Goal: Transaction & Acquisition: Subscribe to service/newsletter

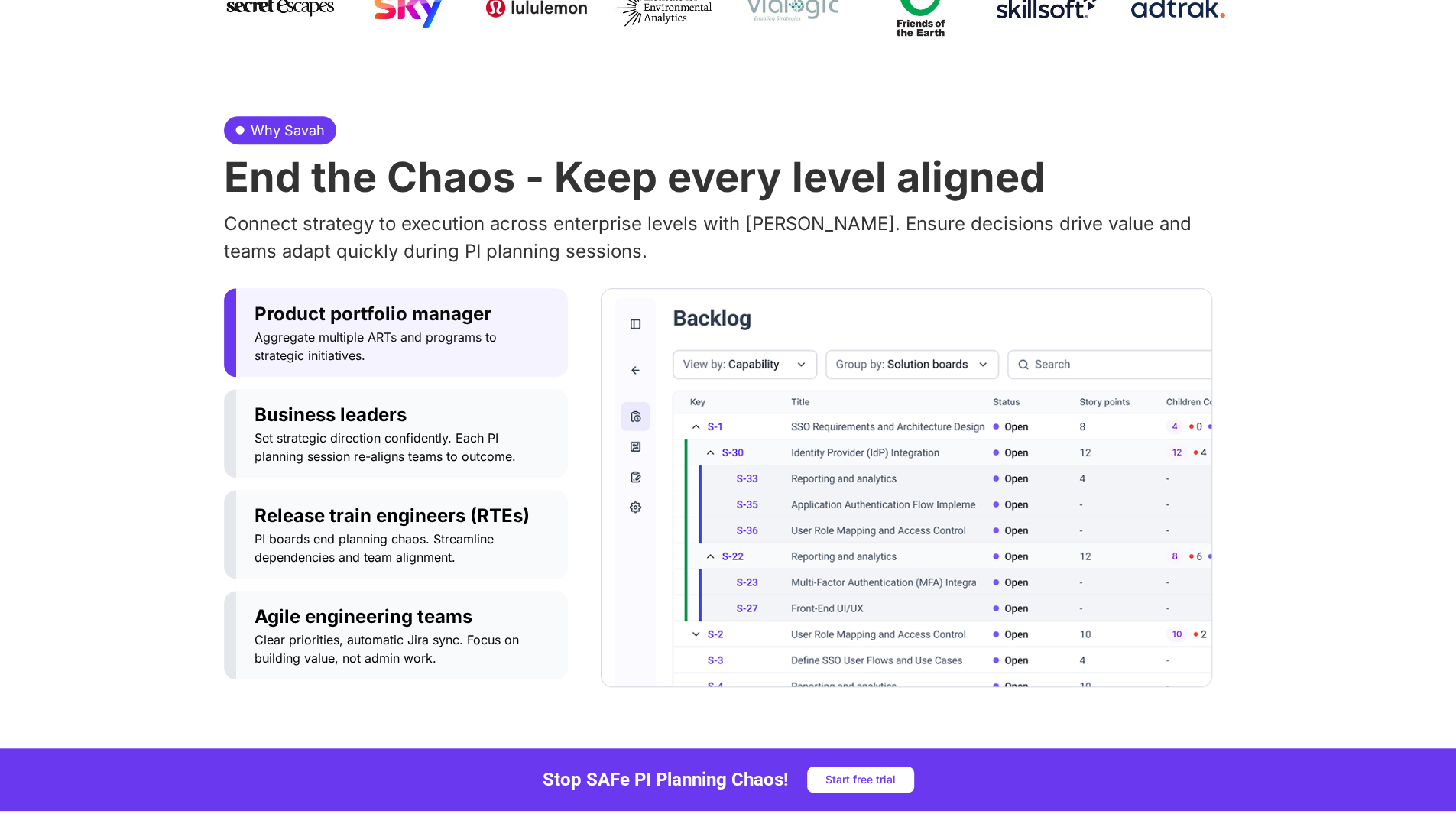
scroll to position [612, 0]
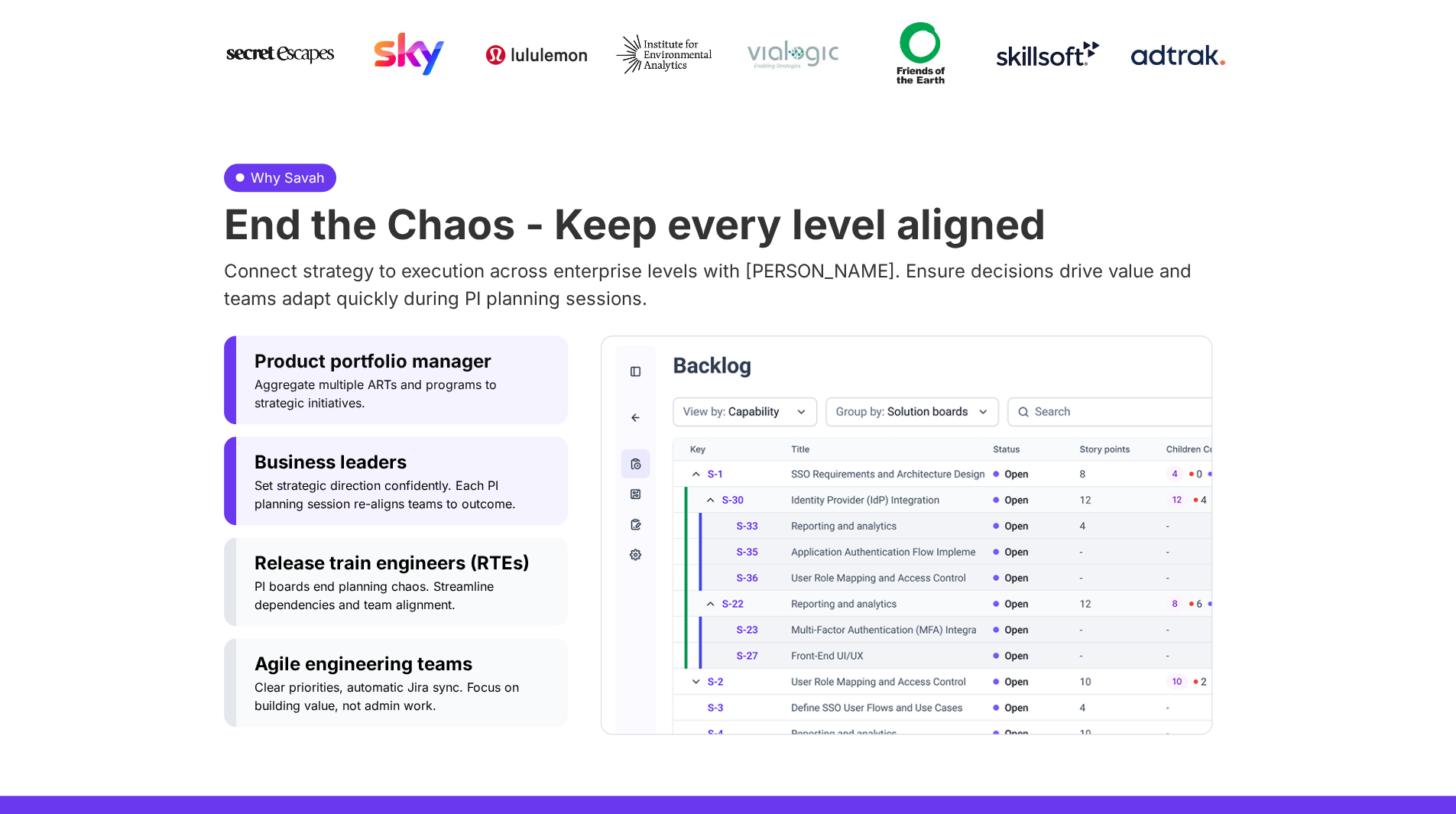
click at [406, 478] on span "Set strategic direction confidently. Each PI planning session re-aligns teams t…" at bounding box center [402, 495] width 295 height 37
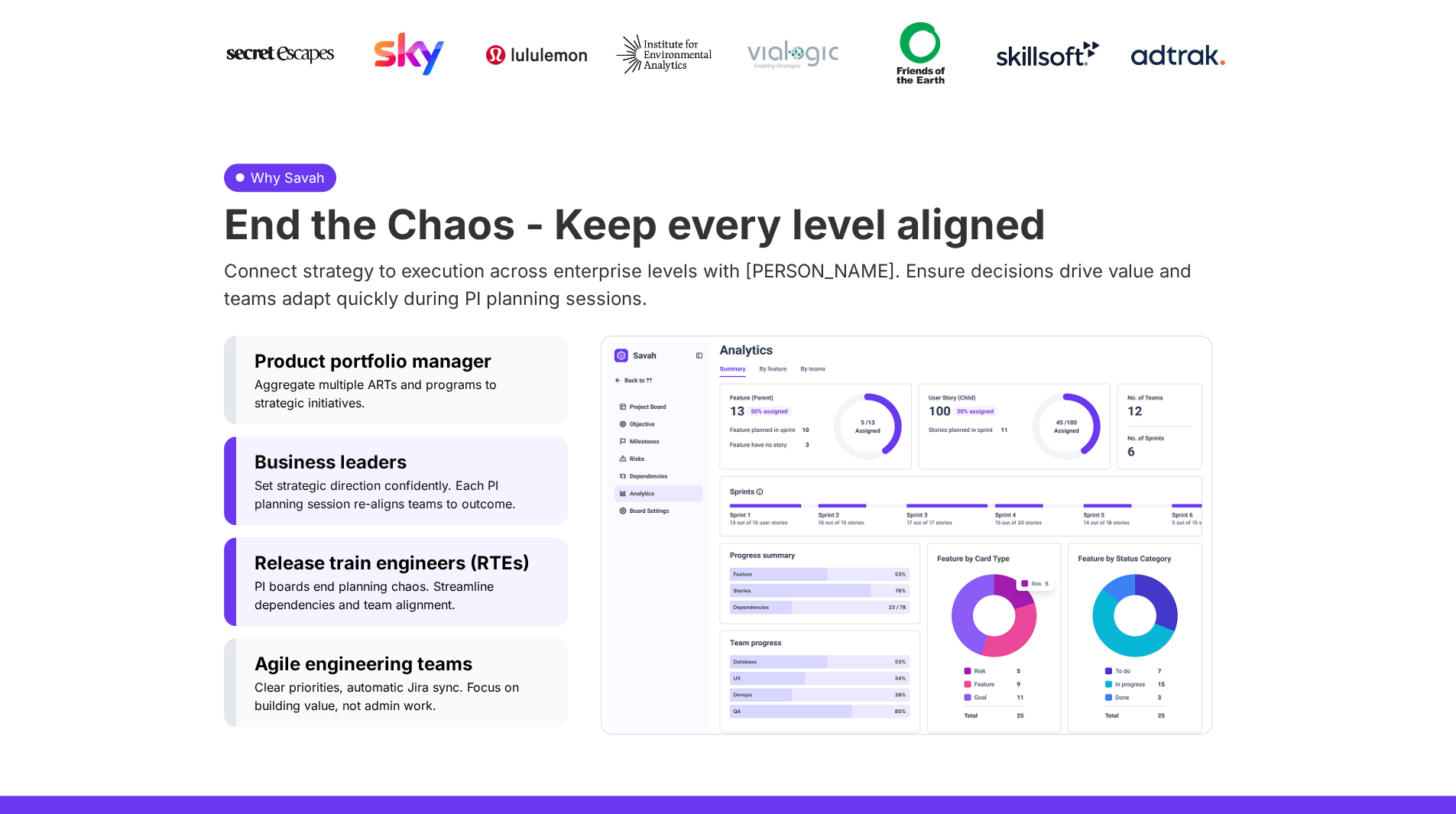
click at [378, 621] on button "Release train engineers (RTEs) PI boards end planning chaos. Streamline depende…" at bounding box center [396, 581] width 344 height 88
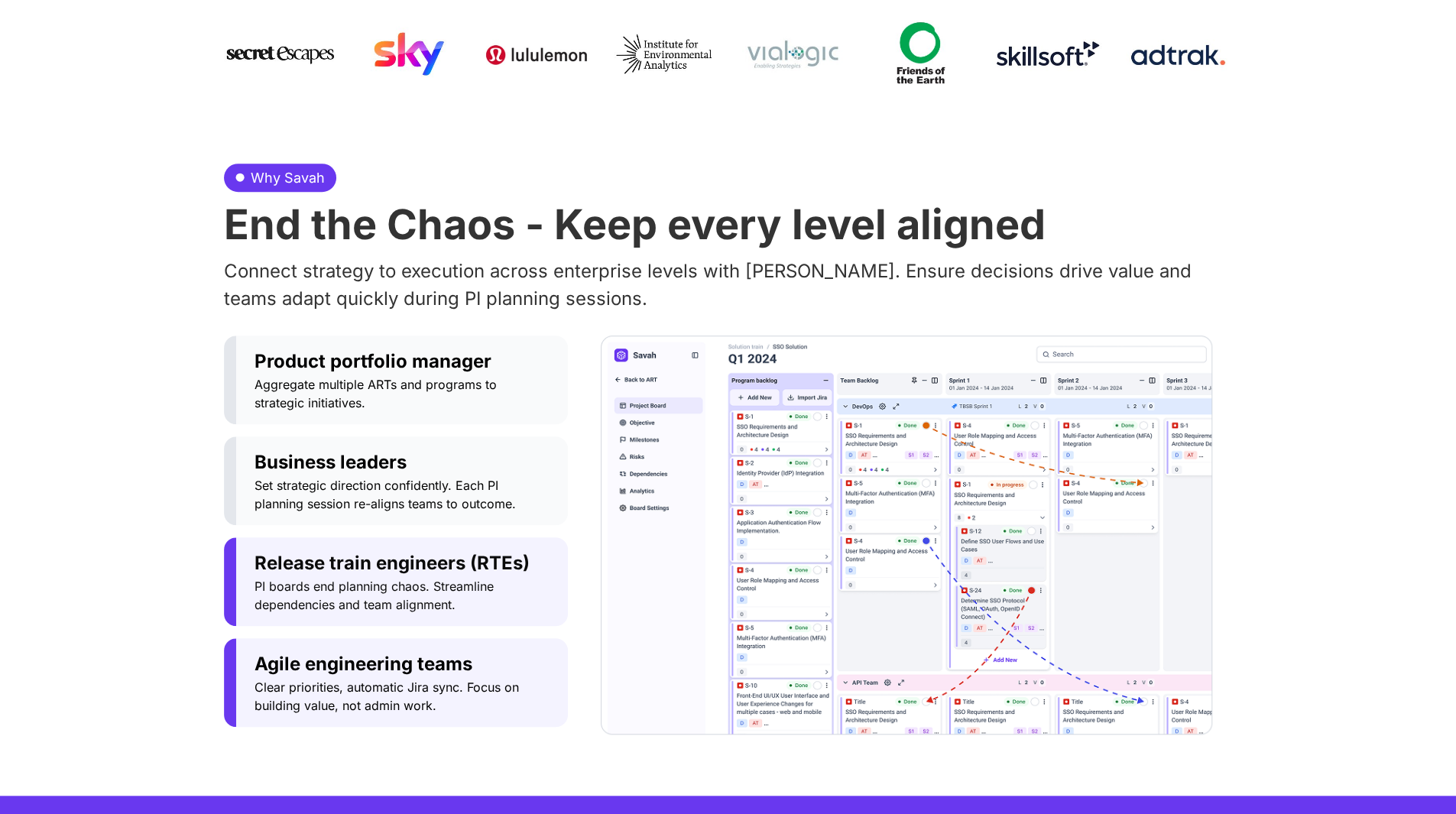
click at [382, 676] on span "Agile engineering teams" at bounding box center [402, 664] width 295 height 27
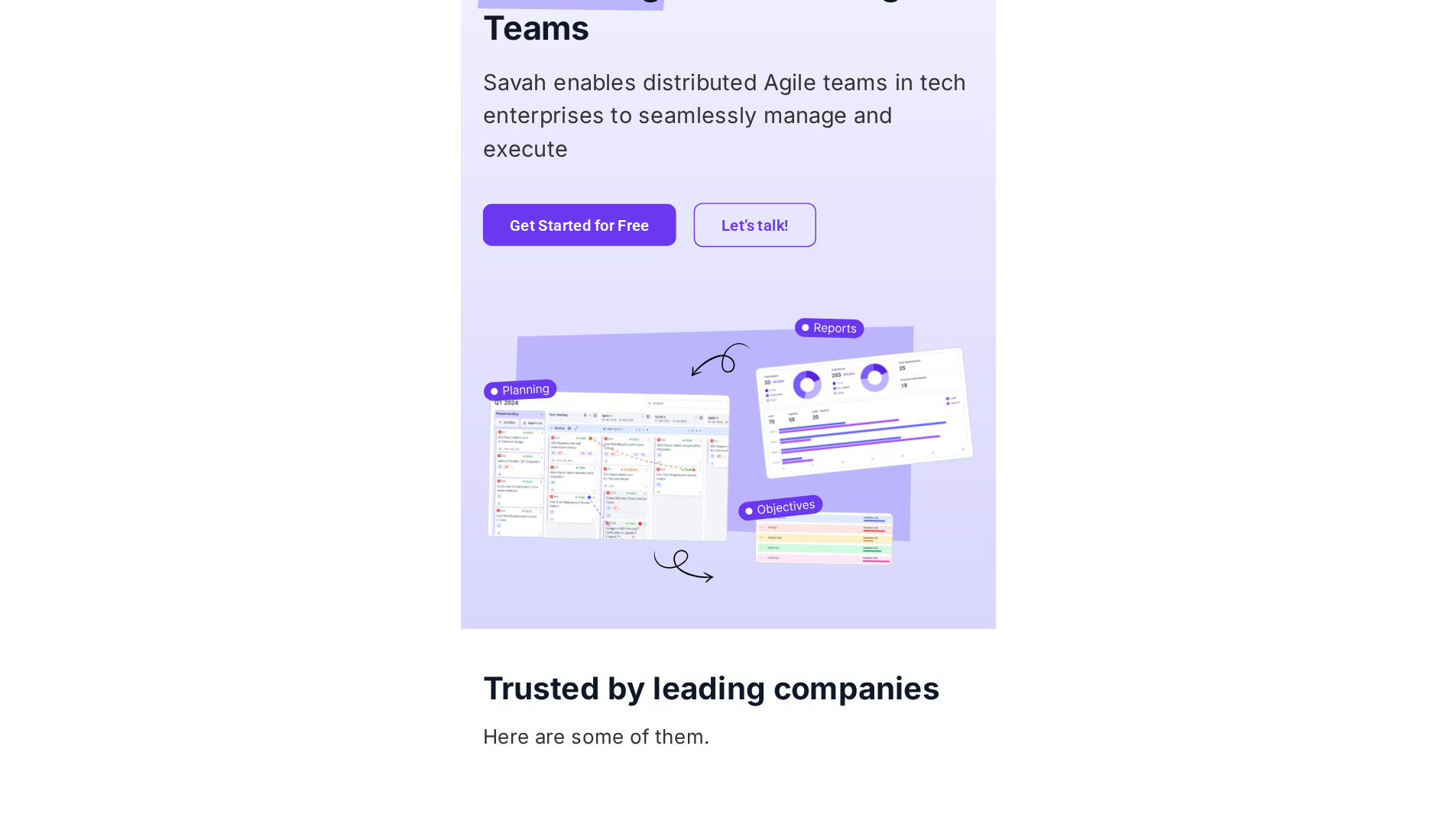
scroll to position [0, 0]
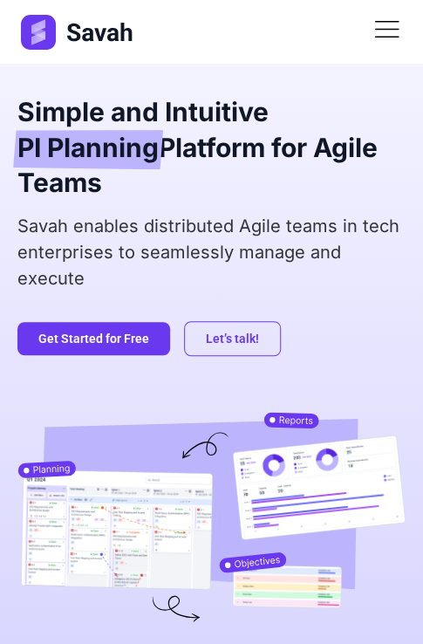
click at [398, 30] on icon at bounding box center [386, 30] width 23 height 0
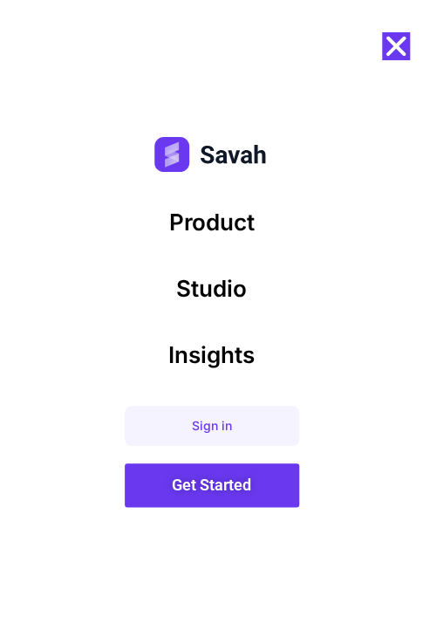
click at [400, 46] on icon "Close" at bounding box center [396, 46] width 28 height 28
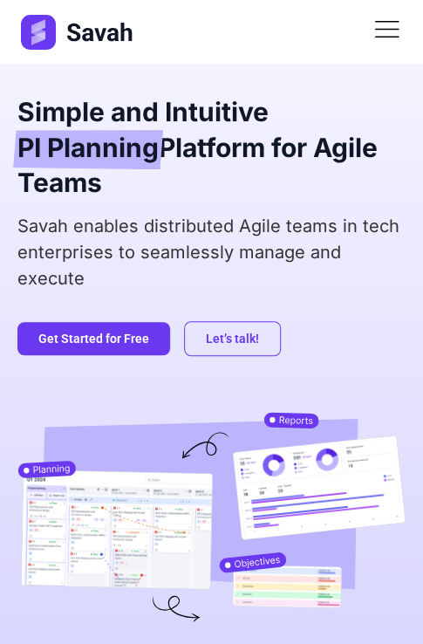
click at [387, 41] on icon at bounding box center [387, 29] width 31 height 31
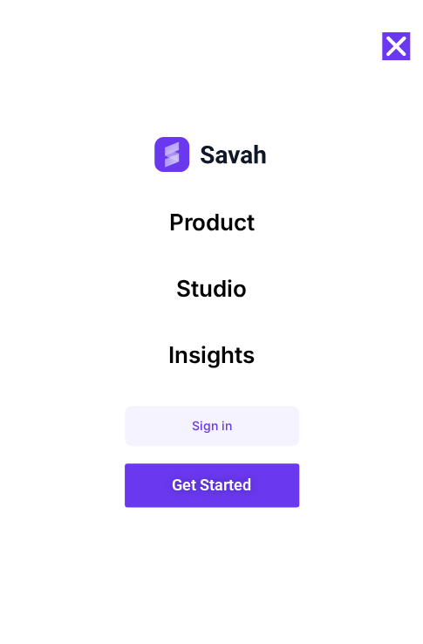
click at [395, 38] on icon "Close" at bounding box center [396, 46] width 28 height 28
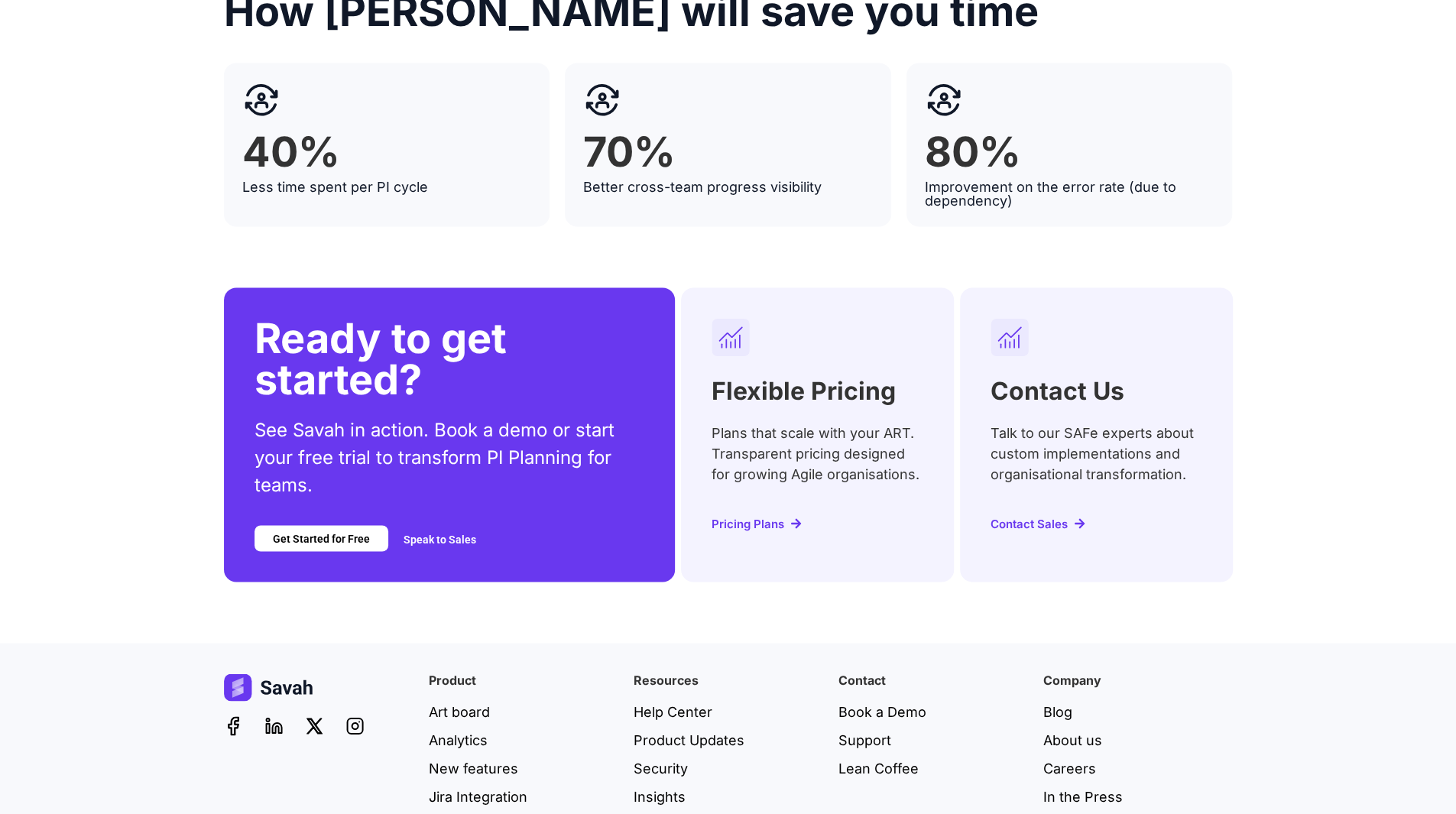
scroll to position [6144, 0]
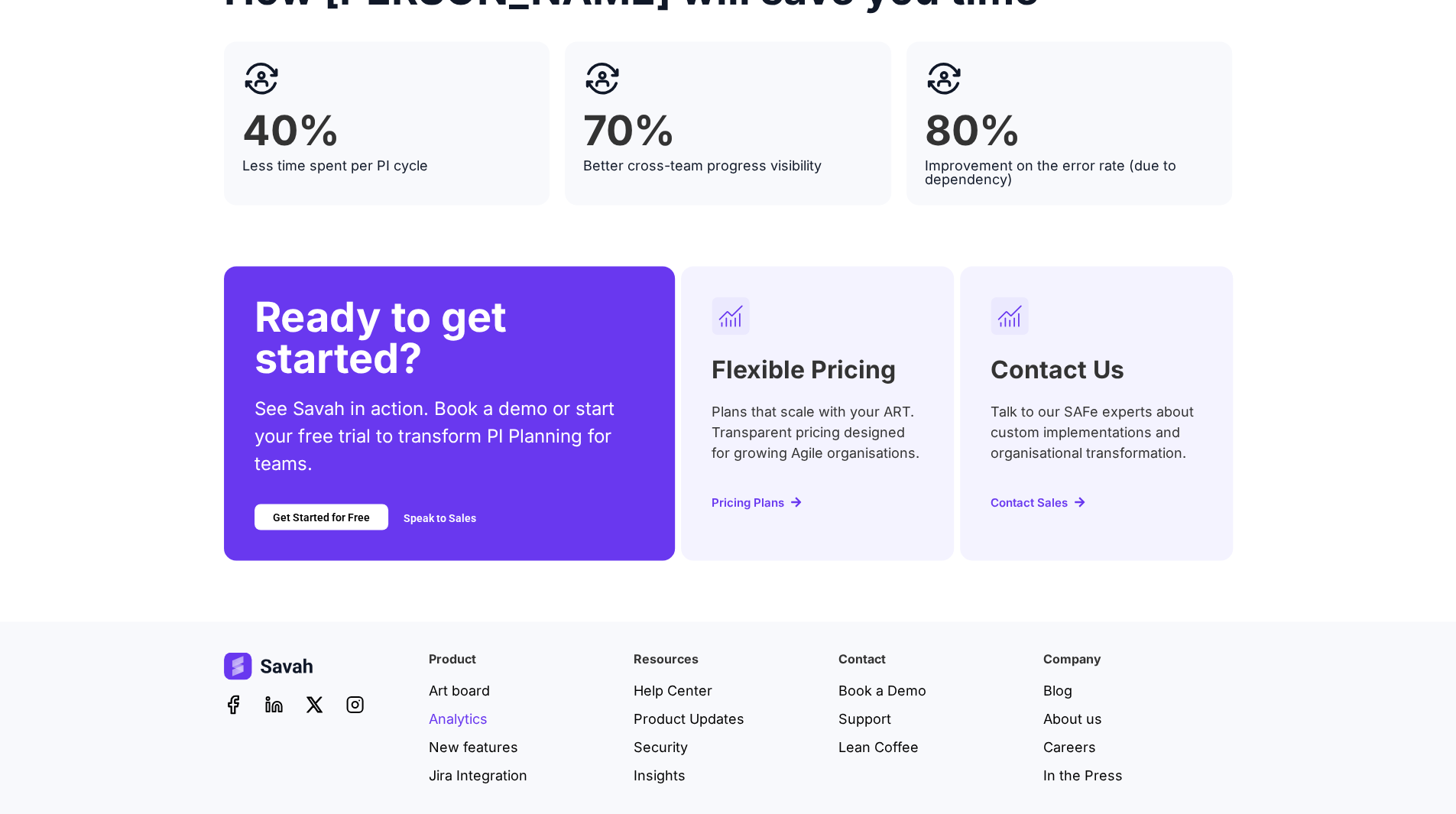
click at [466, 708] on span "Analytics" at bounding box center [457, 718] width 59 height 21
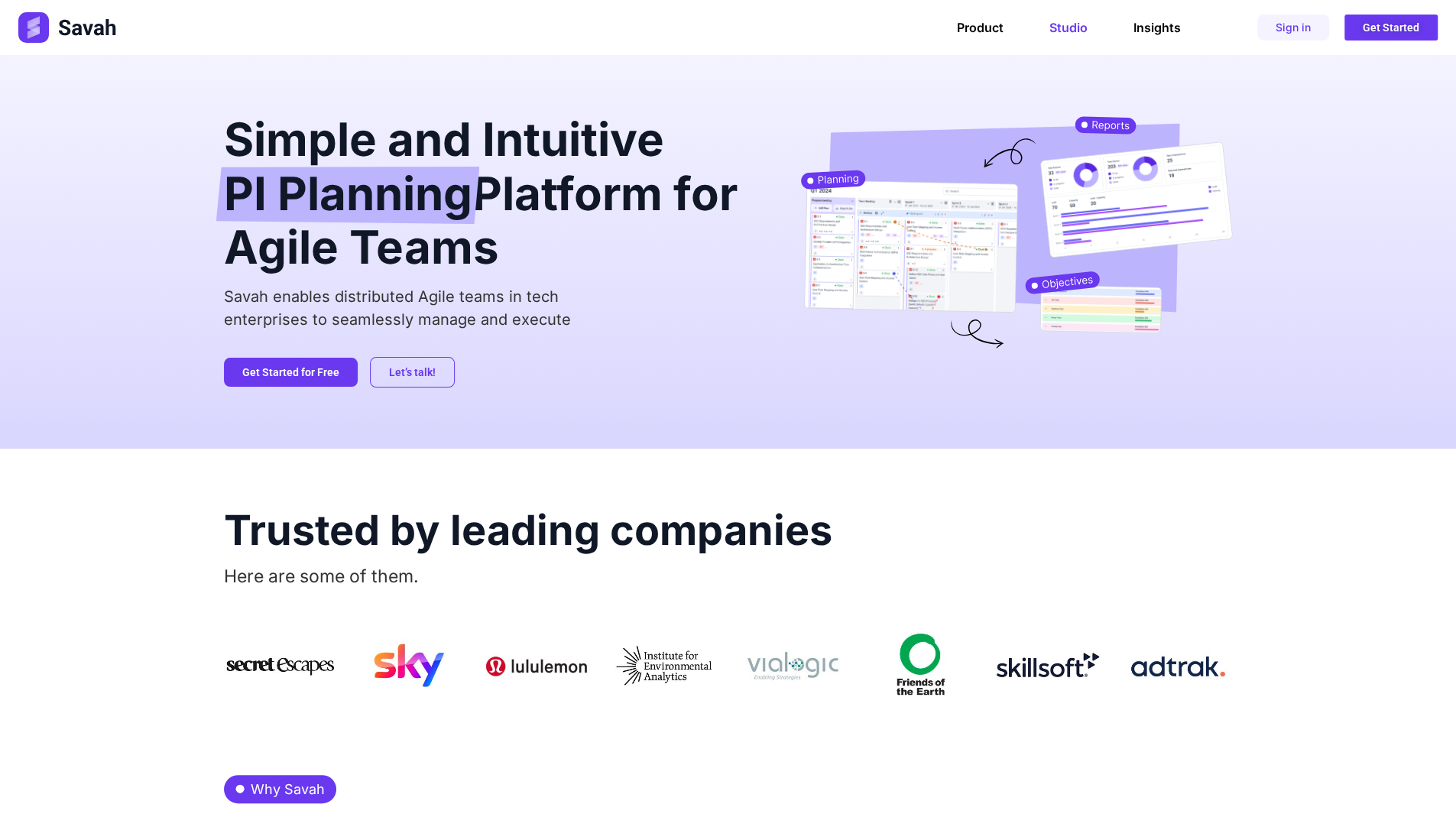
click at [1058, 25] on link "Studio" at bounding box center [1069, 27] width 39 height 15
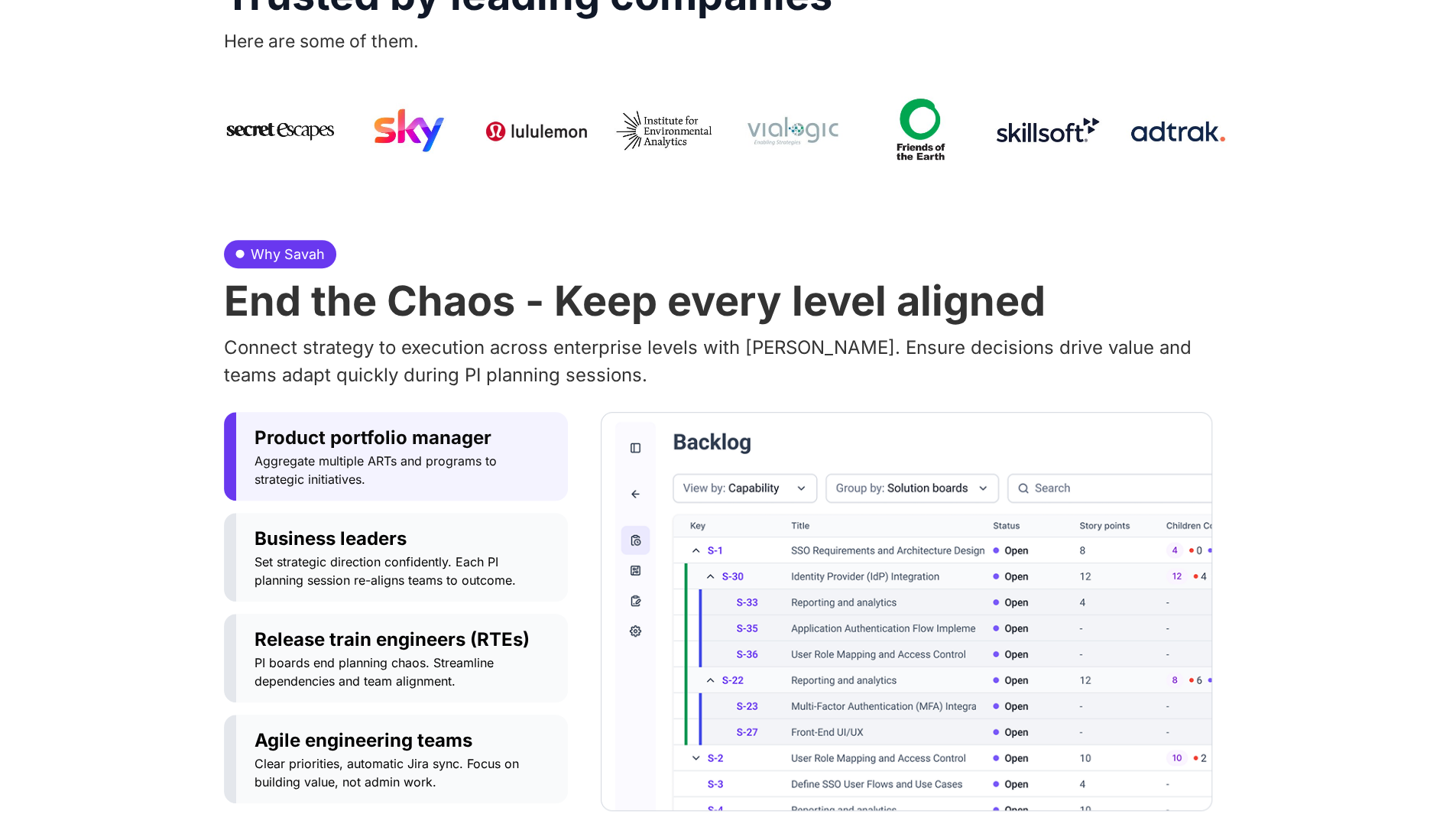
scroll to position [153, 0]
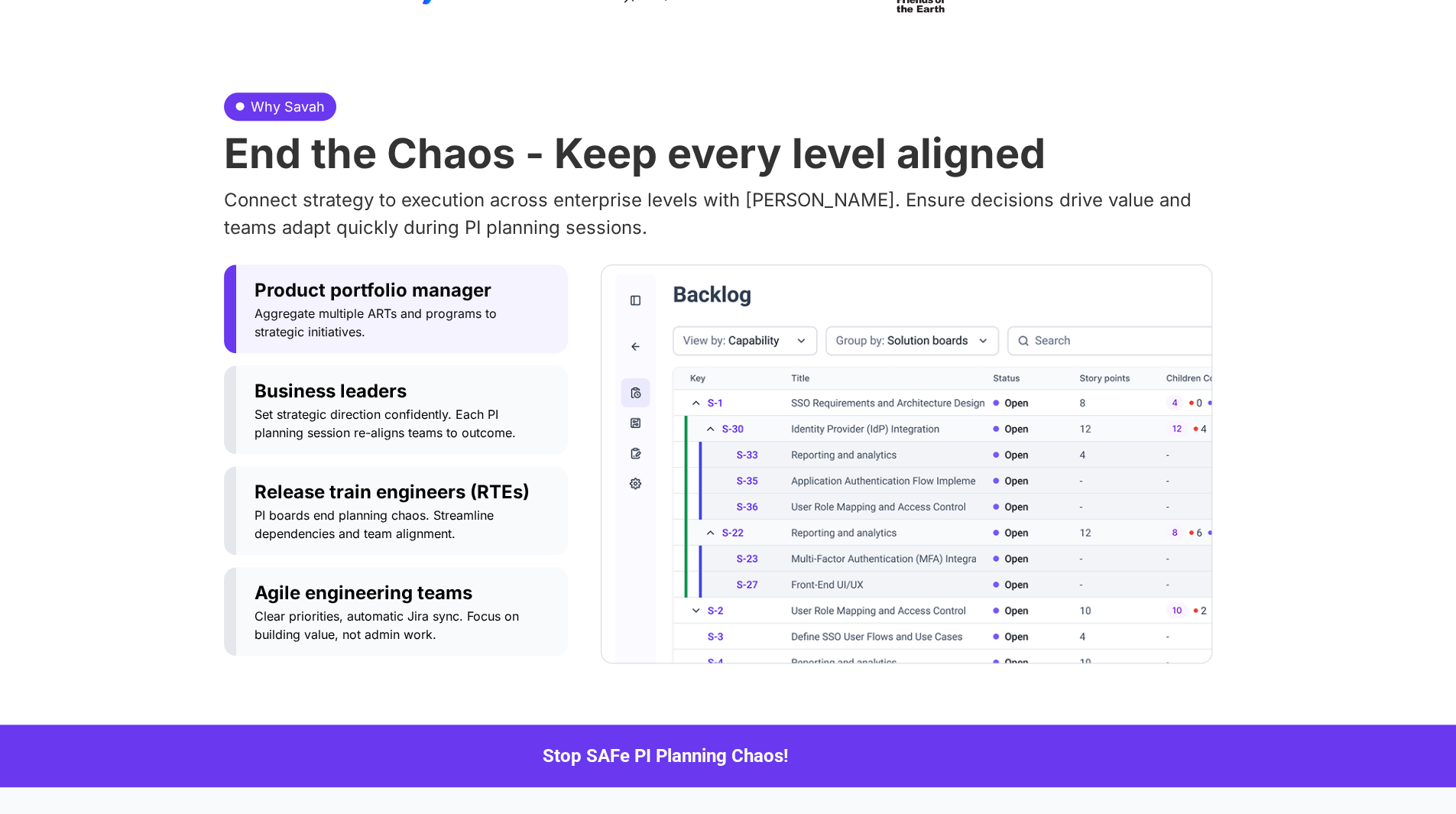
scroll to position [692, 0]
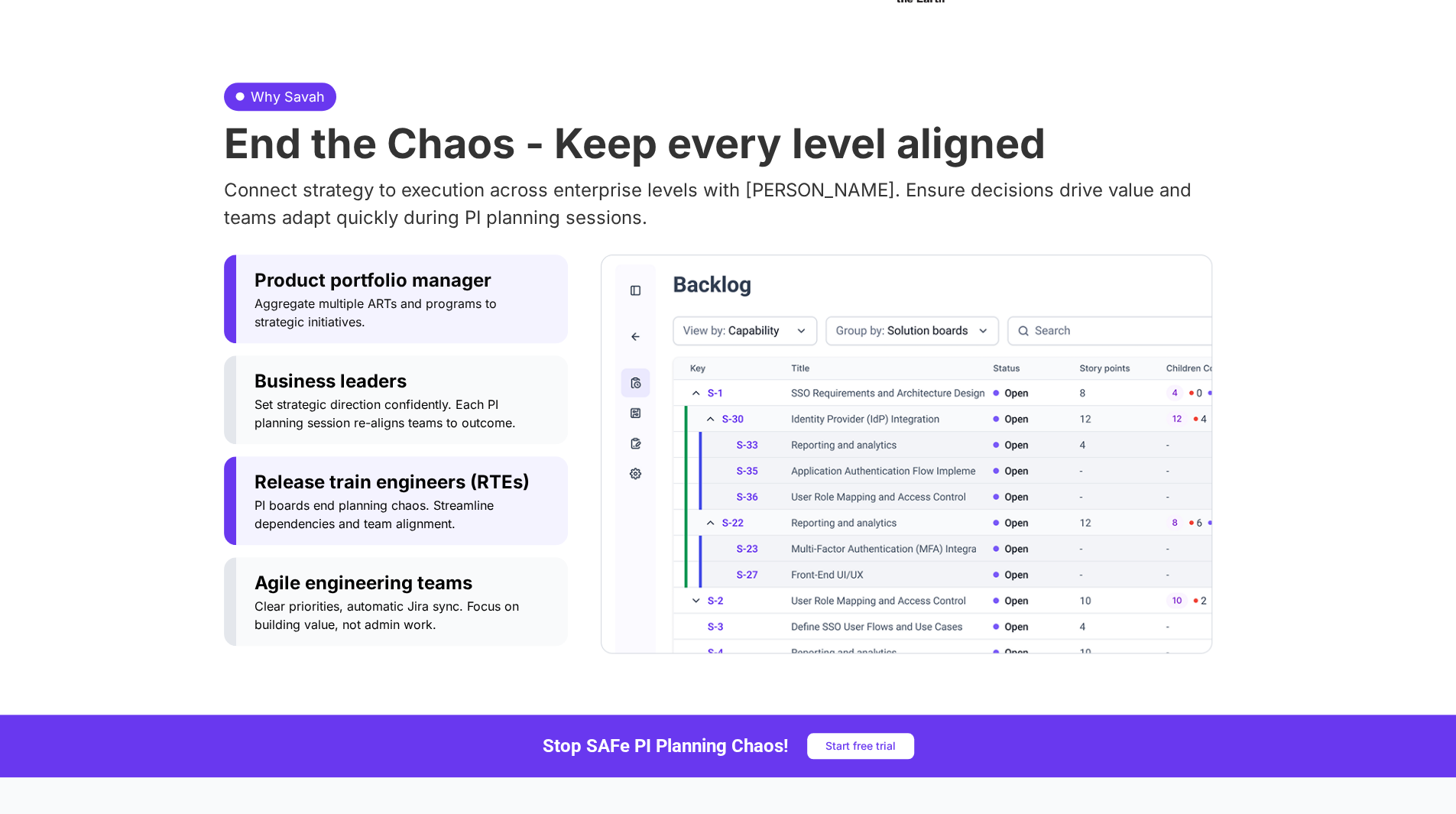
click at [397, 493] on span "Release train engineers (RTEs)" at bounding box center [402, 482] width 295 height 27
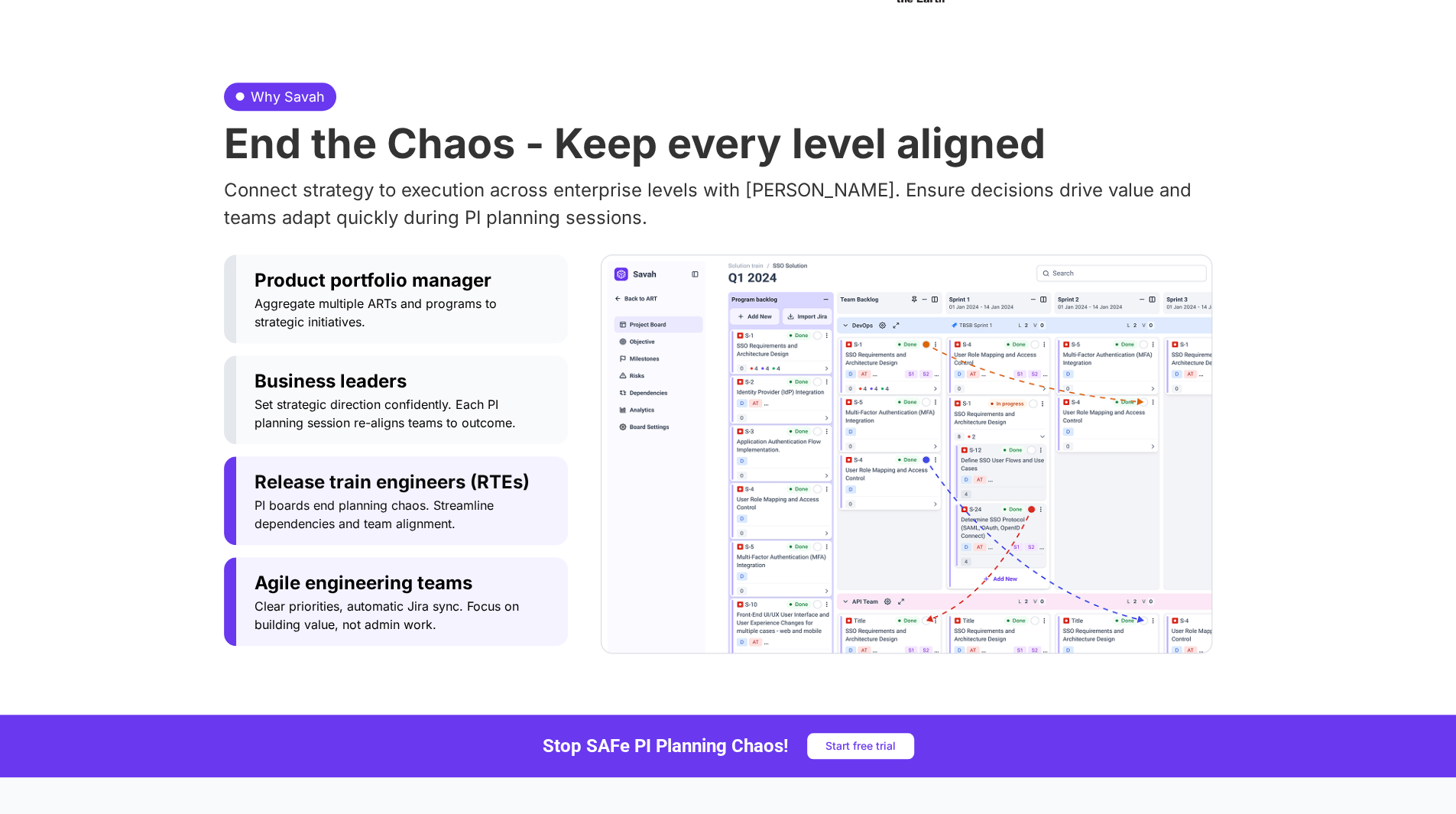
click at [392, 570] on span "Agile engineering teams" at bounding box center [402, 583] width 295 height 27
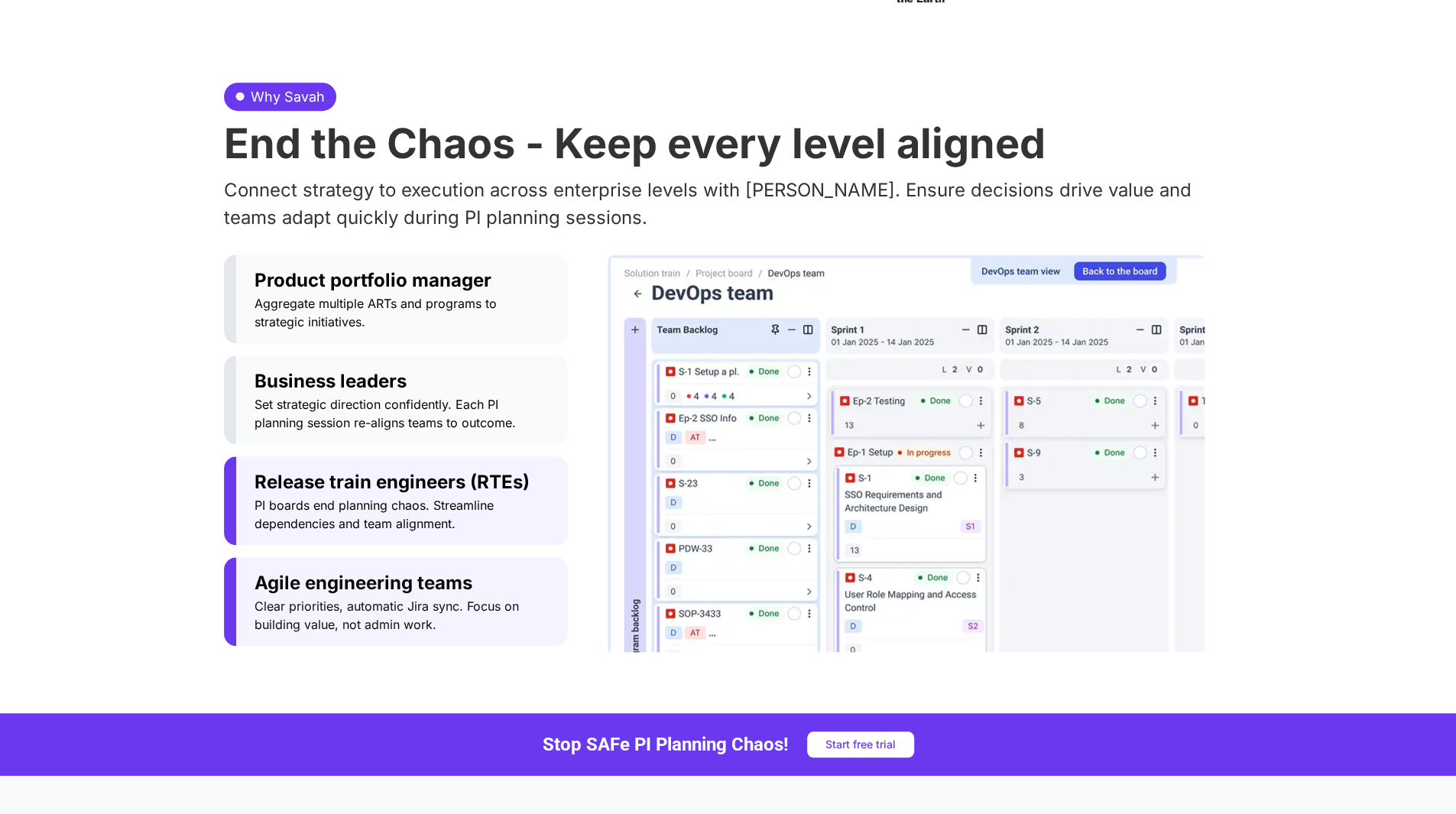
click at [402, 498] on span "PI boards end planning chaos. Streamline dependencies and team alignment." at bounding box center [402, 514] width 295 height 37
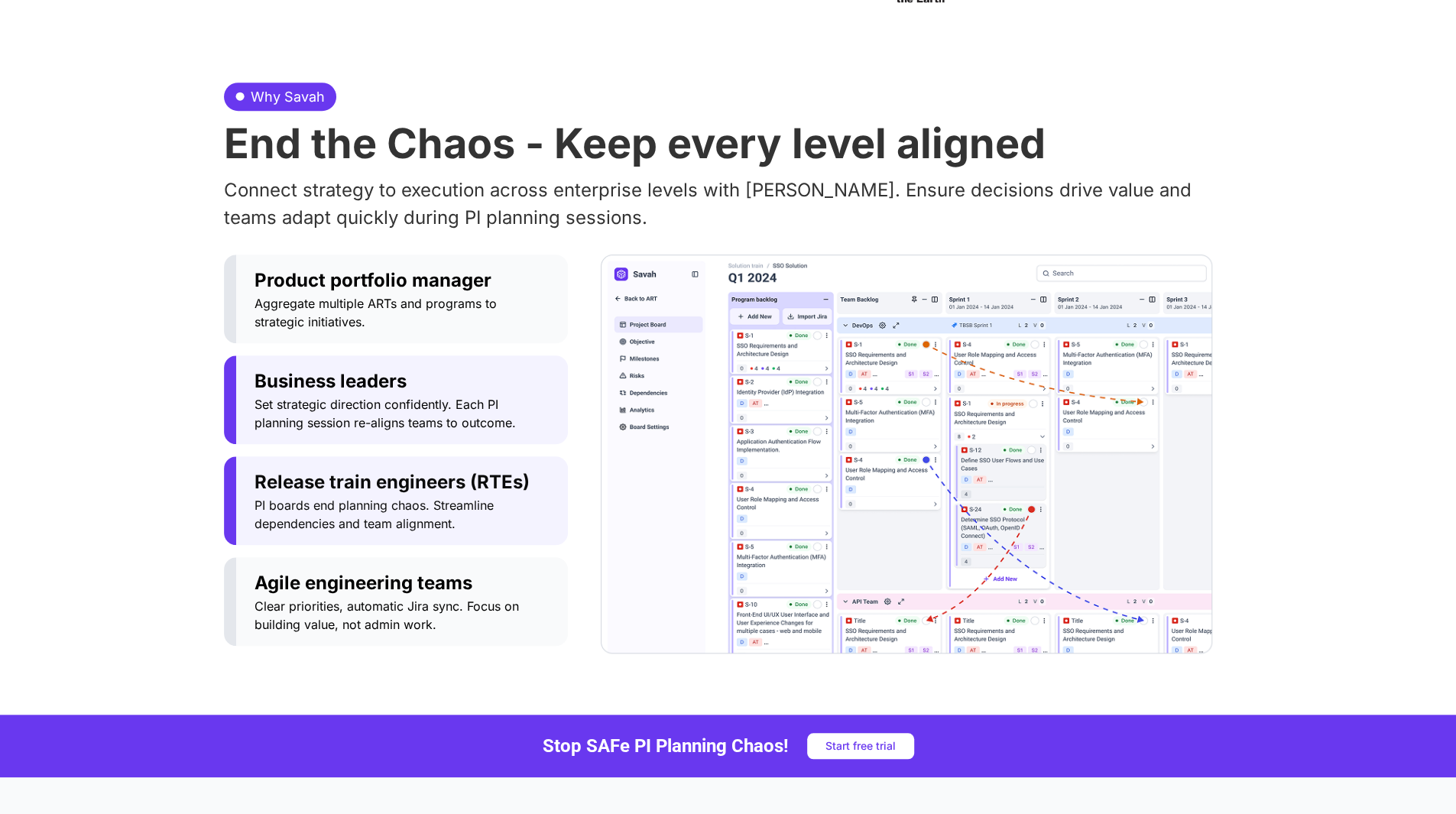
click at [421, 406] on span "Set strategic direction confidently. Each PI planning session re-aligns teams t…" at bounding box center [402, 414] width 295 height 37
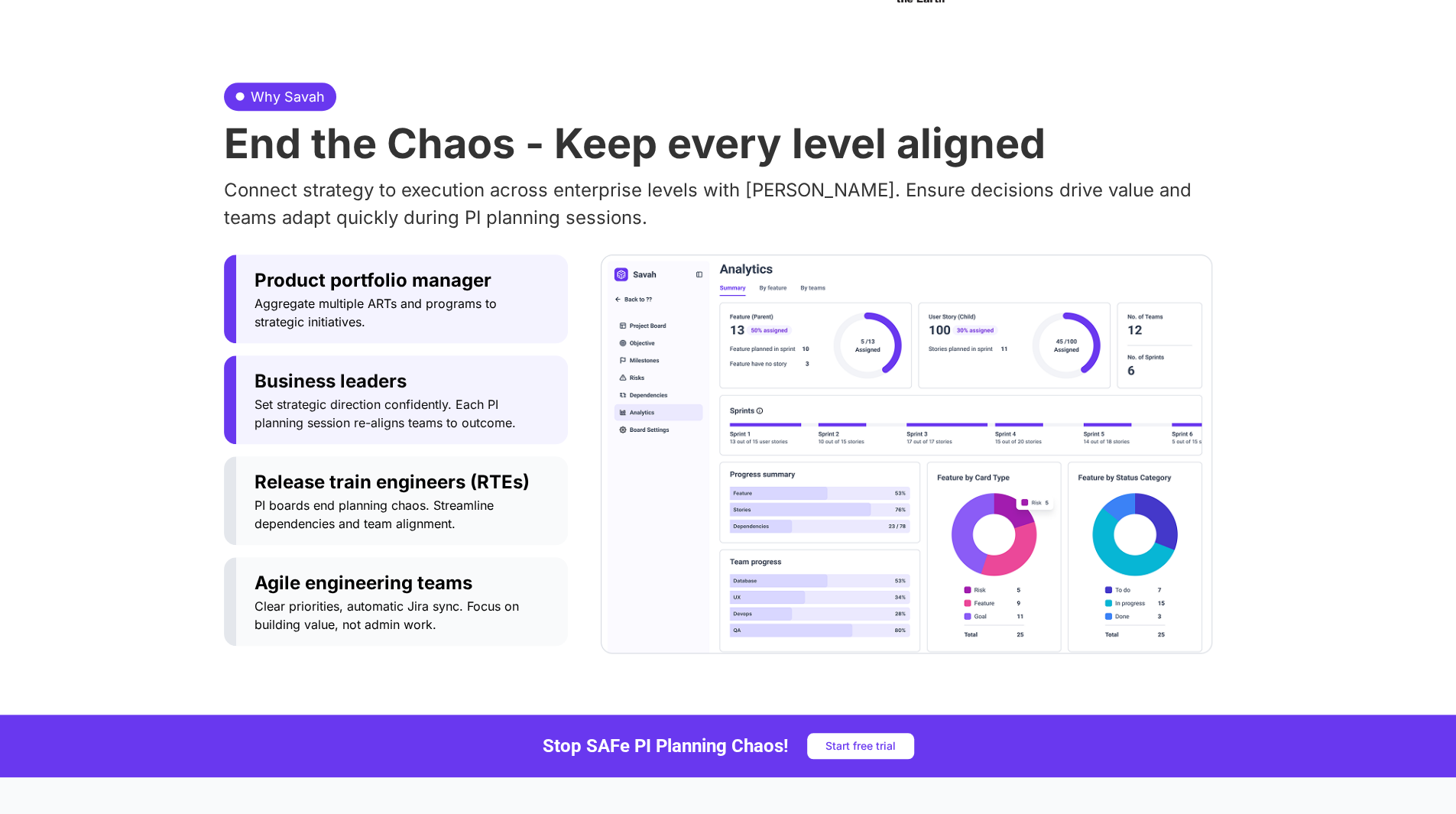
click at [428, 326] on span "Aggregate multiple ARTs and programs to strategic initiatives." at bounding box center [402, 313] width 295 height 37
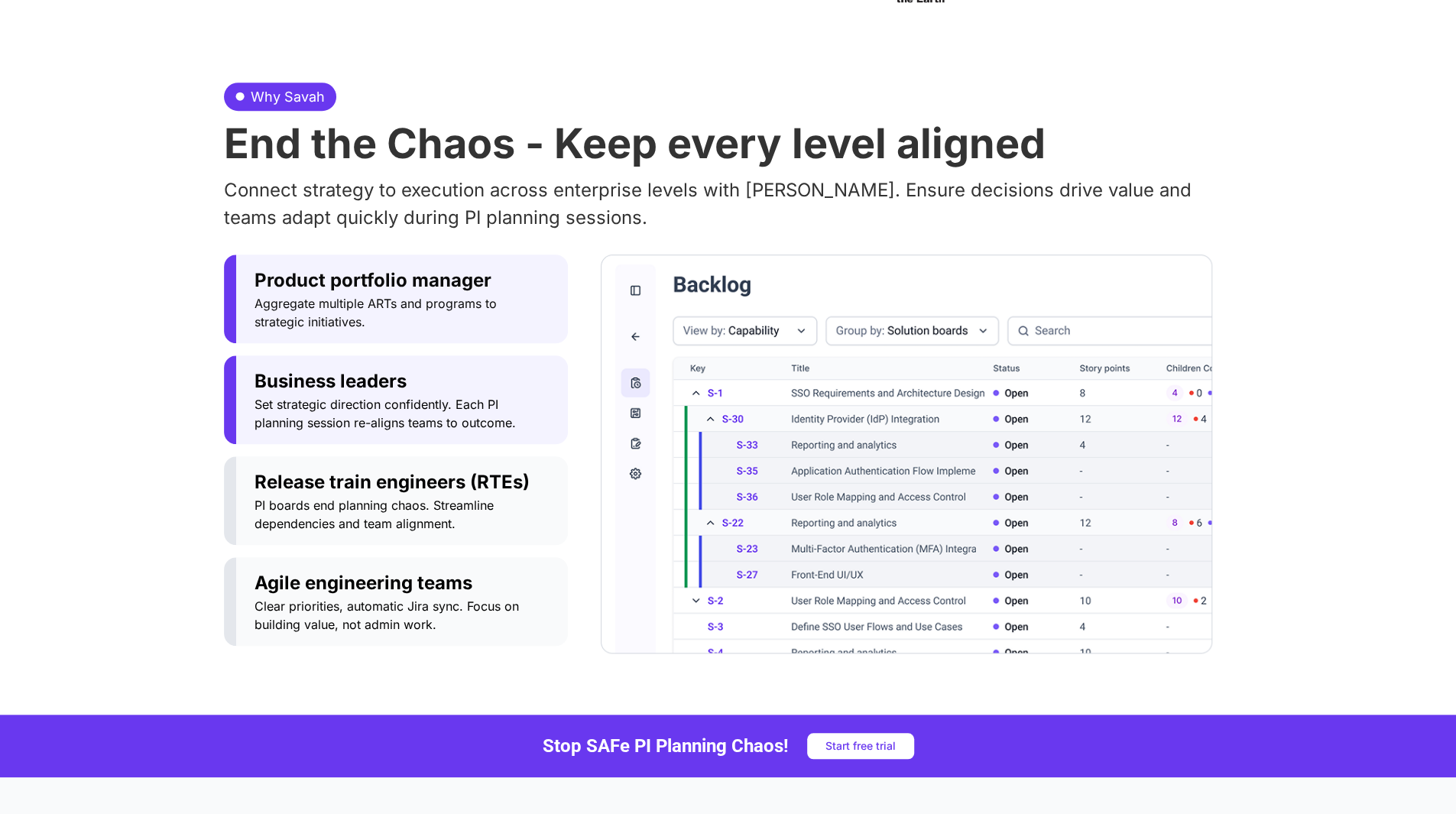
click at [410, 424] on span "Set strategic direction confidently. Each PI planning session re-aligns teams t…" at bounding box center [402, 414] width 295 height 37
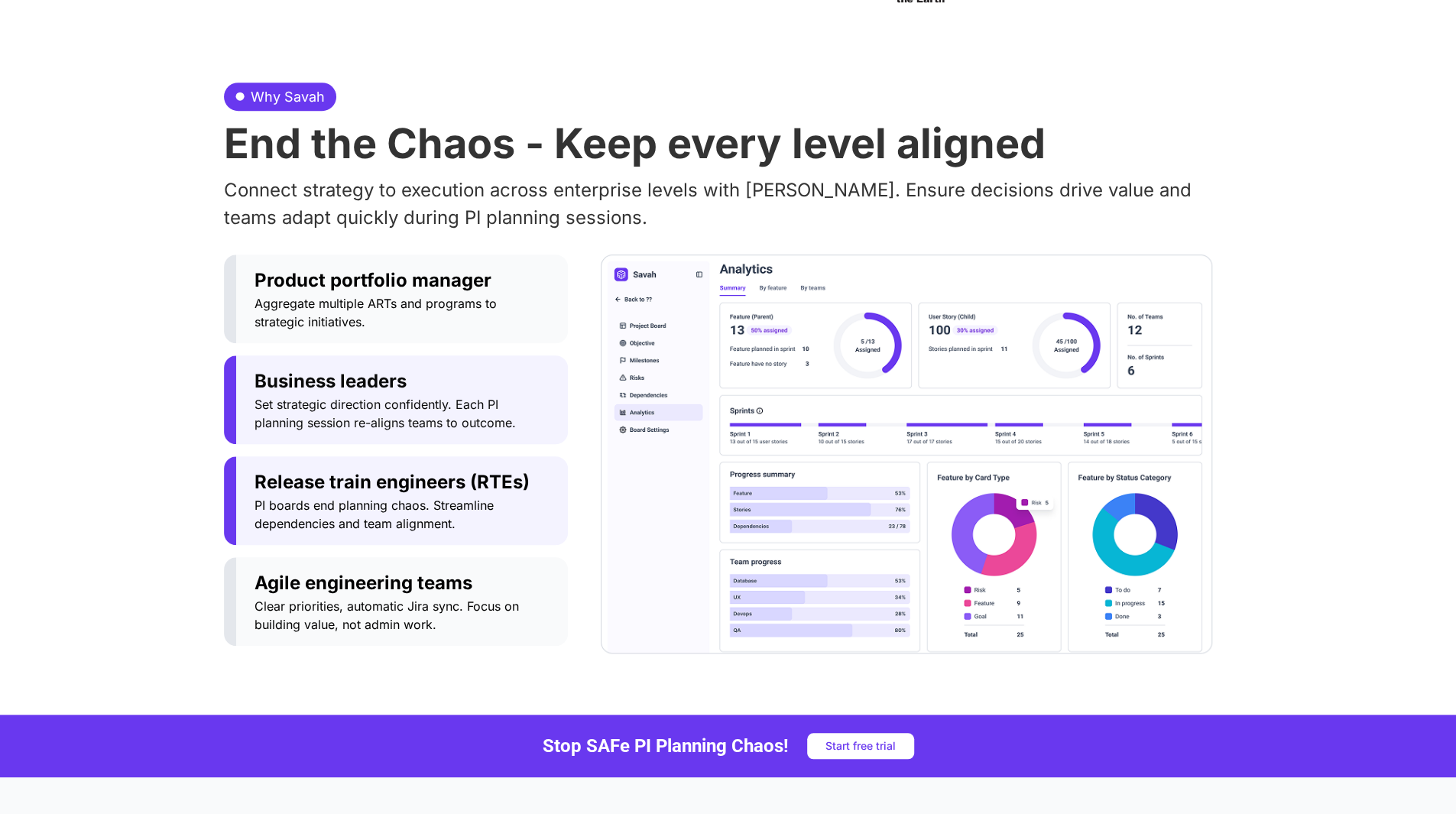
drag, startPoint x: 407, startPoint y: 486, endPoint x: 406, endPoint y: 510, distance: 24.0
click at [406, 486] on span "Release train engineers (RTEs)" at bounding box center [402, 482] width 295 height 27
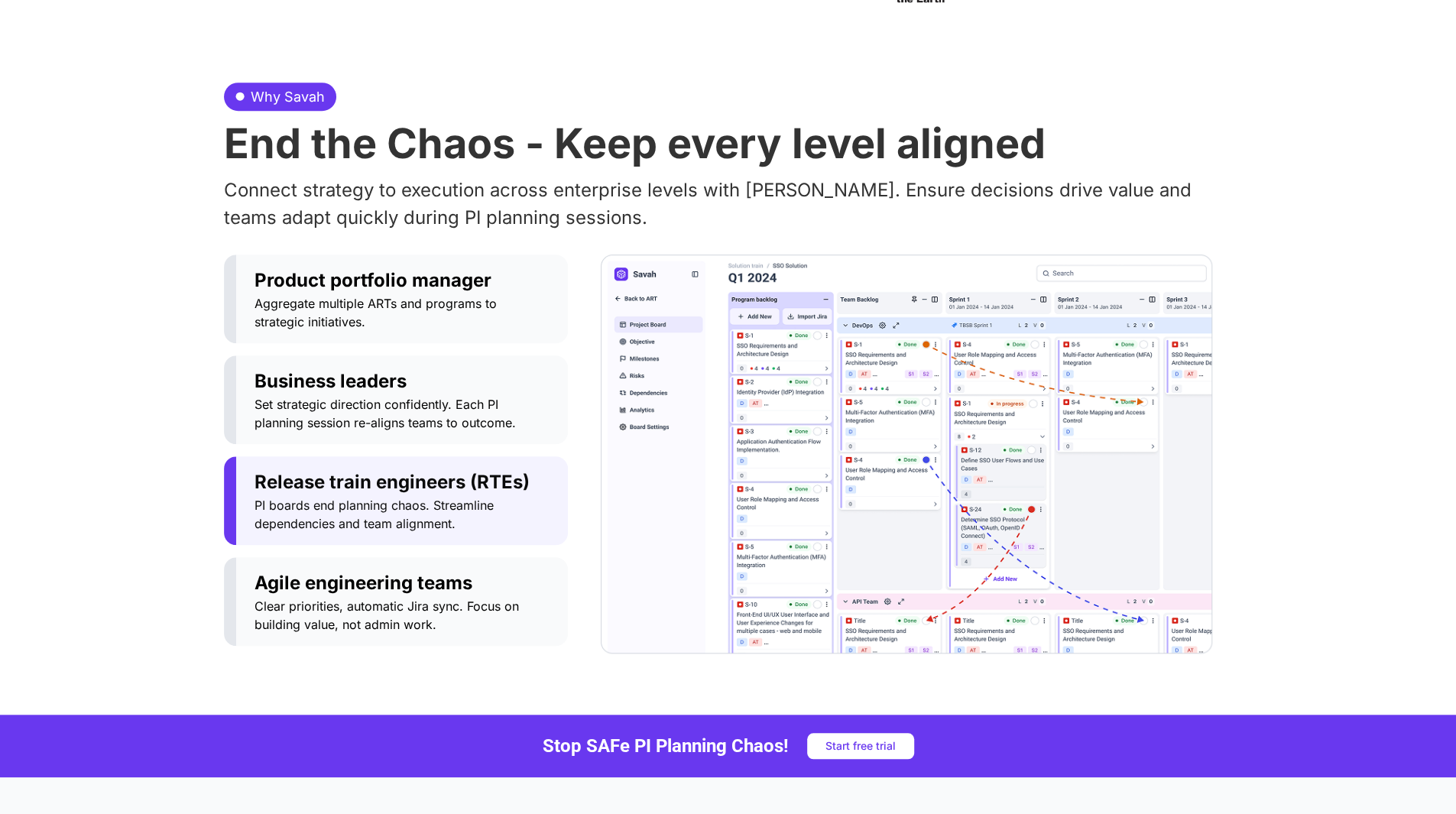
click at [406, 557] on button "Agile engineering teams Clear priorities, automatic Jira sync. Focus on buildin…" at bounding box center [396, 601] width 344 height 88
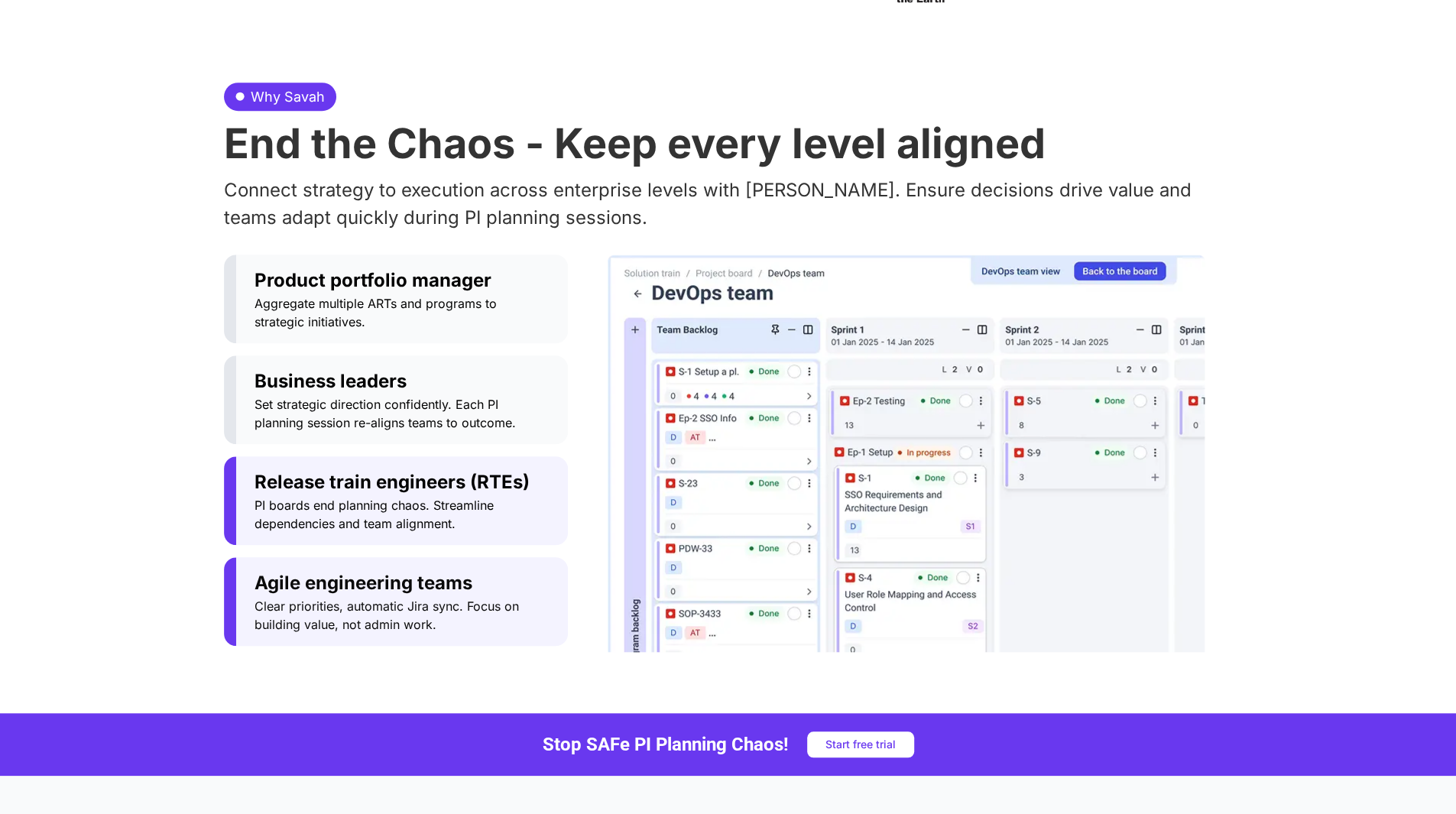
click at [413, 513] on span "PI boards end planning chaos. Streamline dependencies and team alignment." at bounding box center [402, 514] width 295 height 37
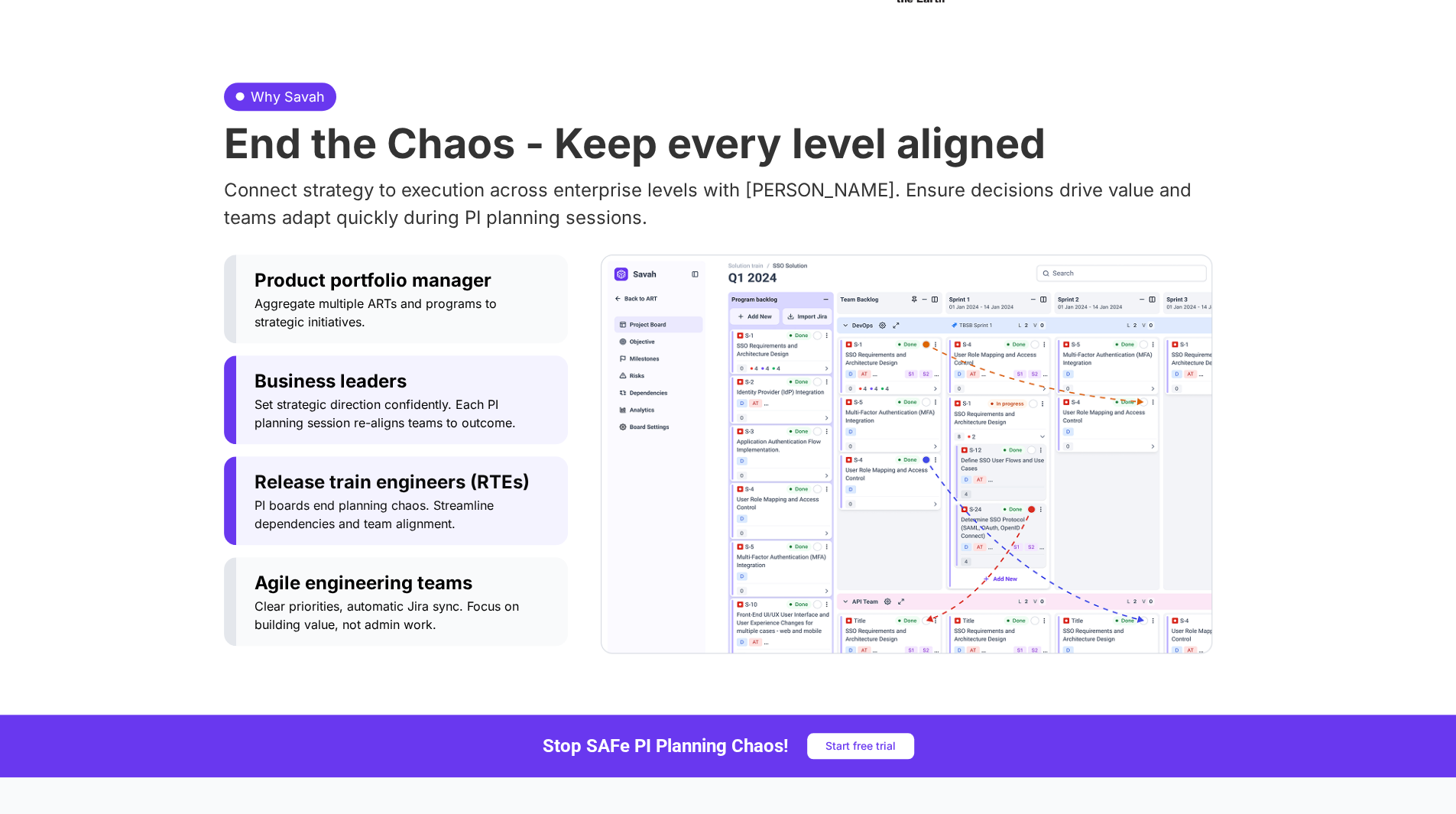
click at [417, 421] on span "Set strategic direction confidently. Each PI planning session re-aligns teams t…" at bounding box center [402, 414] width 295 height 37
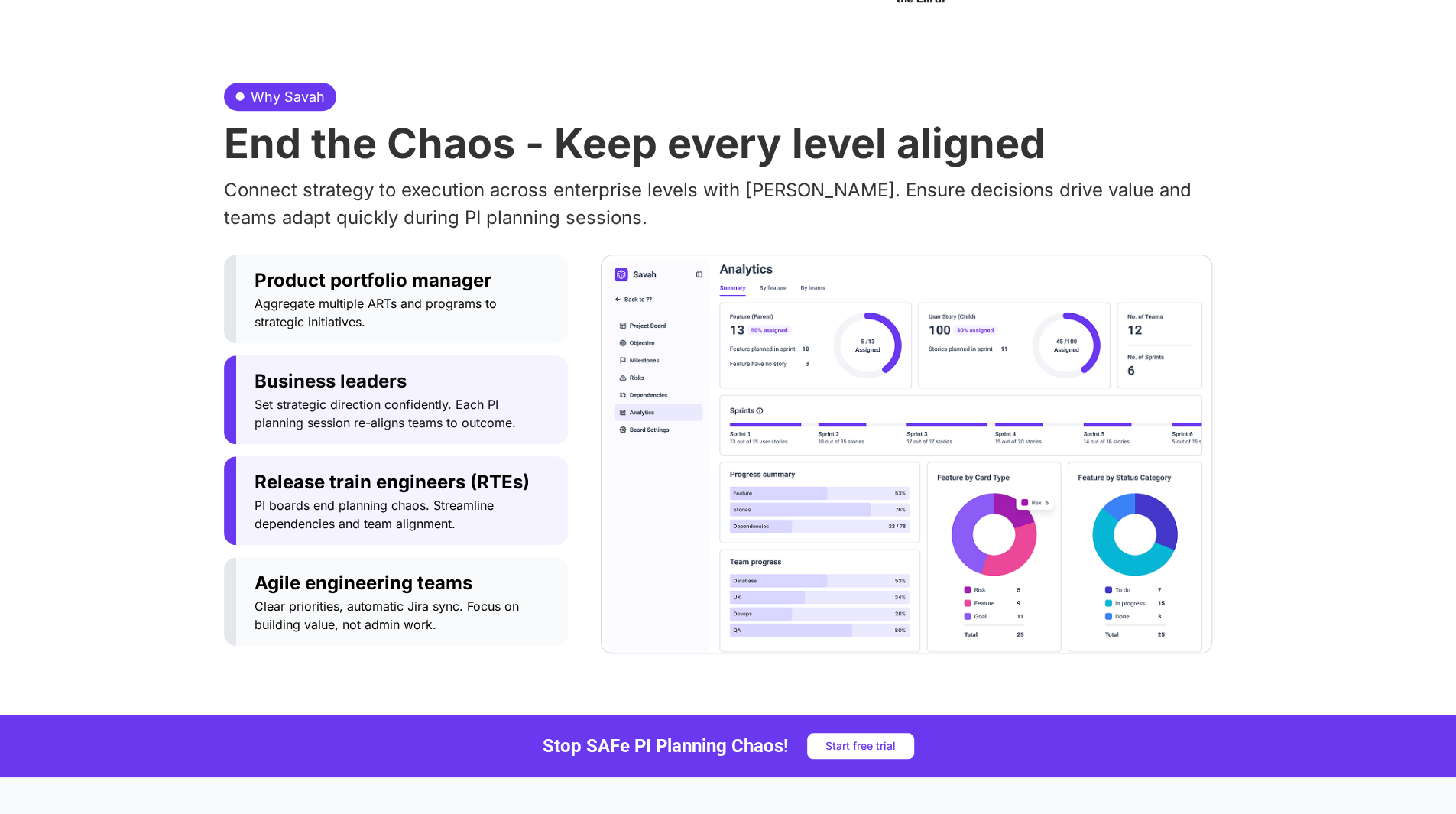
click at [411, 513] on span "PI boards end planning chaos. Streamline dependencies and team alignment." at bounding box center [402, 514] width 295 height 37
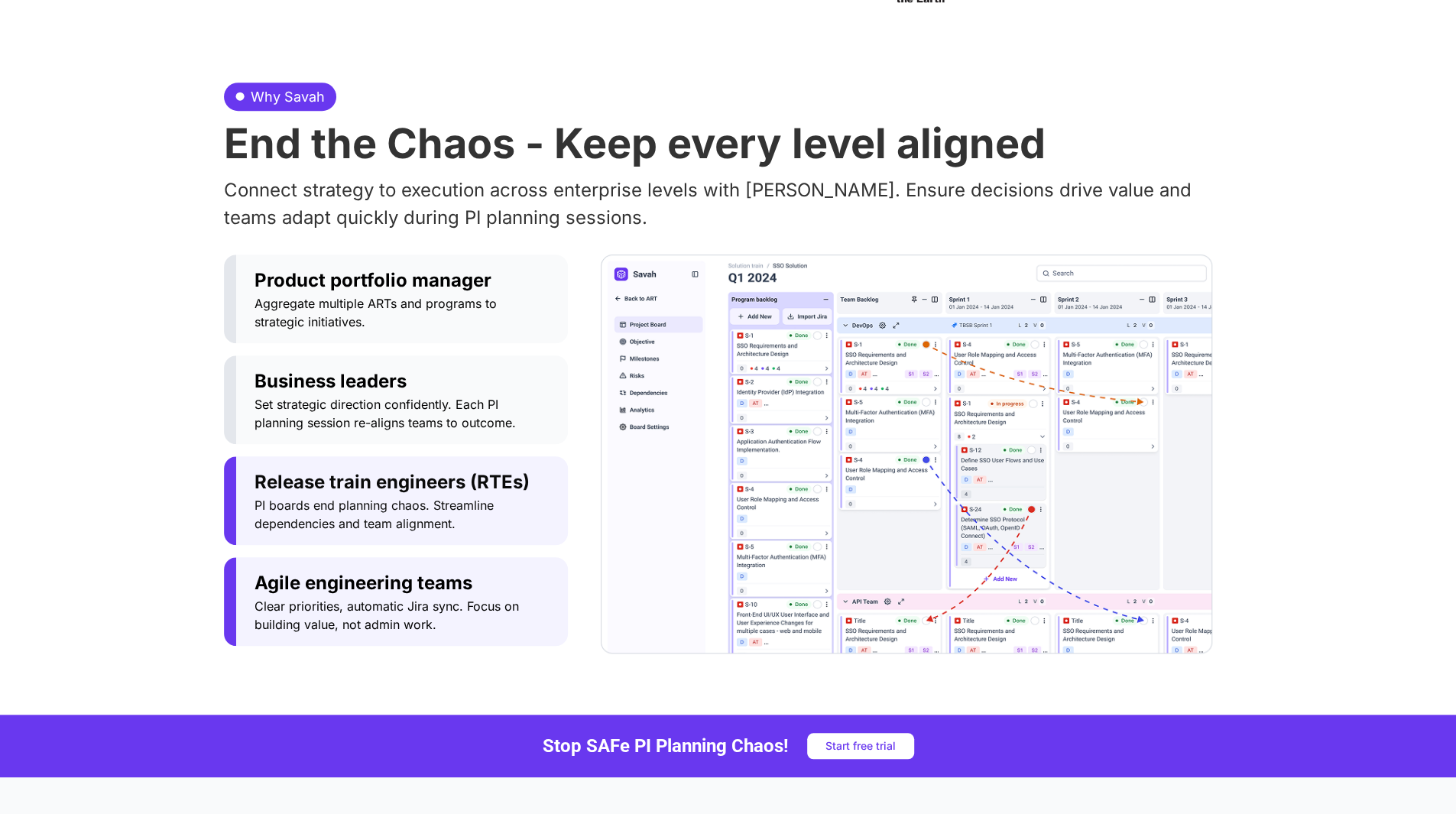
click at [400, 597] on span "Clear priorities, automatic Jira sync. Focus on building value, not admin work." at bounding box center [402, 615] width 295 height 37
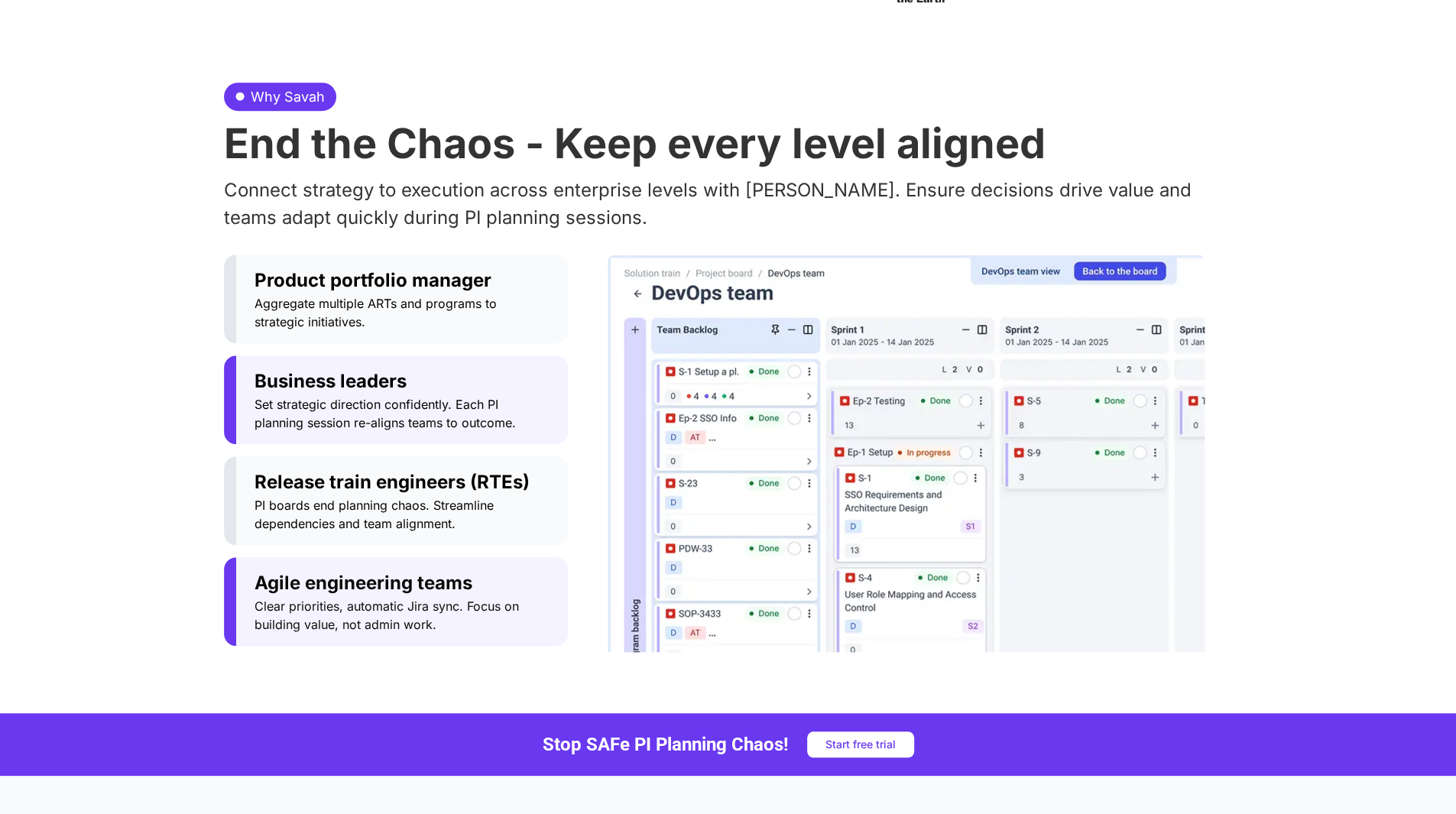
click at [412, 427] on span "Set strategic direction confidently. Each PI planning session re-aligns teams t…" at bounding box center [402, 414] width 295 height 37
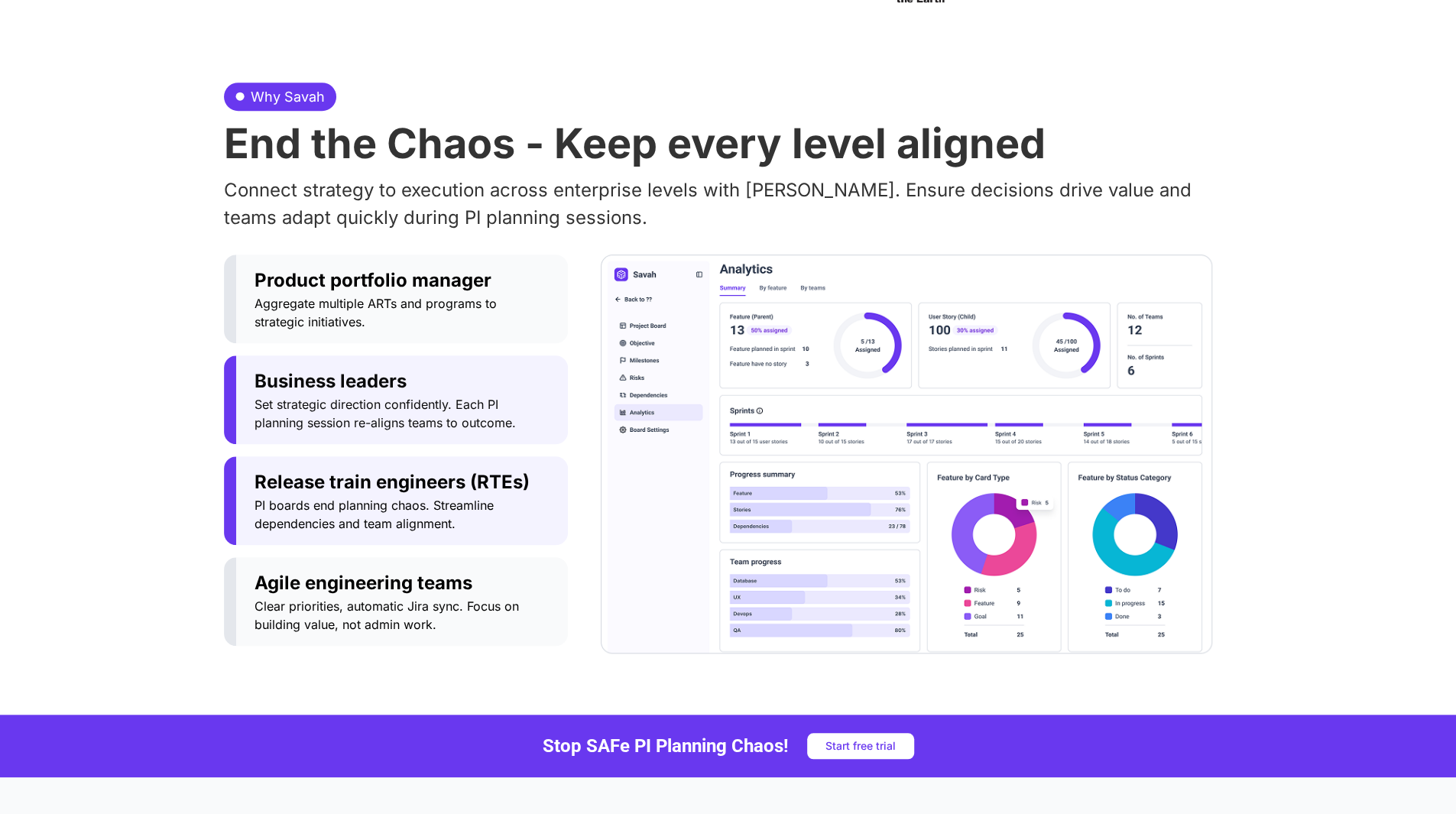
click at [415, 516] on span "PI boards end planning chaos. Streamline dependencies and team alignment." at bounding box center [402, 514] width 295 height 37
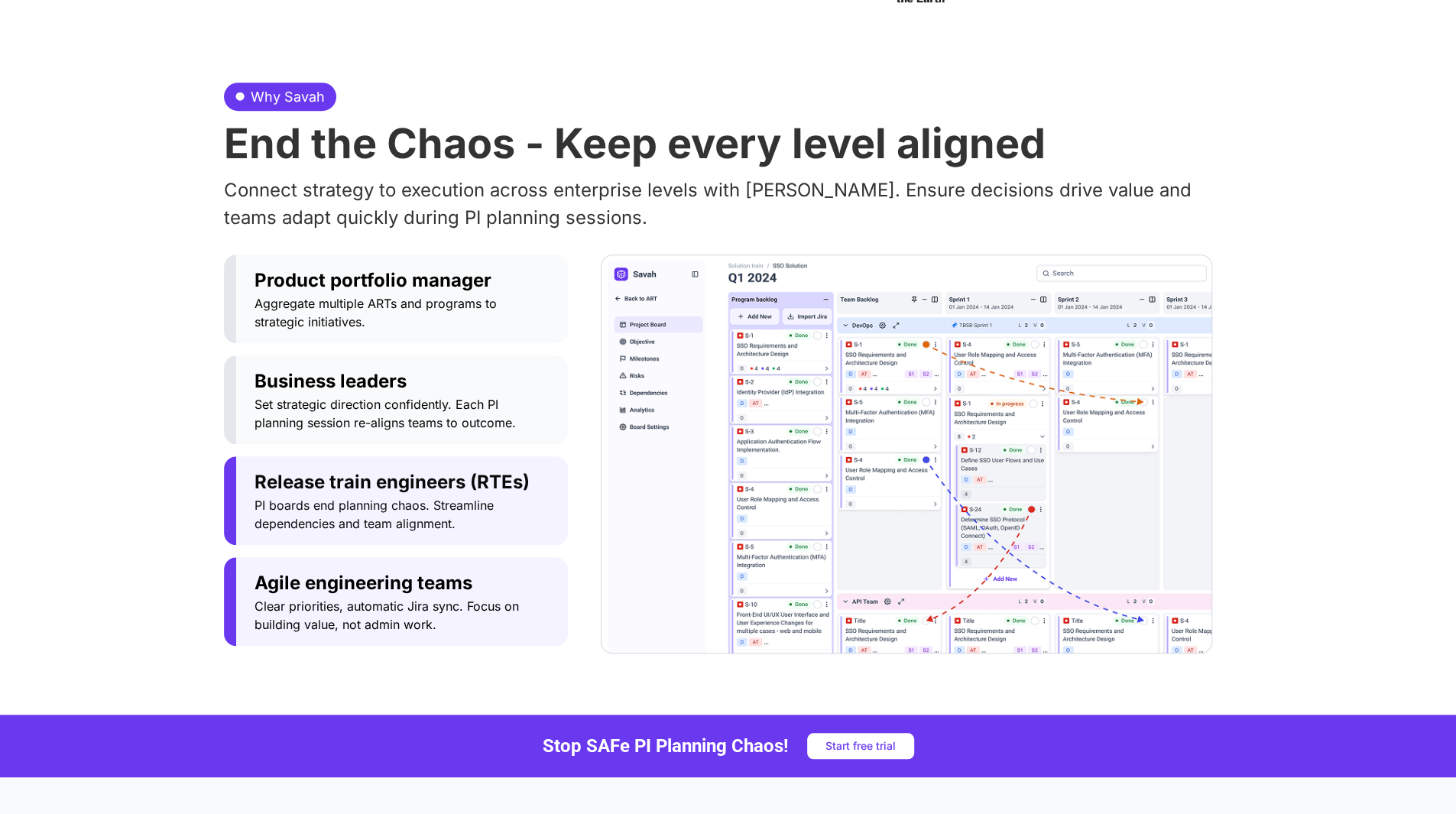
click at [412, 582] on span "Agile engineering teams" at bounding box center [402, 583] width 295 height 27
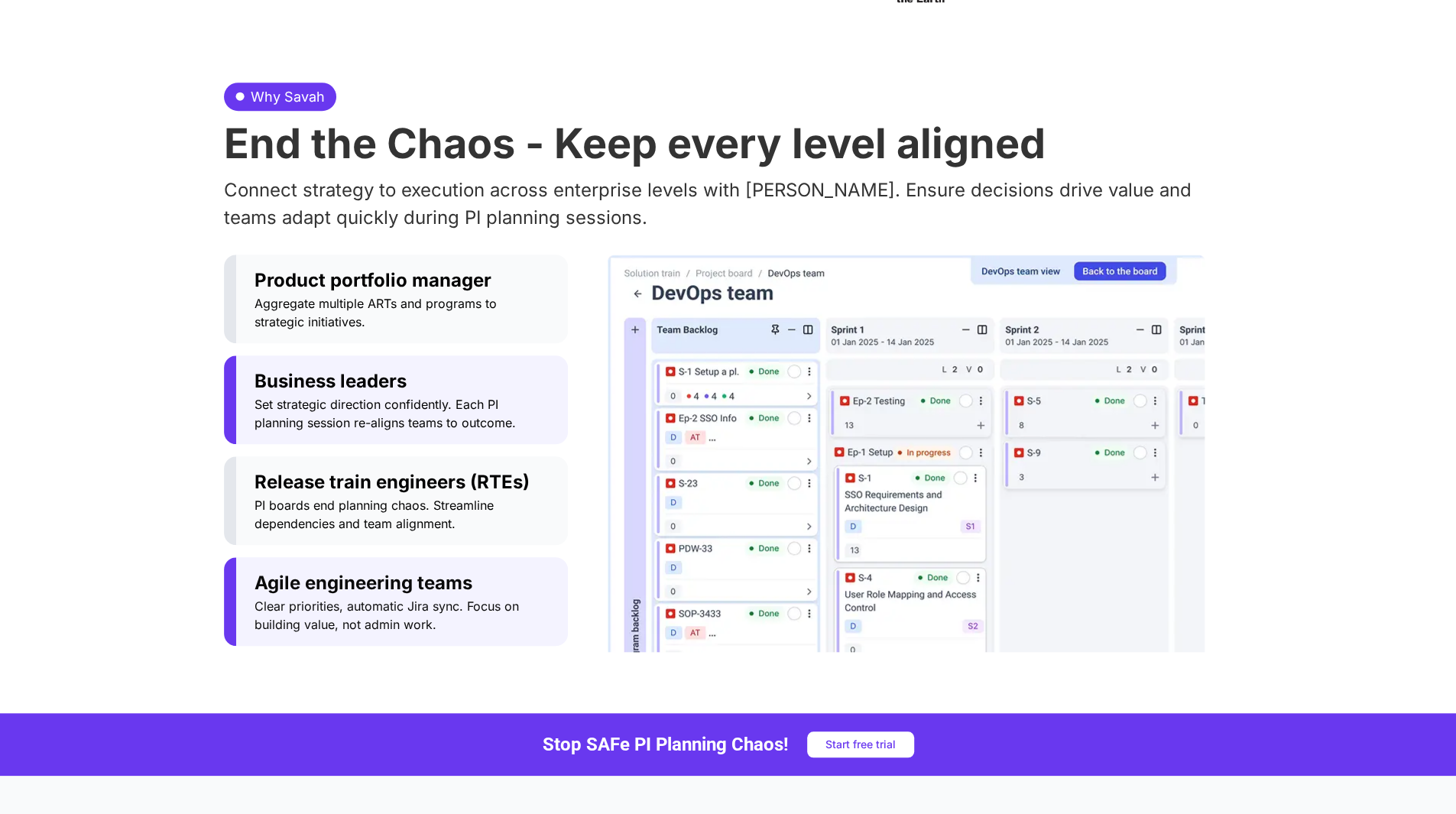
click at [419, 381] on span "Business leaders" at bounding box center [402, 381] width 295 height 27
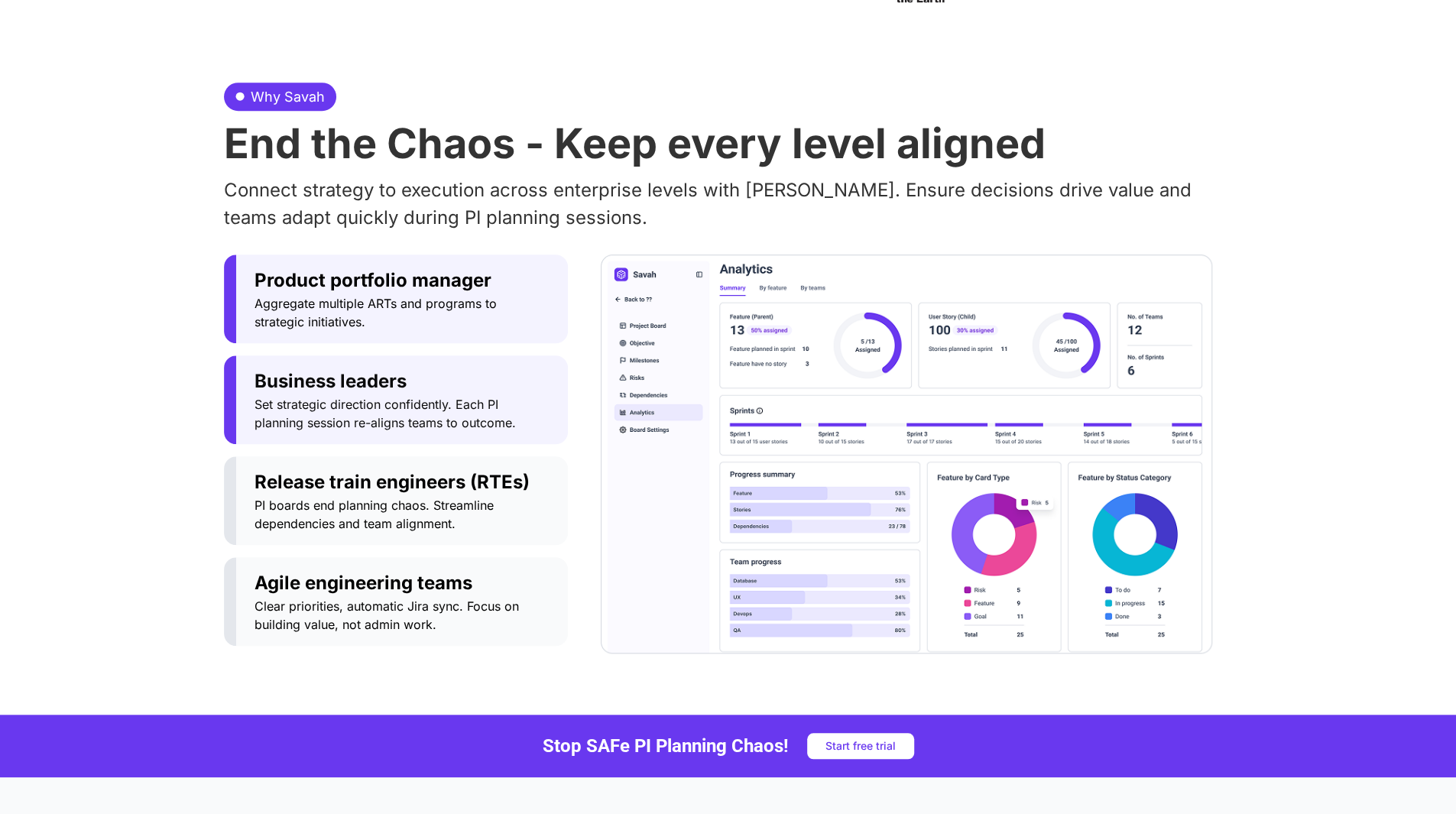
click at [421, 315] on span "Aggregate multiple ARTs and programs to strategic initiatives." at bounding box center [402, 313] width 295 height 37
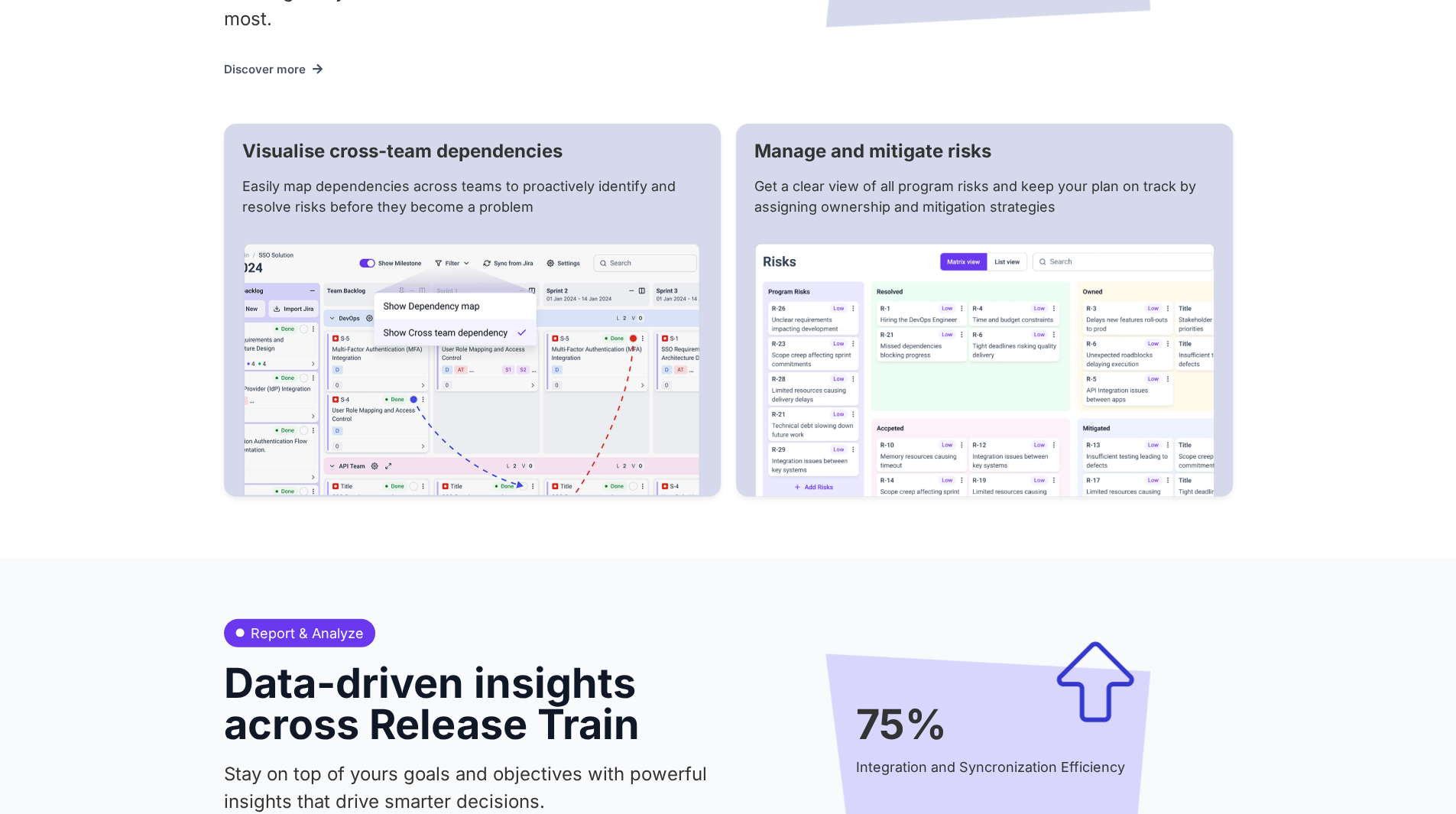
scroll to position [3216, 0]
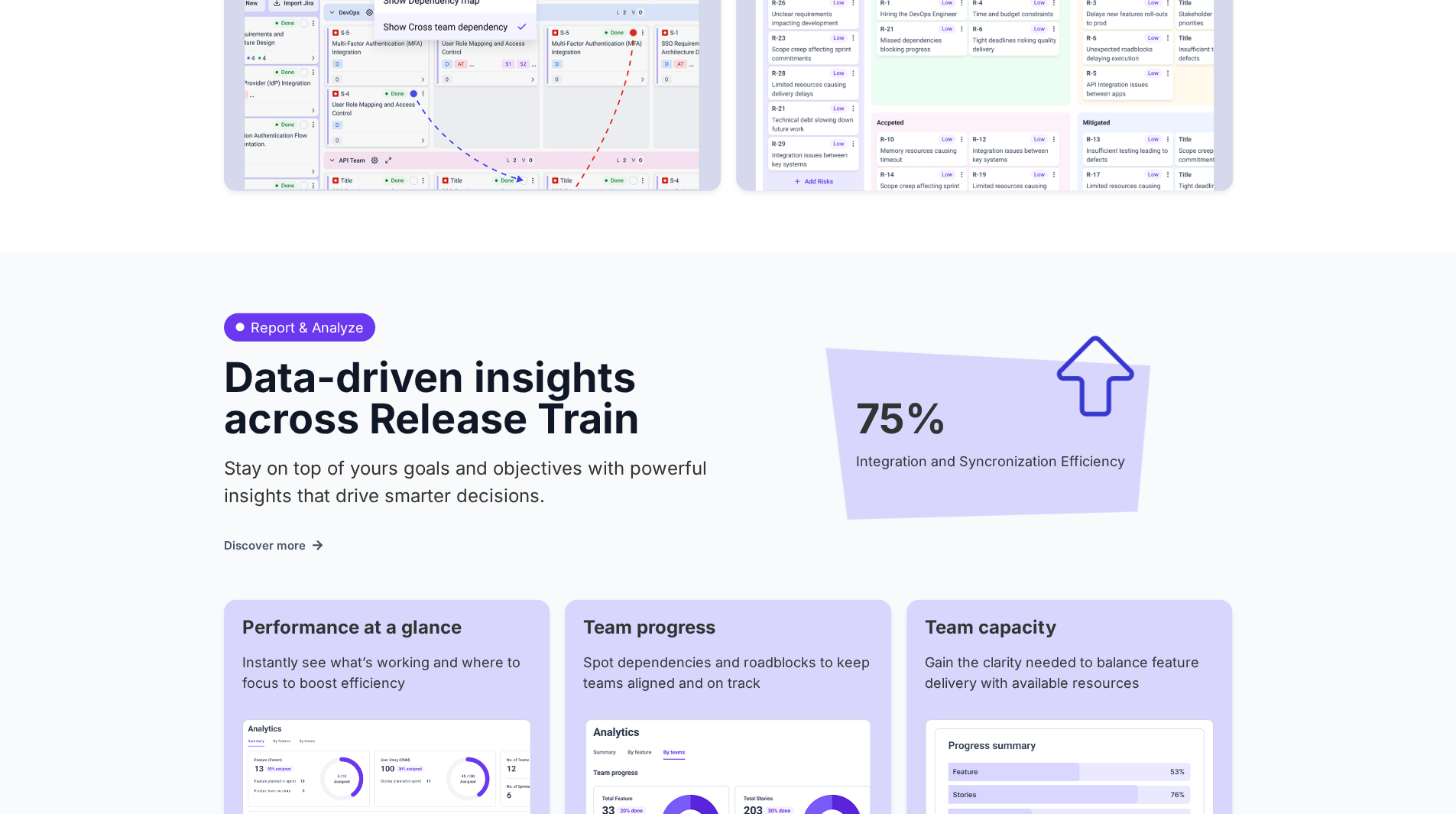
click at [1078, 369] on img at bounding box center [1095, 376] width 78 height 81
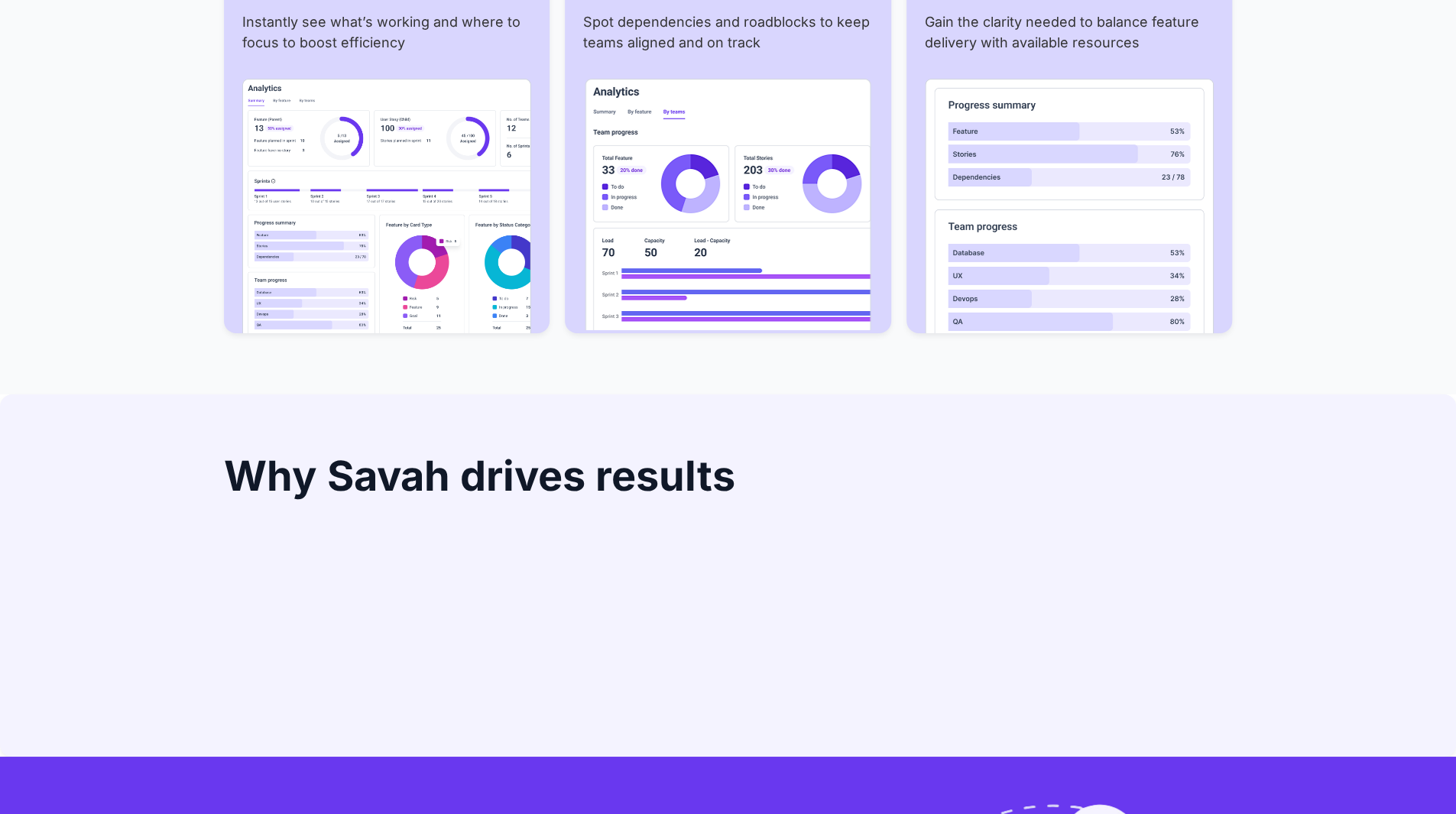
scroll to position [4057, 0]
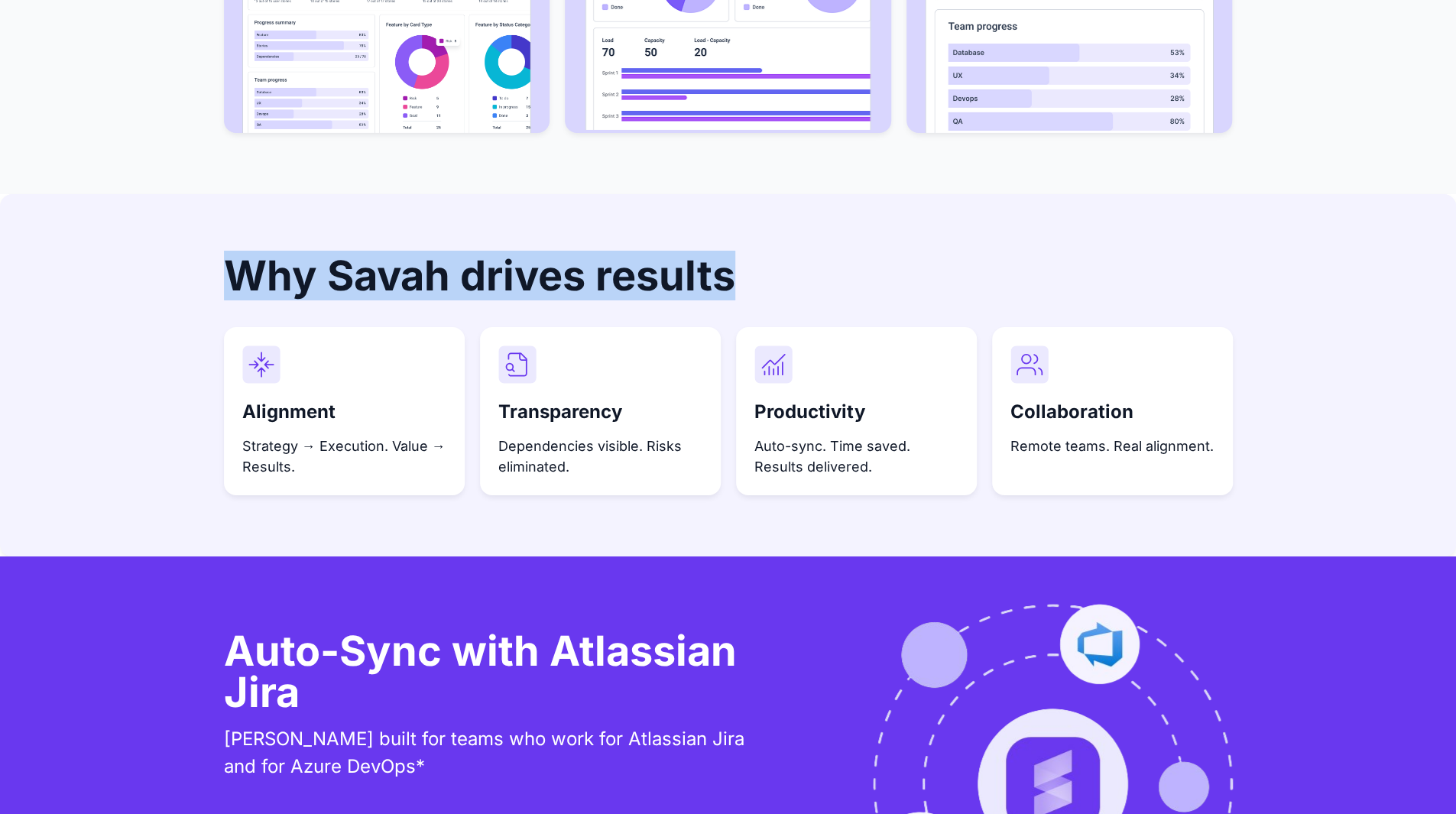
drag, startPoint x: 237, startPoint y: 253, endPoint x: 766, endPoint y: 256, distance: 529.0
click at [766, 256] on h2 "Why Savah drives results" at bounding box center [729, 275] width 1009 height 41
copy h2 "Why Savah drives results"
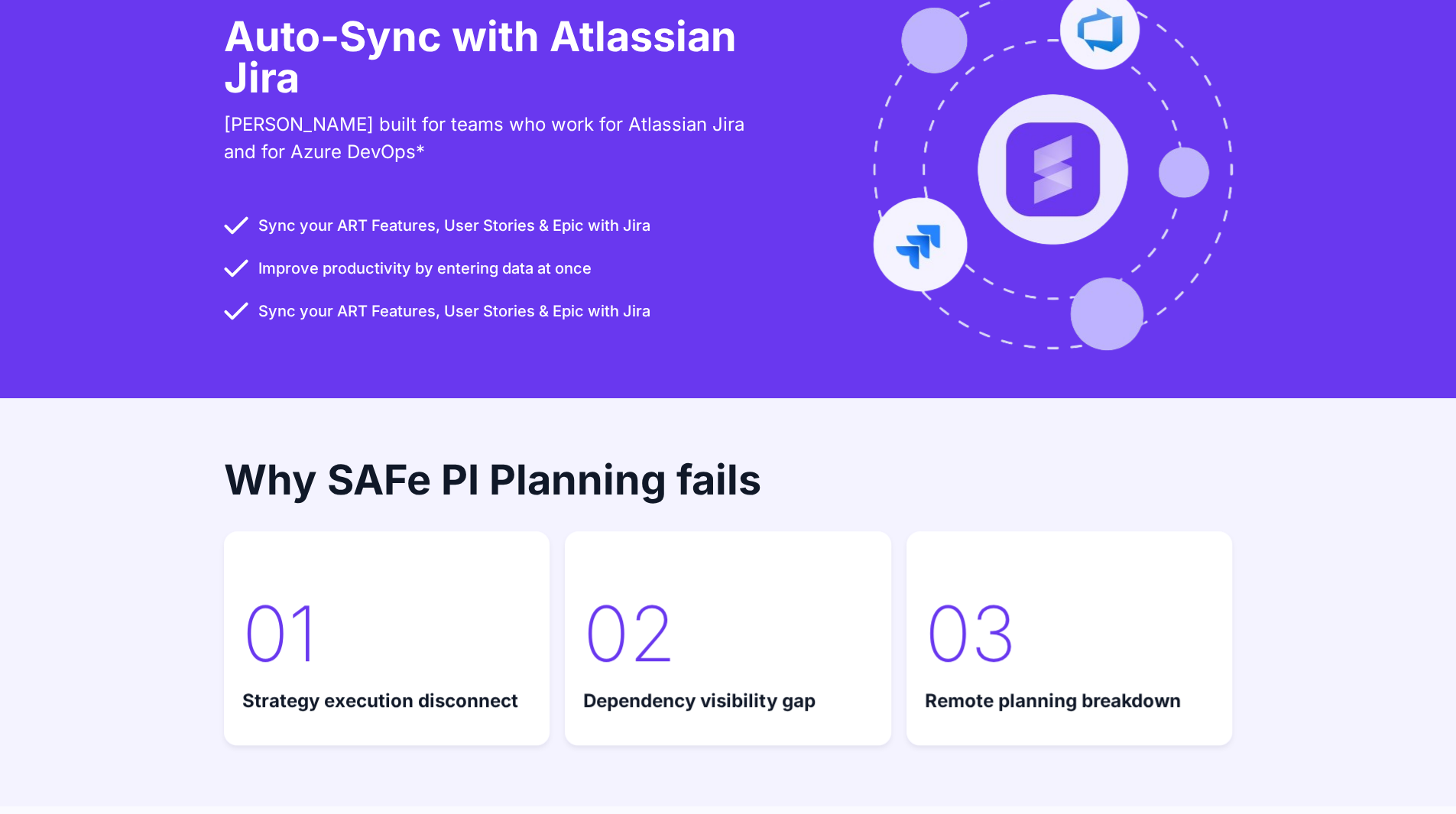
scroll to position [4897, 0]
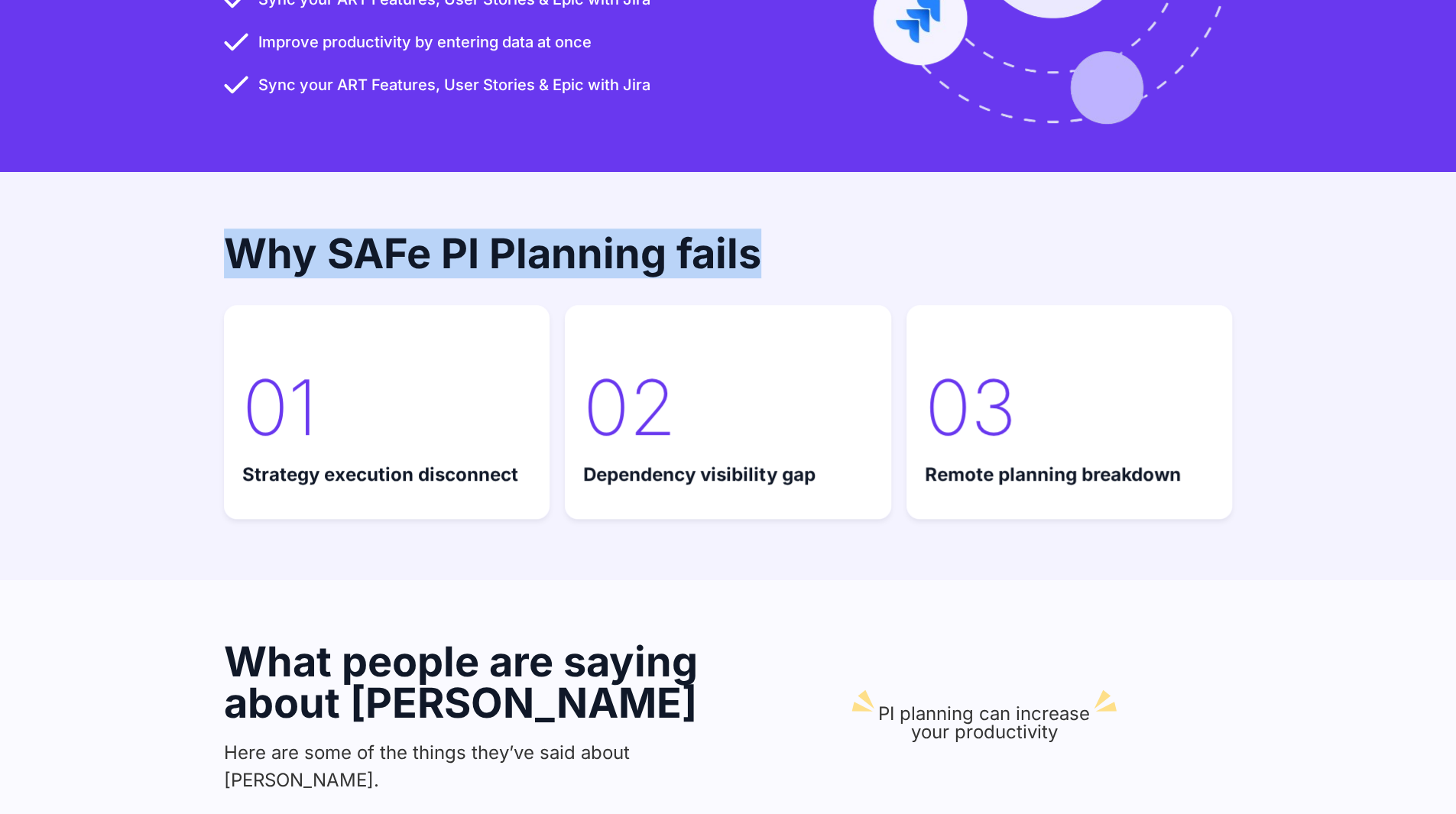
drag, startPoint x: 236, startPoint y: 231, endPoint x: 772, endPoint y: 228, distance: 536.0
click at [772, 233] on h2 "Why SAFe PI Planning fails" at bounding box center [729, 253] width 1009 height 41
copy h2 "Why SAFe PI Planning fails"
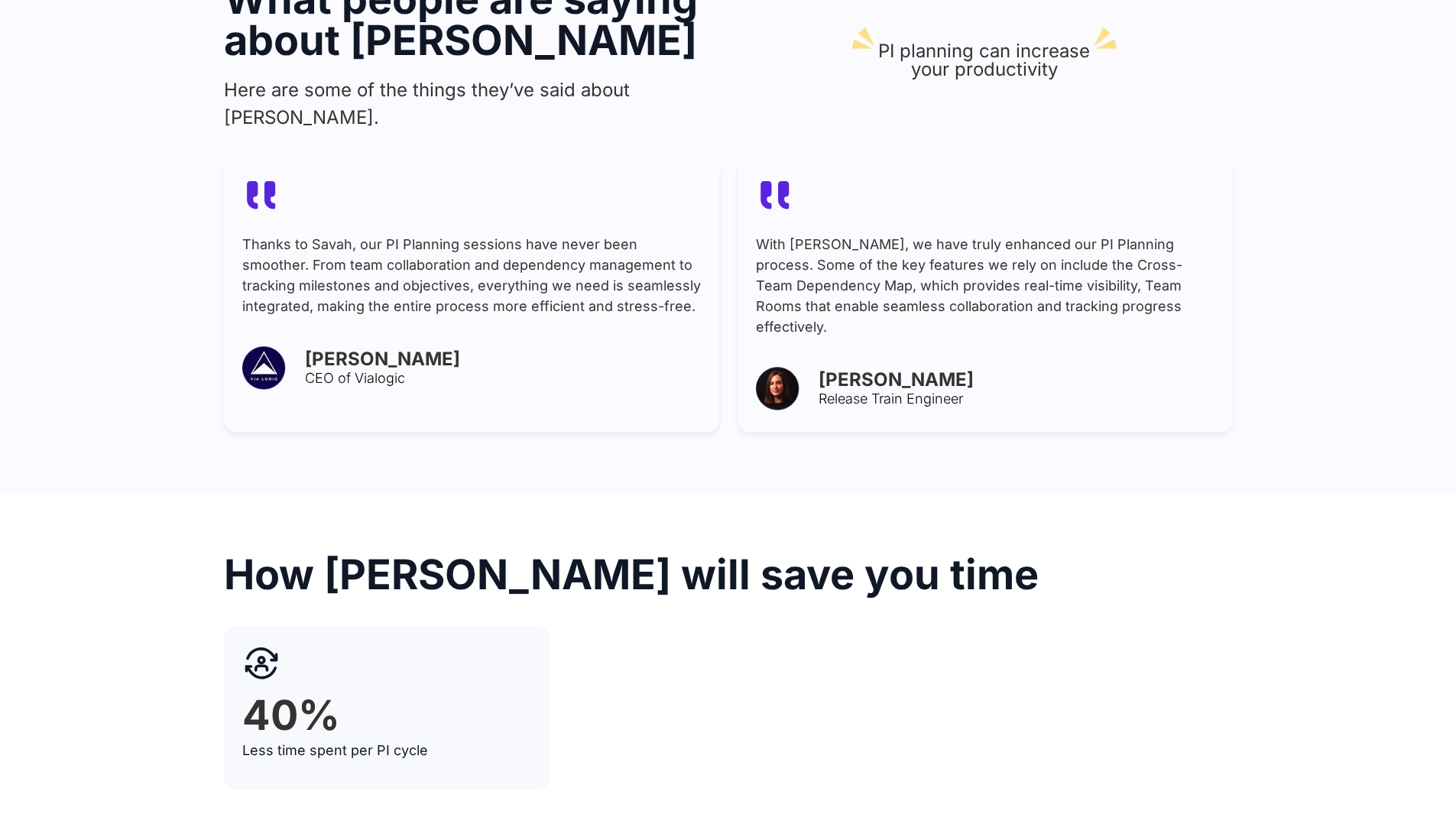
scroll to position [5815, 0]
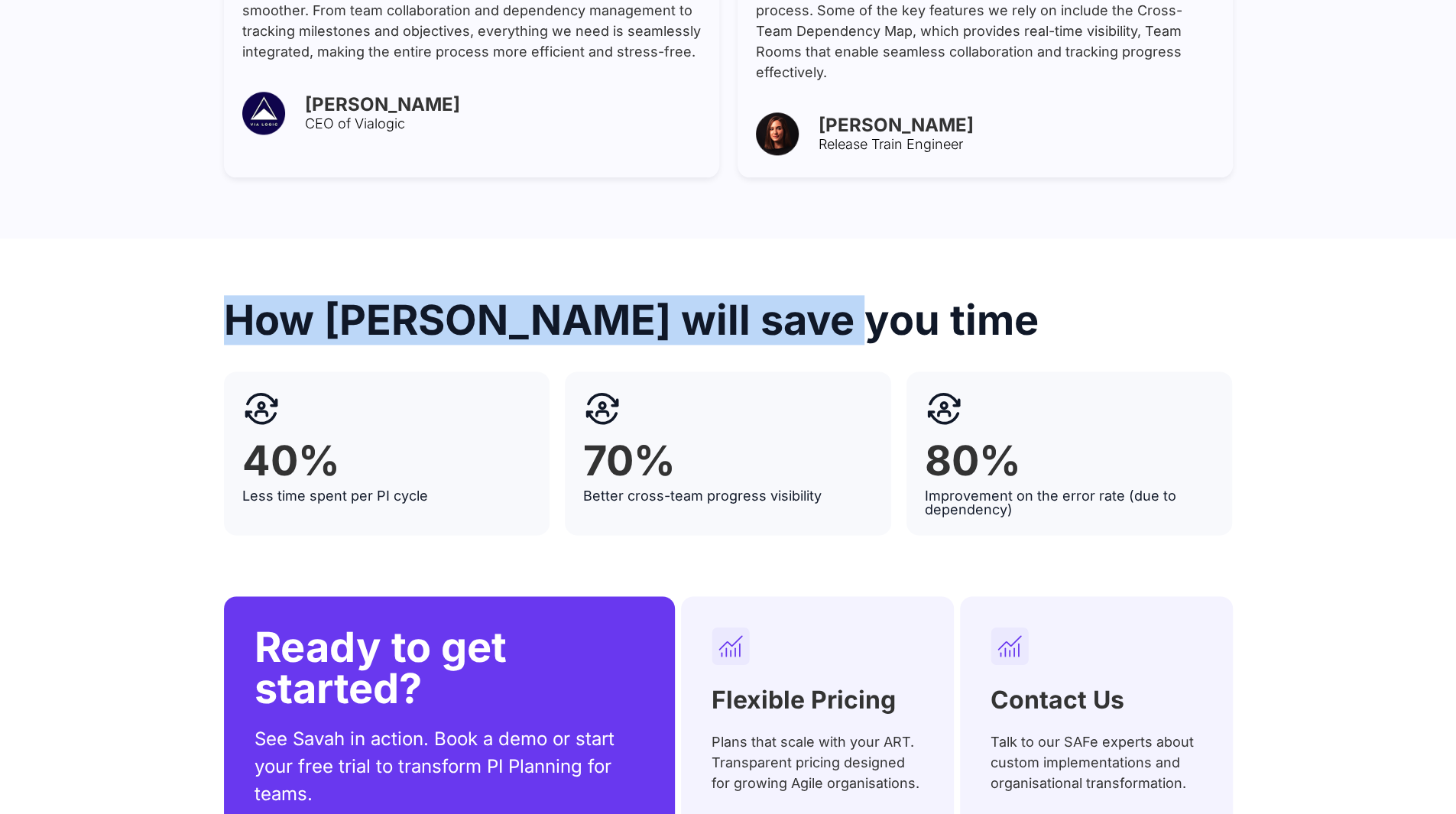
drag, startPoint x: 223, startPoint y: 255, endPoint x: 831, endPoint y: 274, distance: 608.3
click at [831, 300] on div "How Savah will save you time 40% Less time spent per PI cycle 70% Better cross-…" at bounding box center [728, 417] width 1456 height 236
copy h2 "How Savah will save you time"
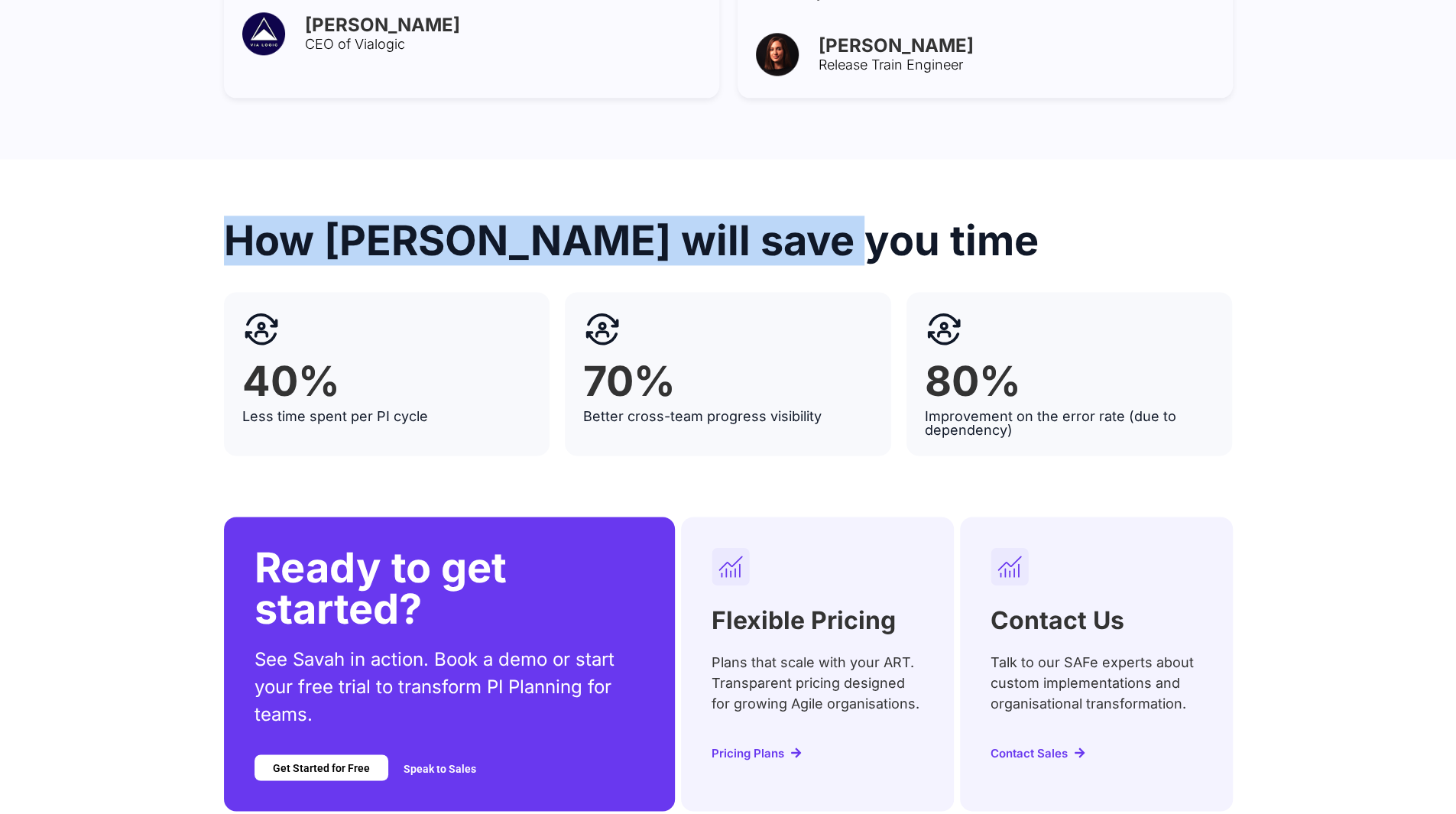
scroll to position [6120, 0]
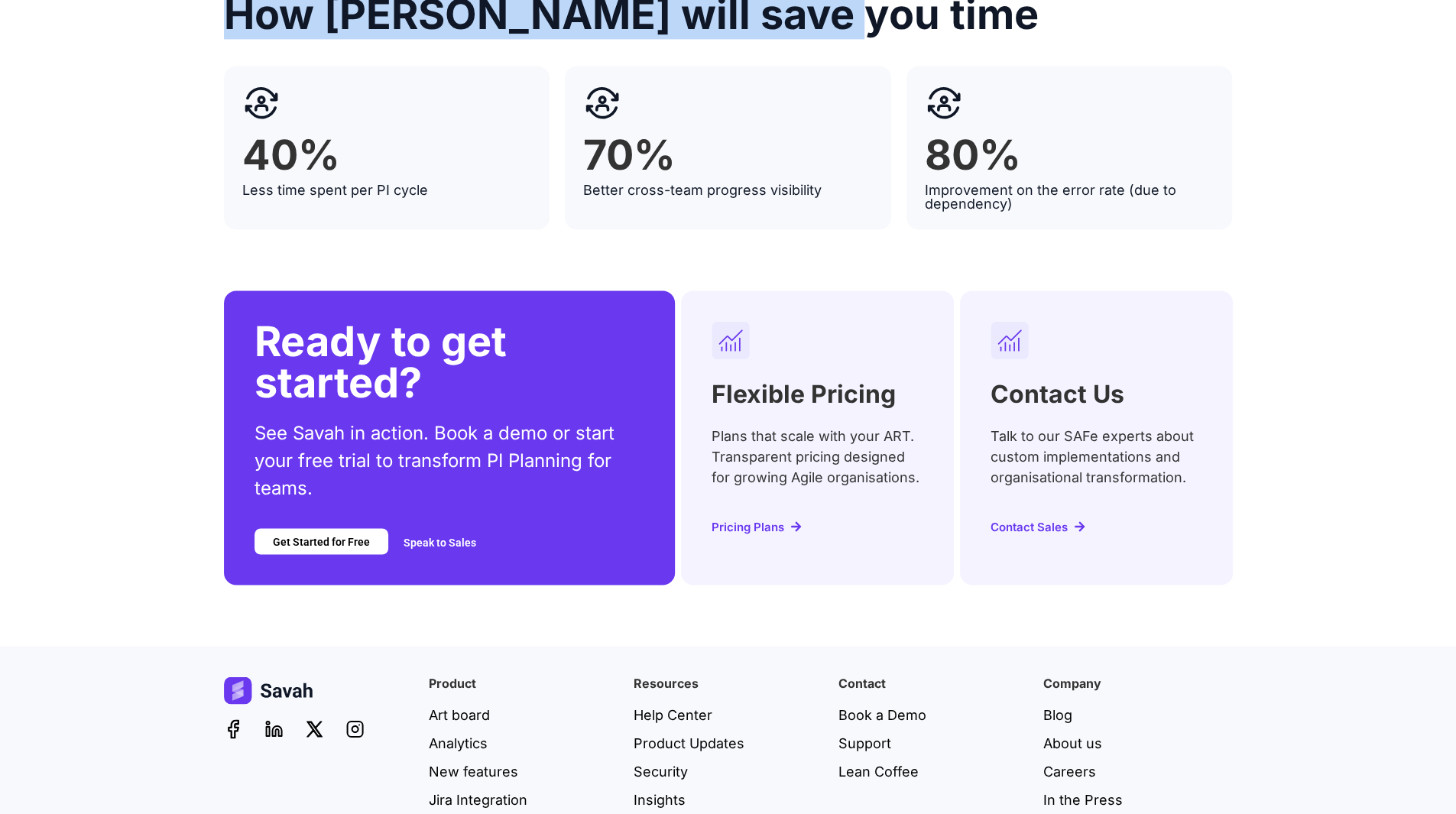
click at [774, 520] on span "Pricing Plans" at bounding box center [747, 526] width 73 height 11
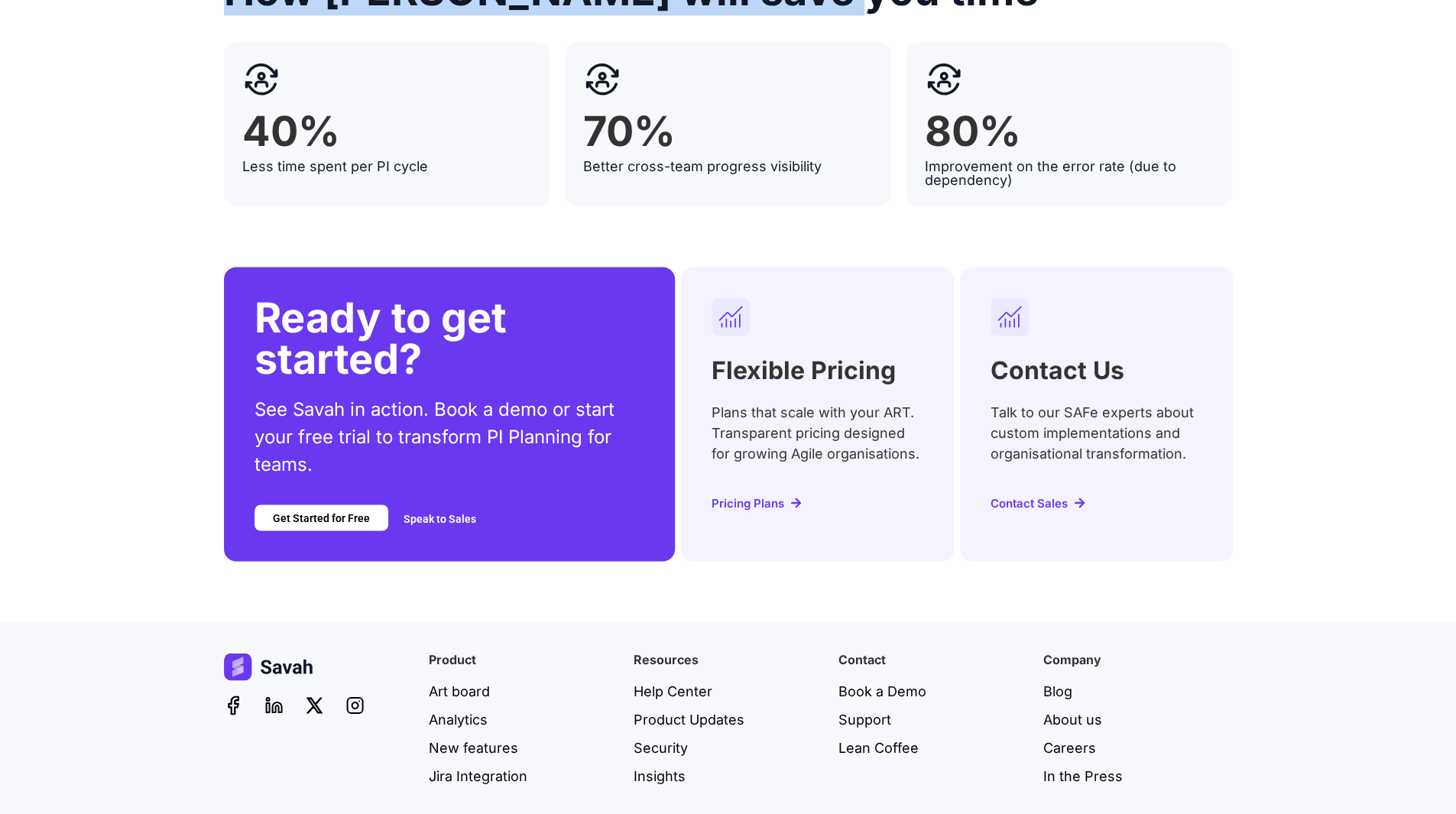
scroll to position [6145, 0]
click at [1050, 496] on span "Contact Sales" at bounding box center [1029, 501] width 77 height 11
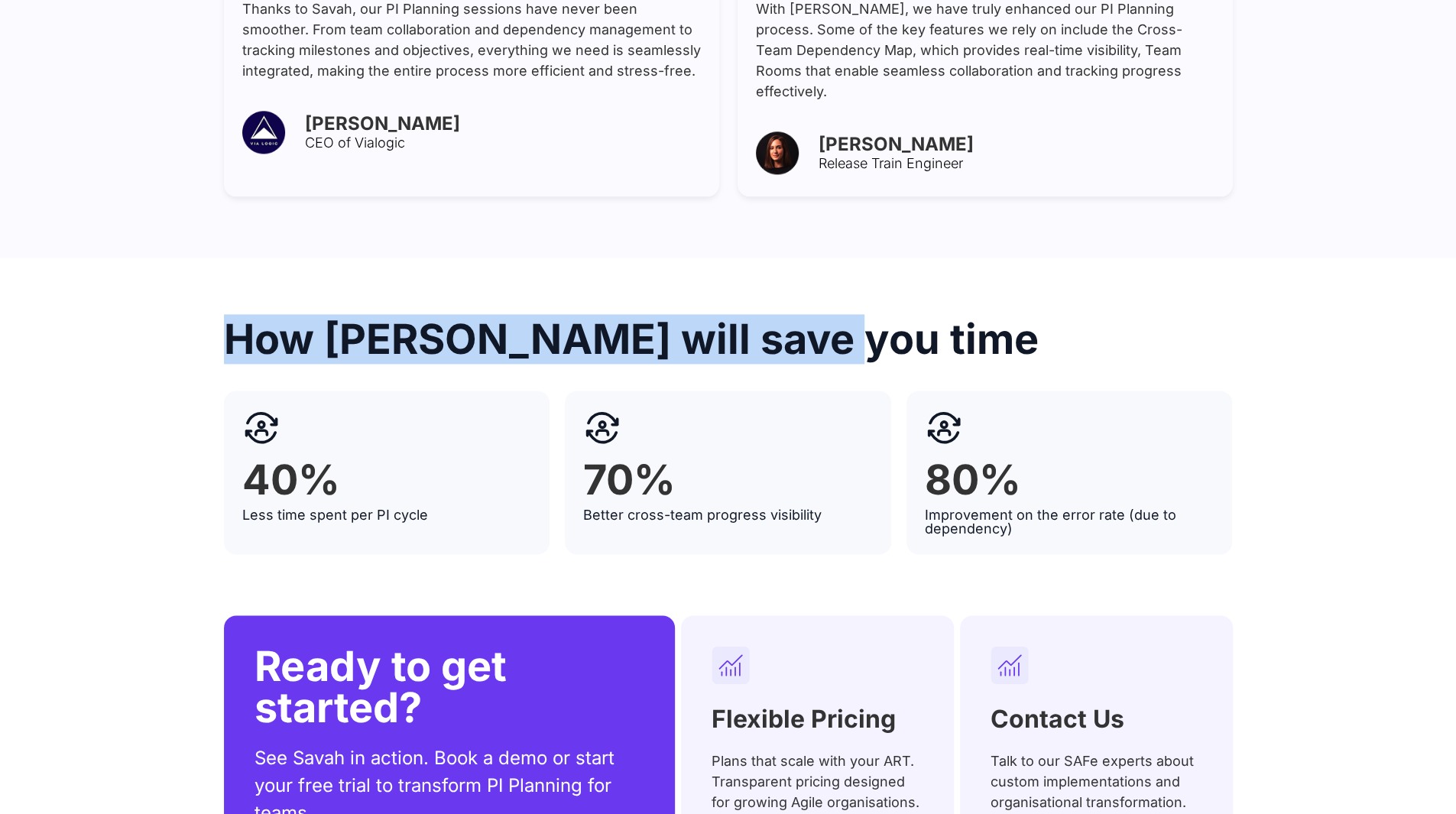
scroll to position [6145, 0]
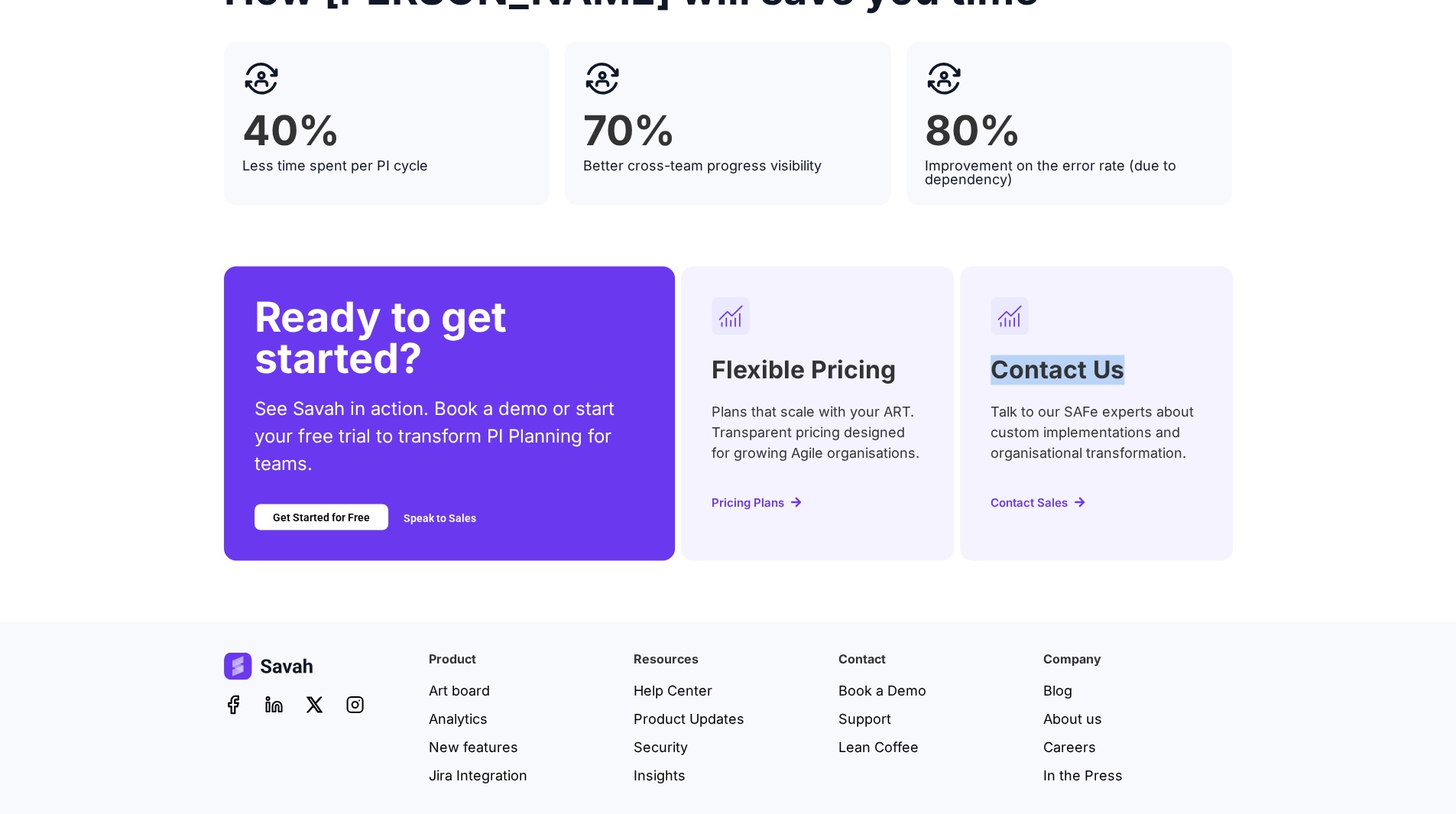
drag, startPoint x: 991, startPoint y: 315, endPoint x: 1119, endPoint y: 386, distance: 146.4
click at [1136, 315] on div "Contact Us Talk to our SAFe experts about custom implementations and organisati…" at bounding box center [1096, 413] width 272 height 294
drag, startPoint x: 1075, startPoint y: 438, endPoint x: 993, endPoint y: 440, distance: 82.0
click at [993, 440] on div "Contact Us Talk to our SAFe experts about custom implementations and organisati…" at bounding box center [1096, 413] width 272 height 294
copy span "Contact Sales"
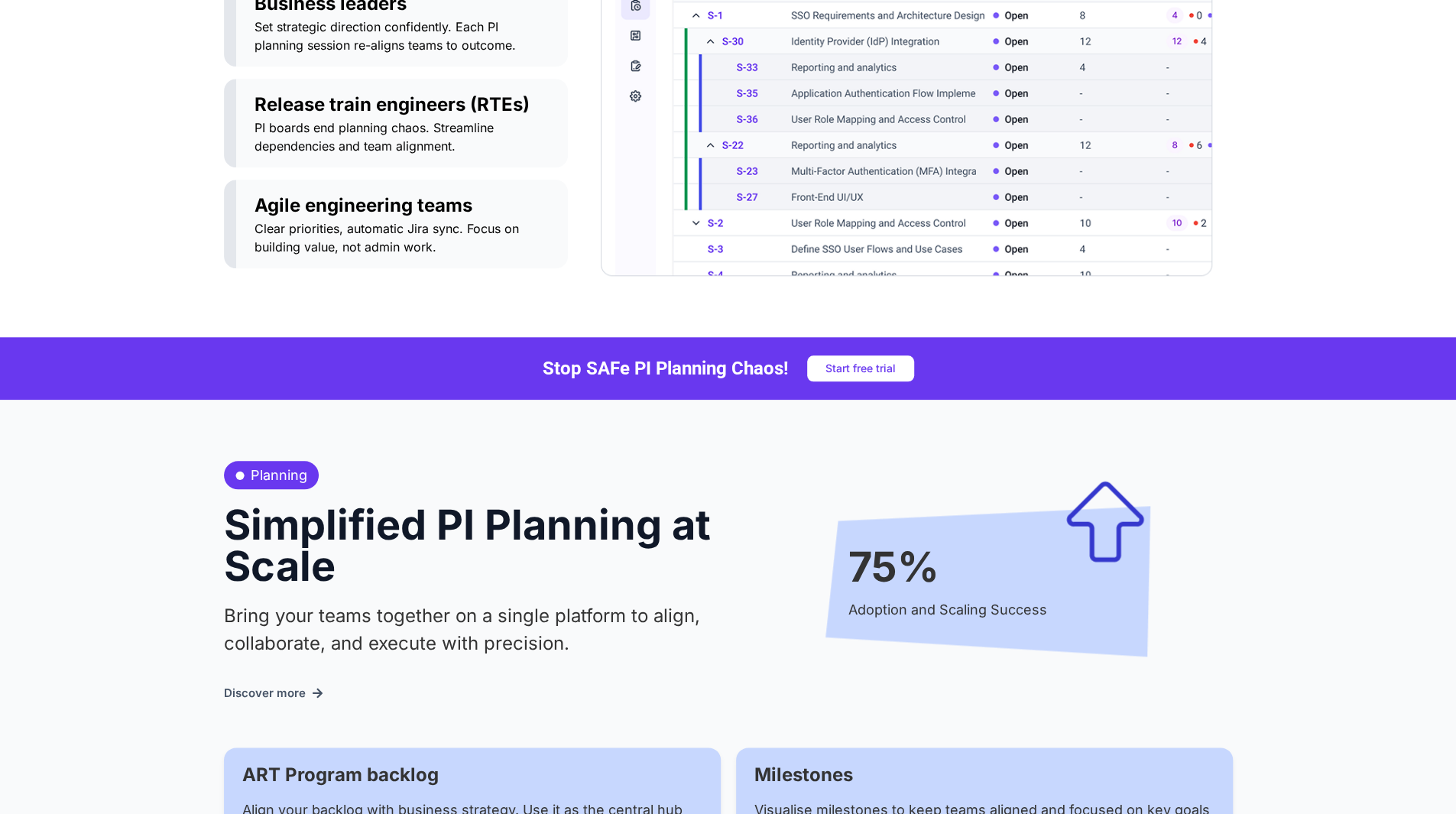
scroll to position [1023, 0]
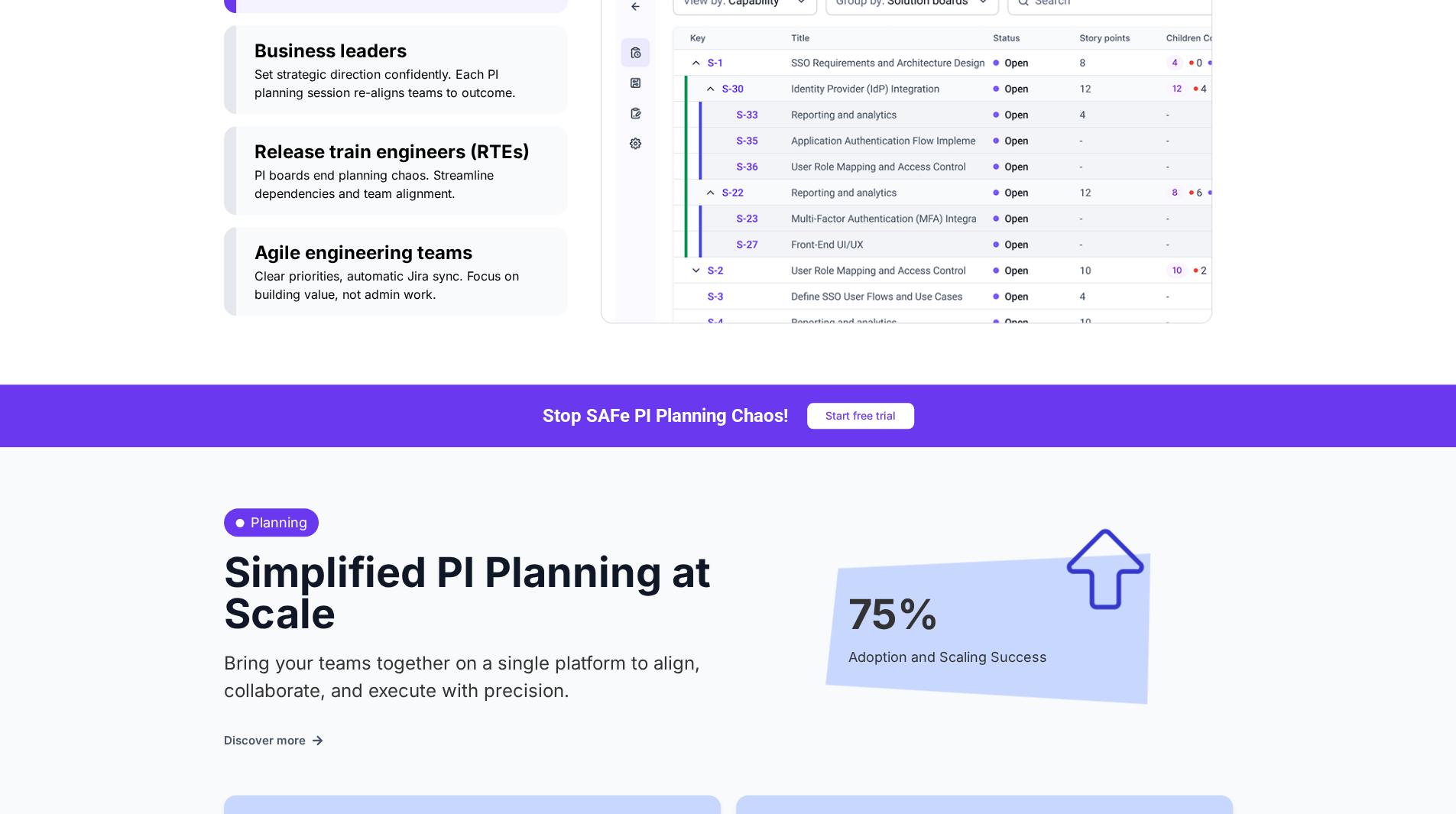
click at [692, 416] on h4 "Stop SAFe PI Planning Chaos!" at bounding box center [665, 415] width 246 height 18
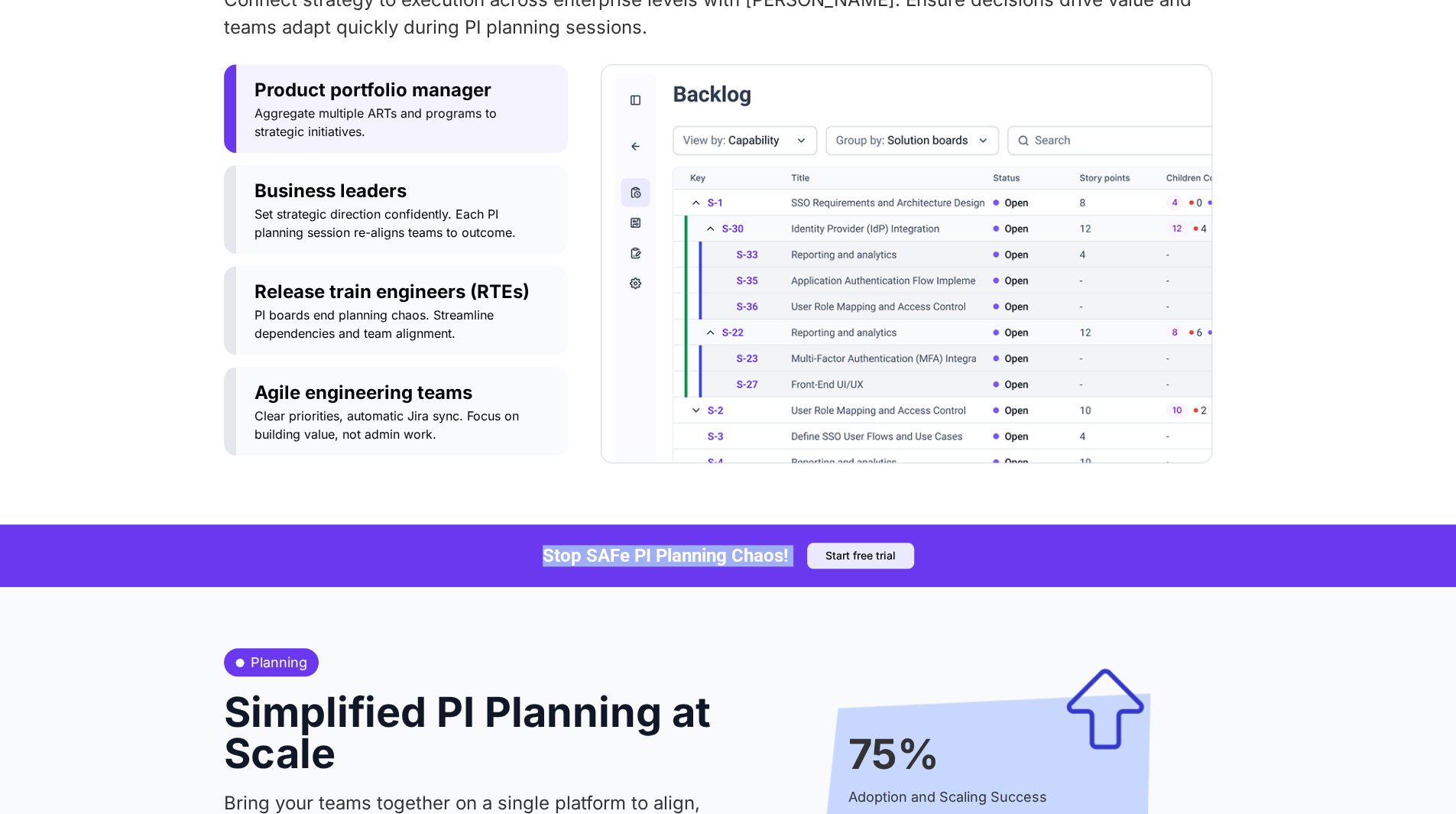
scroll to position [870, 0]
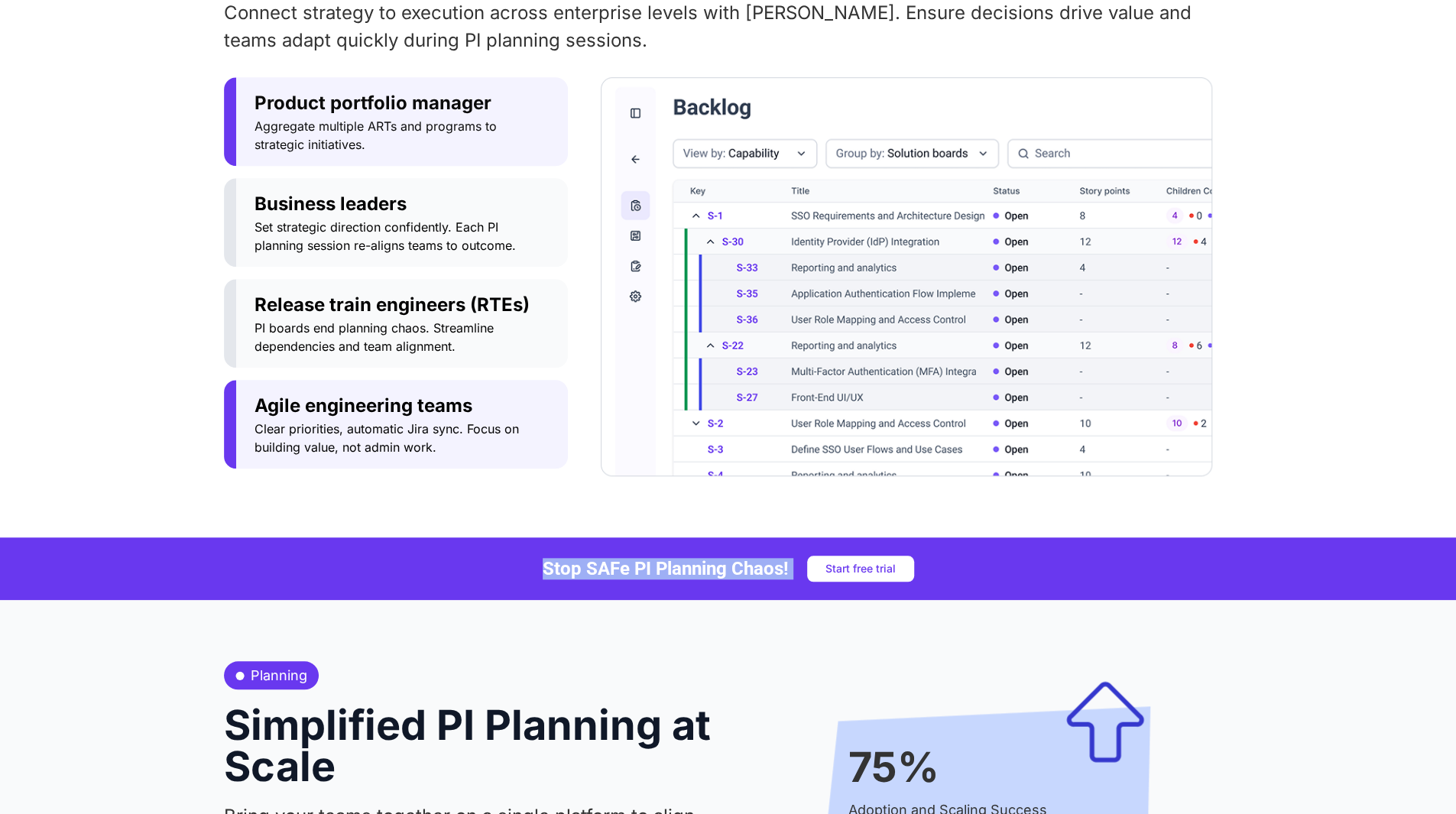
click at [498, 403] on span "Agile engineering teams" at bounding box center [402, 406] width 295 height 27
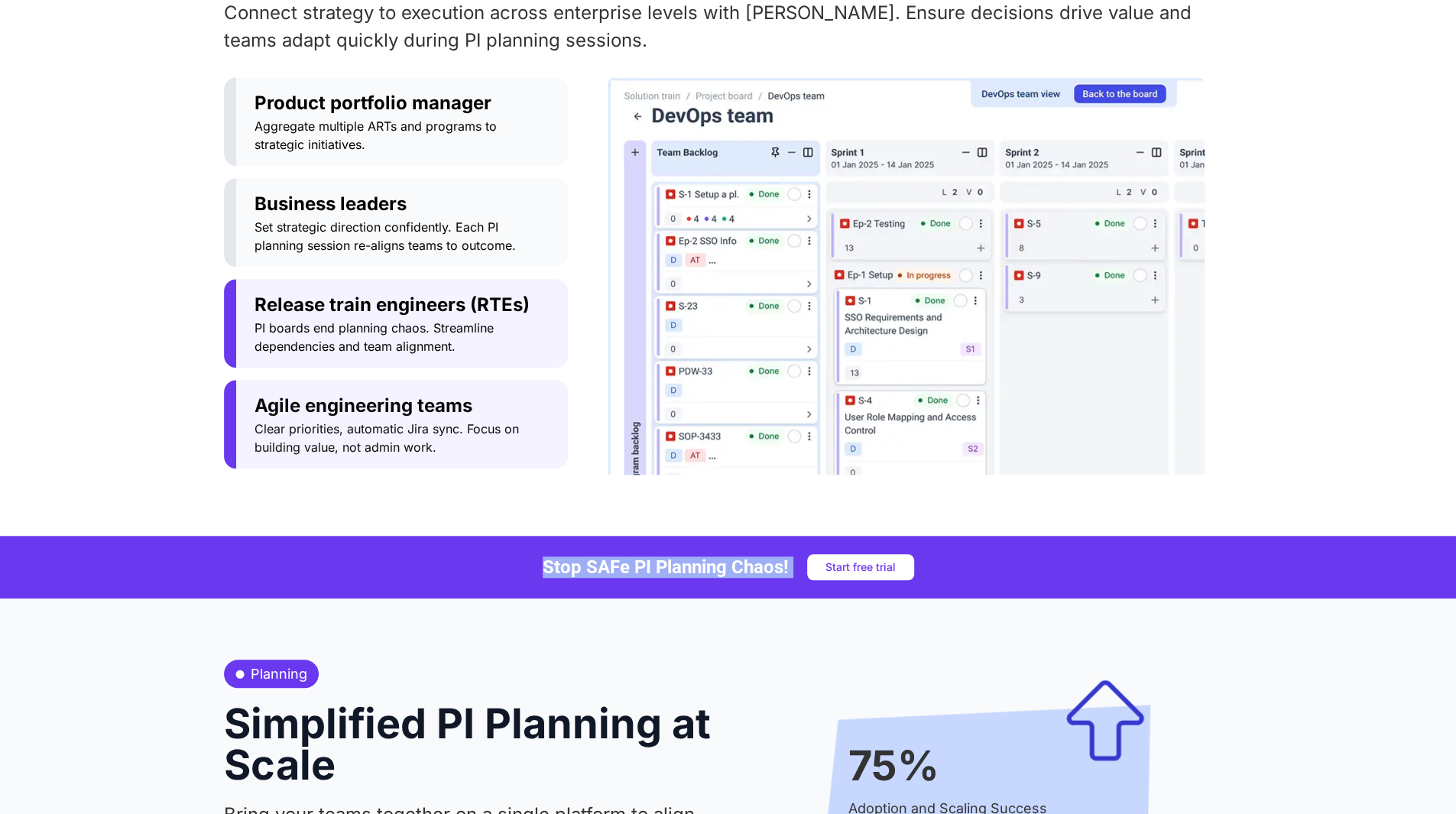
click at [489, 323] on span "PI boards end planning chaos. Streamline dependencies and team alignment." at bounding box center [402, 337] width 295 height 37
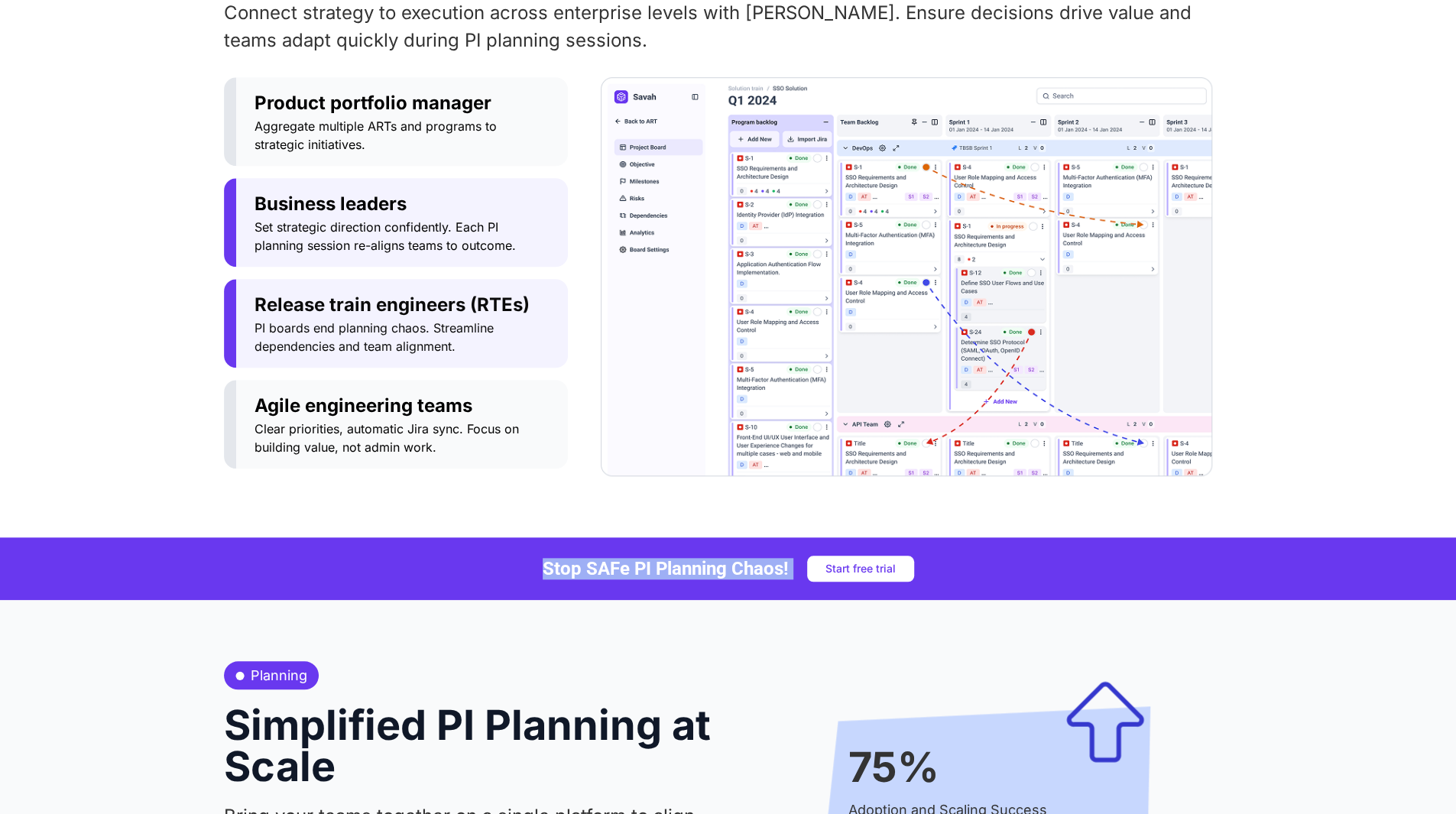
click at [487, 237] on span "Set strategic direction confidently. Each PI planning session re-aligns teams t…" at bounding box center [402, 237] width 295 height 37
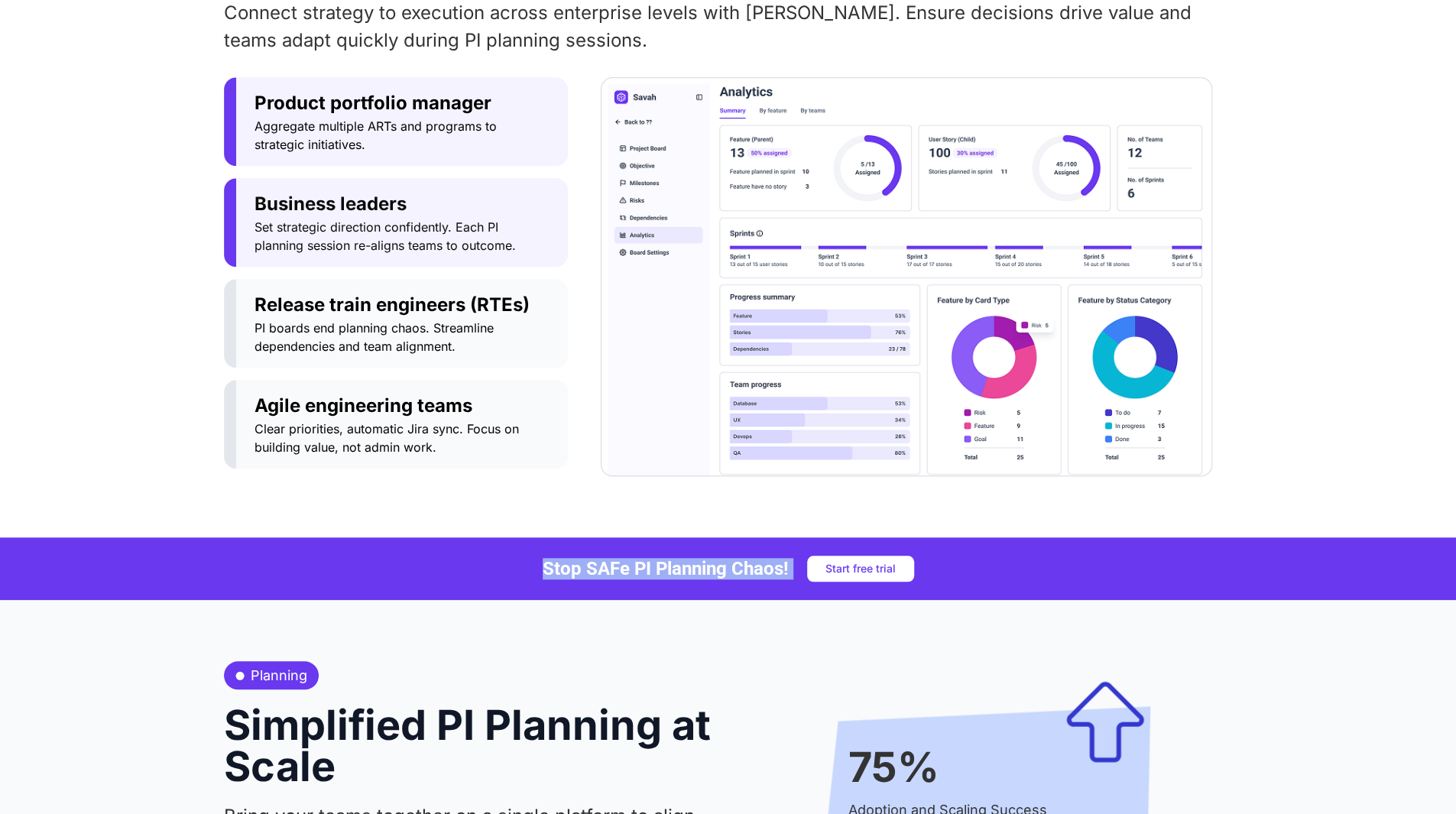
click at [461, 127] on span "Aggregate multiple ARTs and programs to strategic initiatives." at bounding box center [402, 135] width 295 height 37
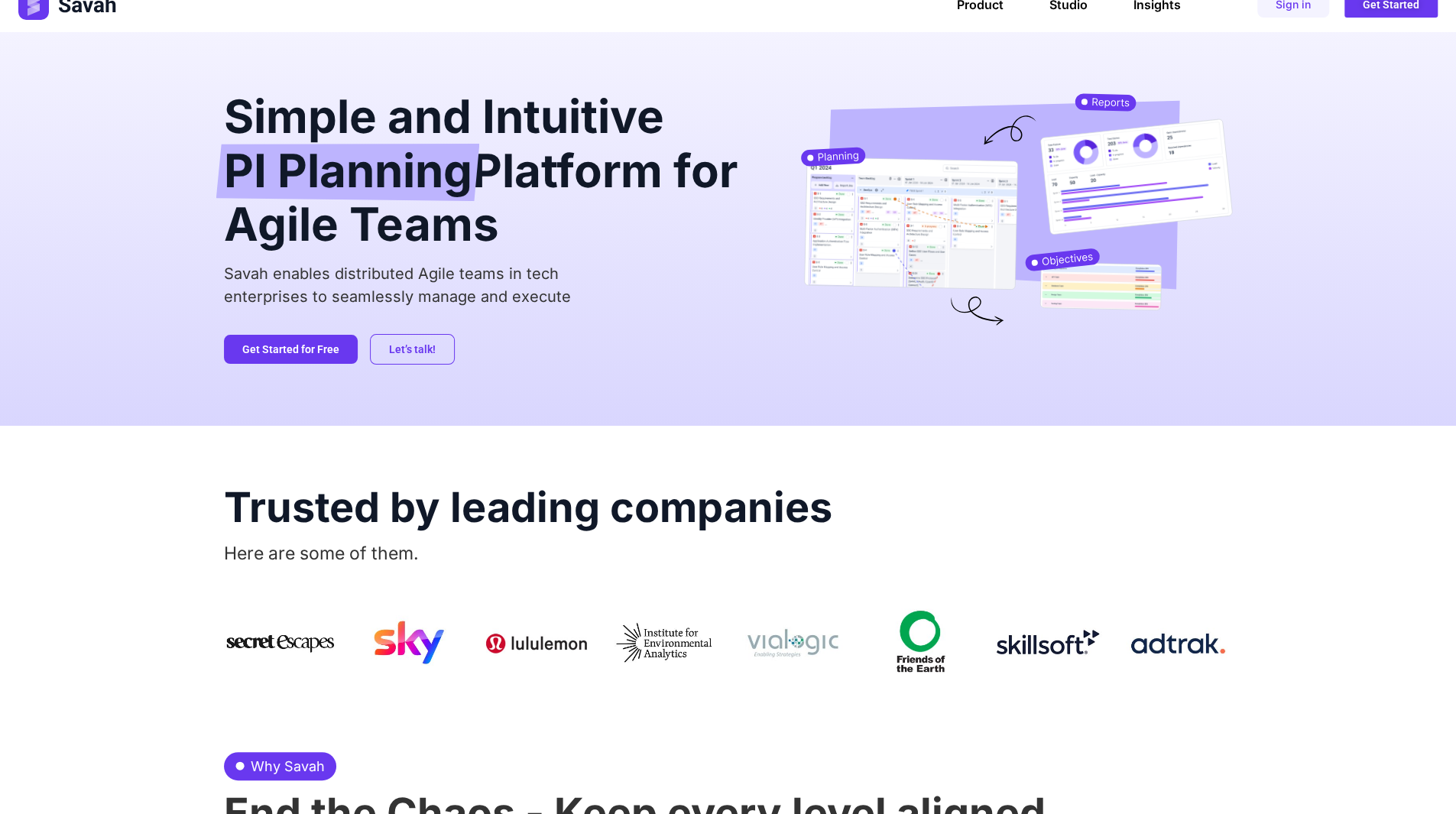
scroll to position [0, 0]
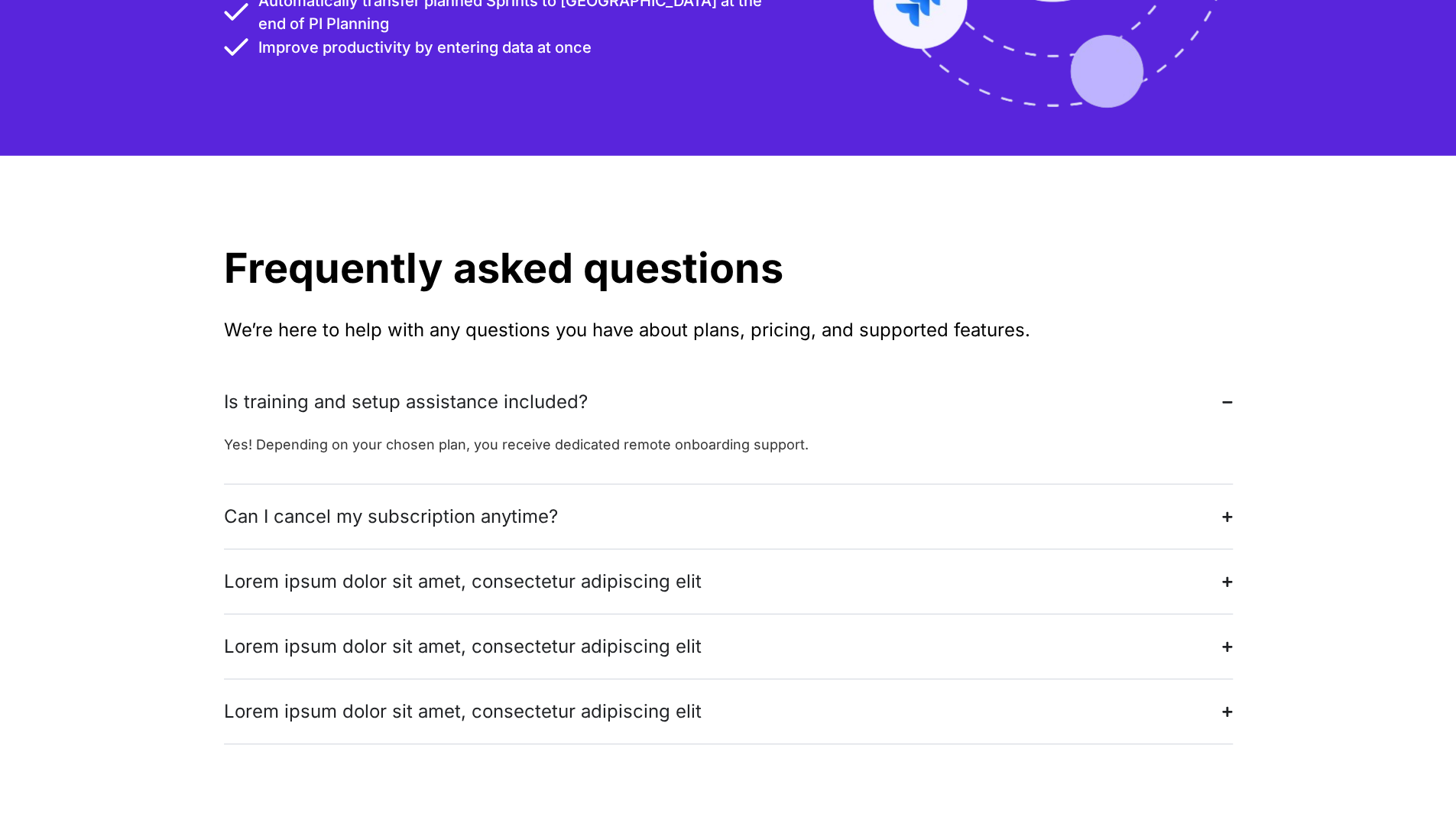
scroll to position [3058, 0]
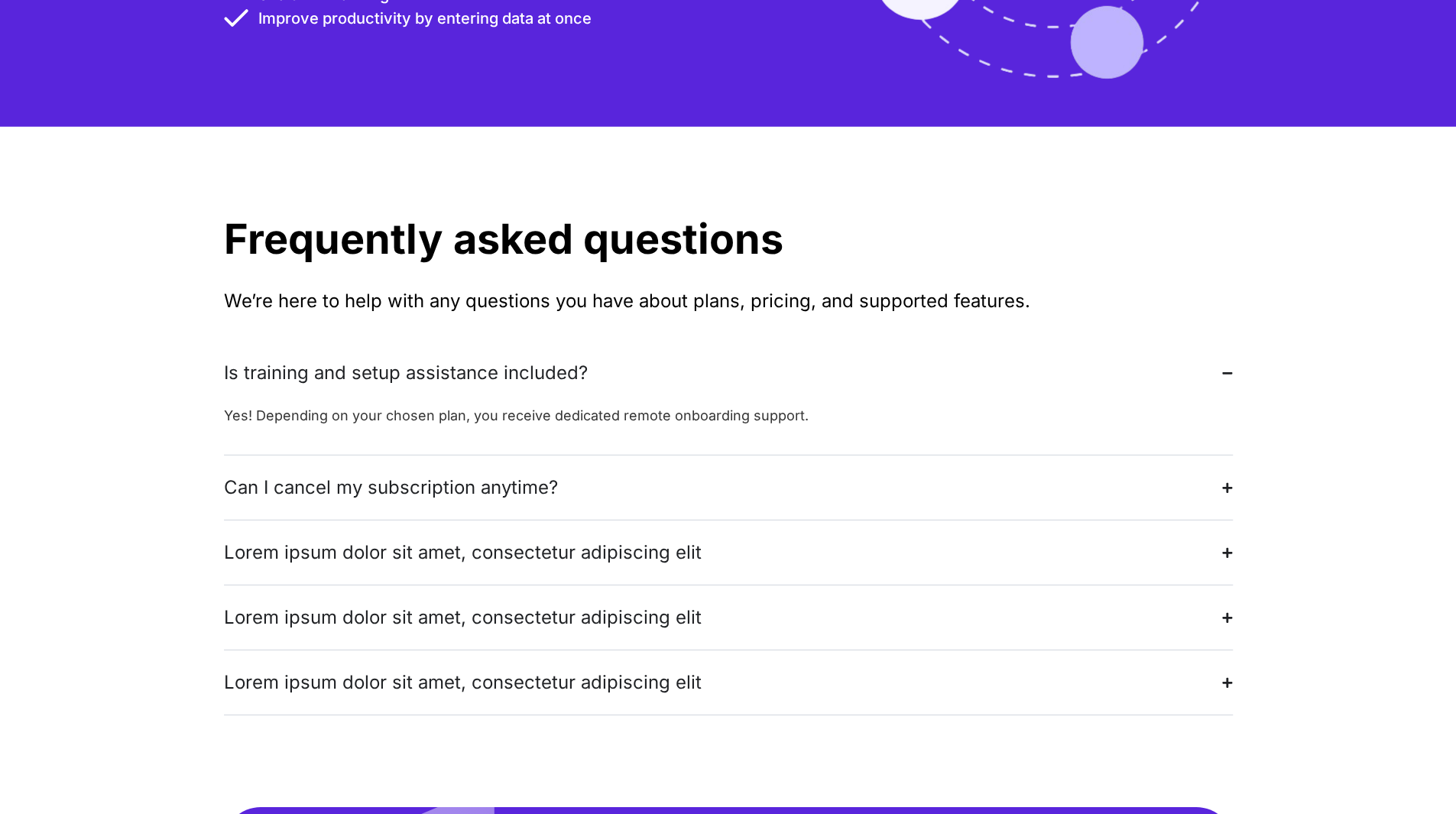
click at [648, 539] on div "Lorem ipsum dolor sit amet, consectetur adipiscing elit" at bounding box center [463, 552] width 477 height 27
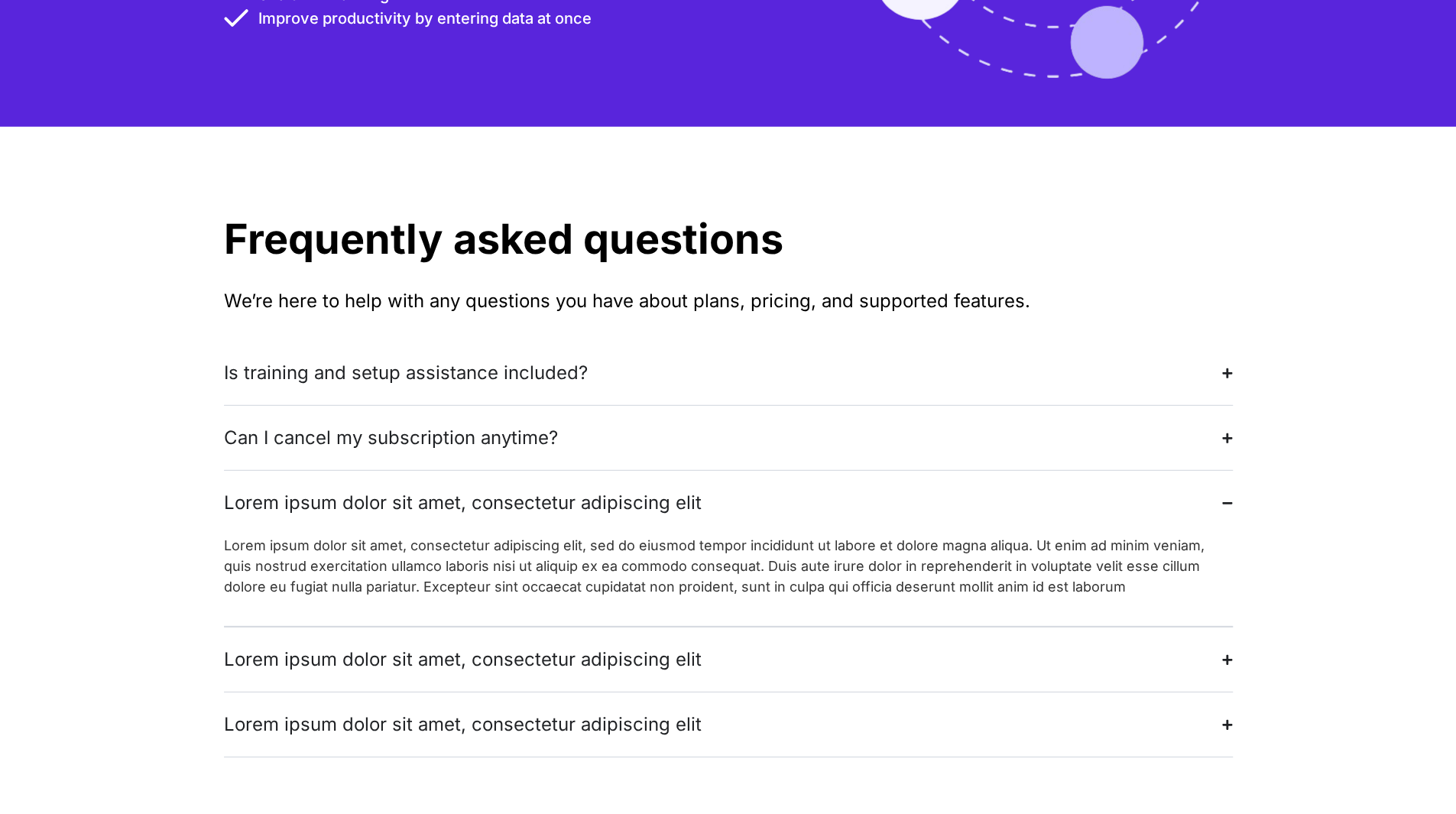
click at [654, 489] on div "Lorem ipsum dolor sit amet, consectetur adipiscing elit" at bounding box center [463, 502] width 477 height 27
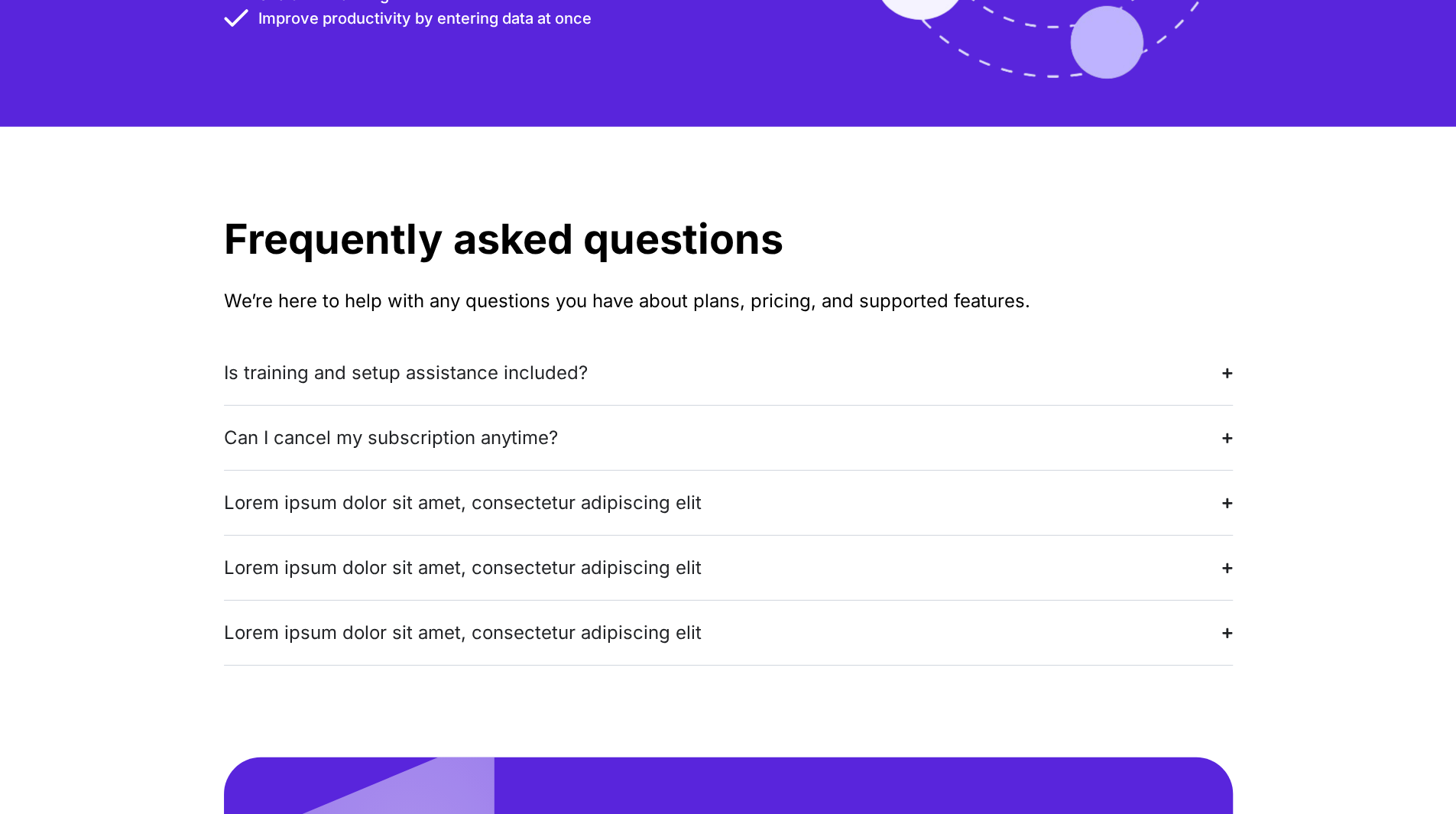
drag, startPoint x: 206, startPoint y: 320, endPoint x: 835, endPoint y: 586, distance: 682.9
click at [834, 586] on div "Frequently asked questions We’re here to help with any questions you have about…" at bounding box center [728, 442] width 1456 height 631
copy div "Is training and setup assistance included? Yes! Depending on your chosen plan, …"
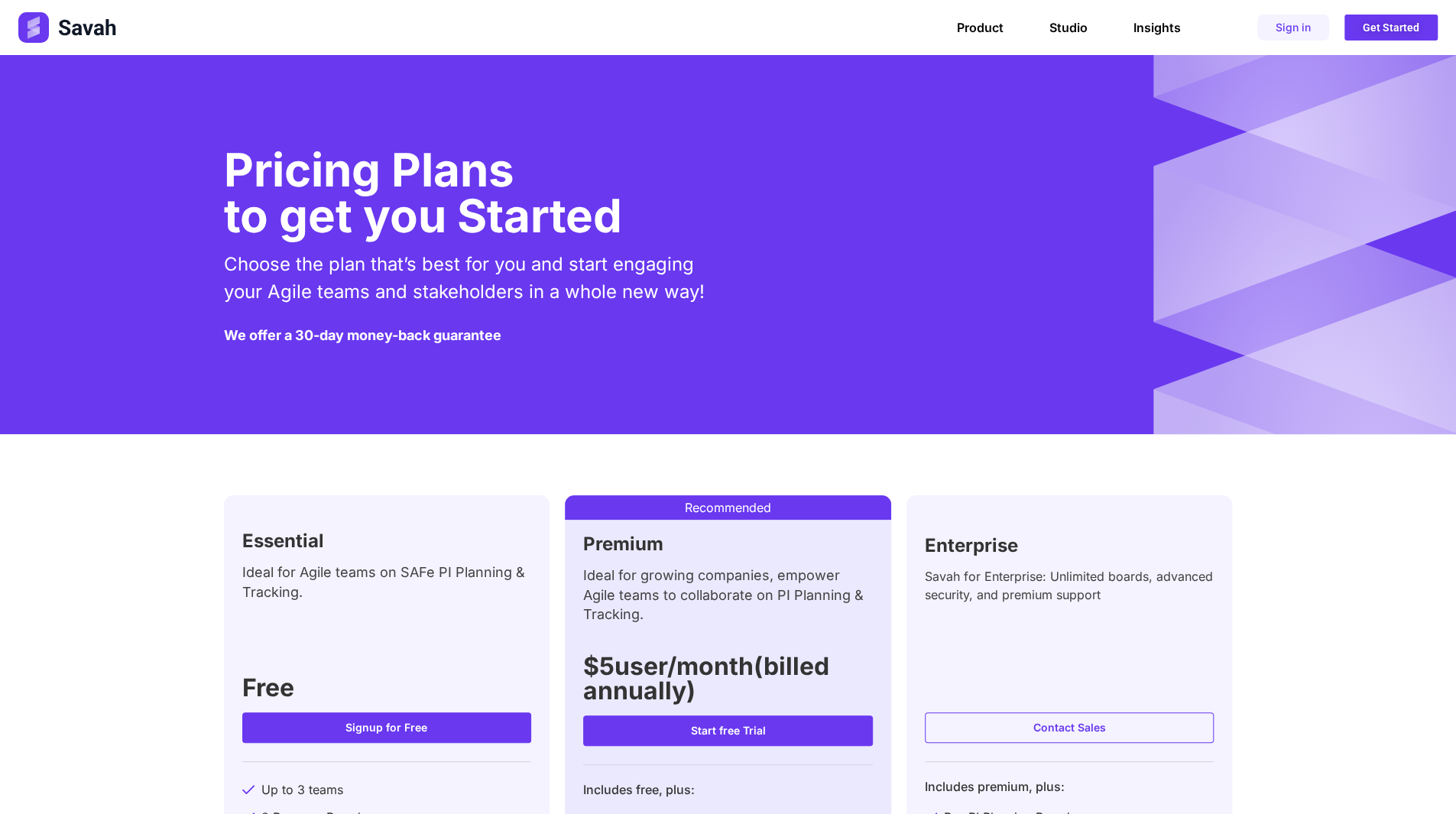
scroll to position [0, 0]
click at [983, 23] on link "Product" at bounding box center [979, 27] width 46 height 15
click at [986, 28] on link "Product" at bounding box center [979, 27] width 46 height 15
click at [986, 24] on link "Product" at bounding box center [979, 27] width 46 height 15
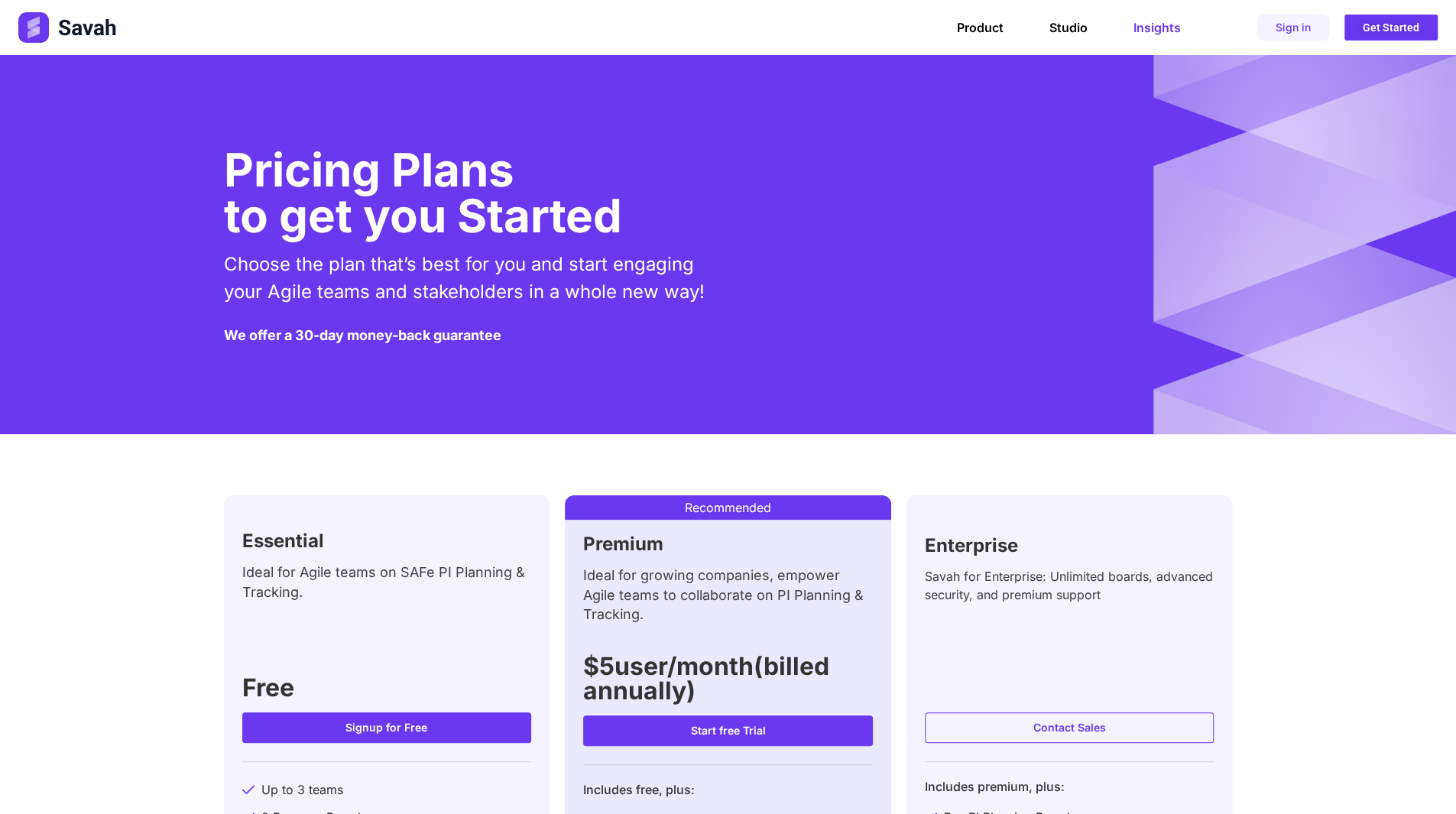
click at [1150, 27] on link "Insights" at bounding box center [1157, 27] width 47 height 15
click at [1061, 27] on link "Studio" at bounding box center [1069, 27] width 39 height 15
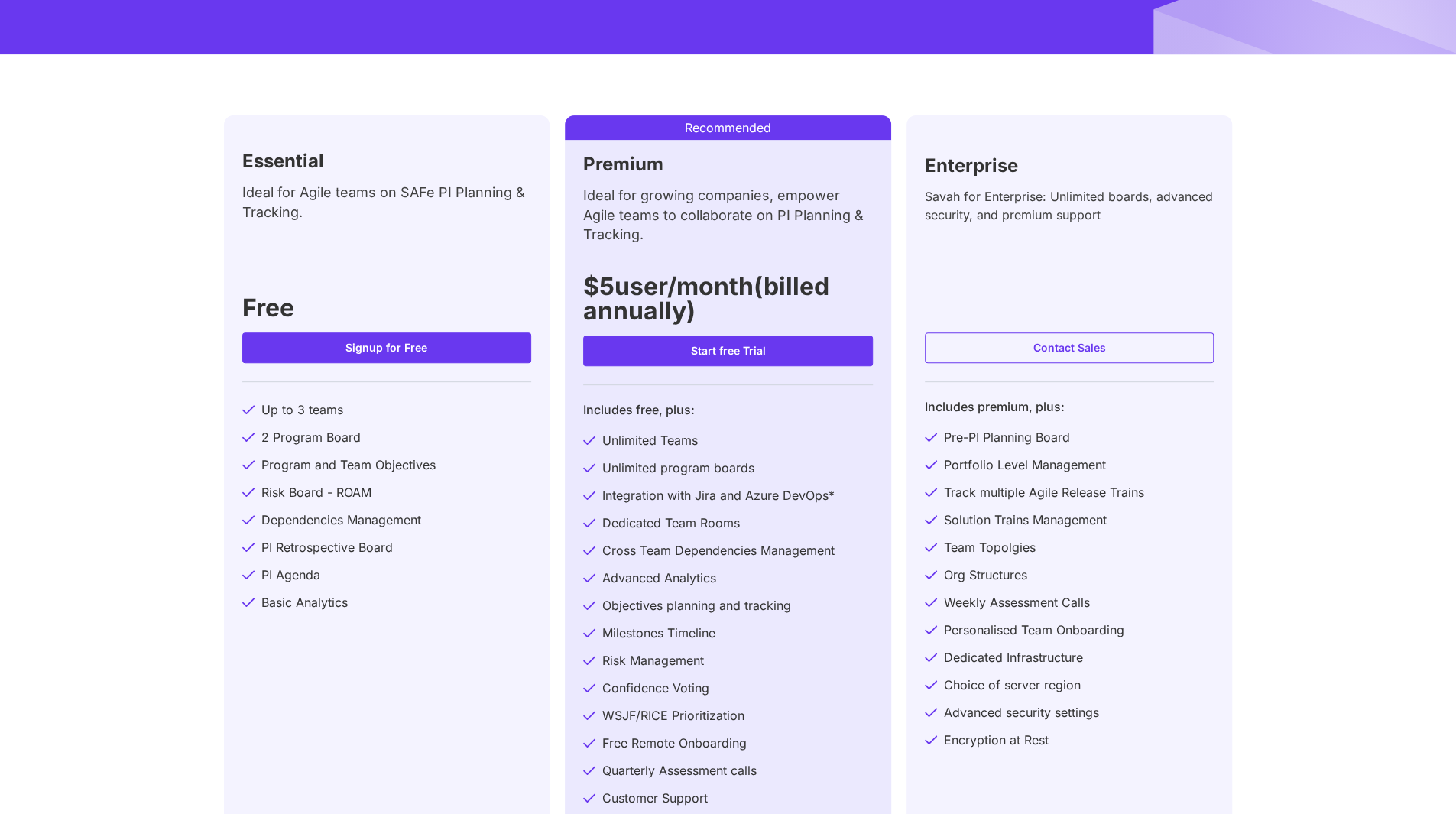
scroll to position [382, 0]
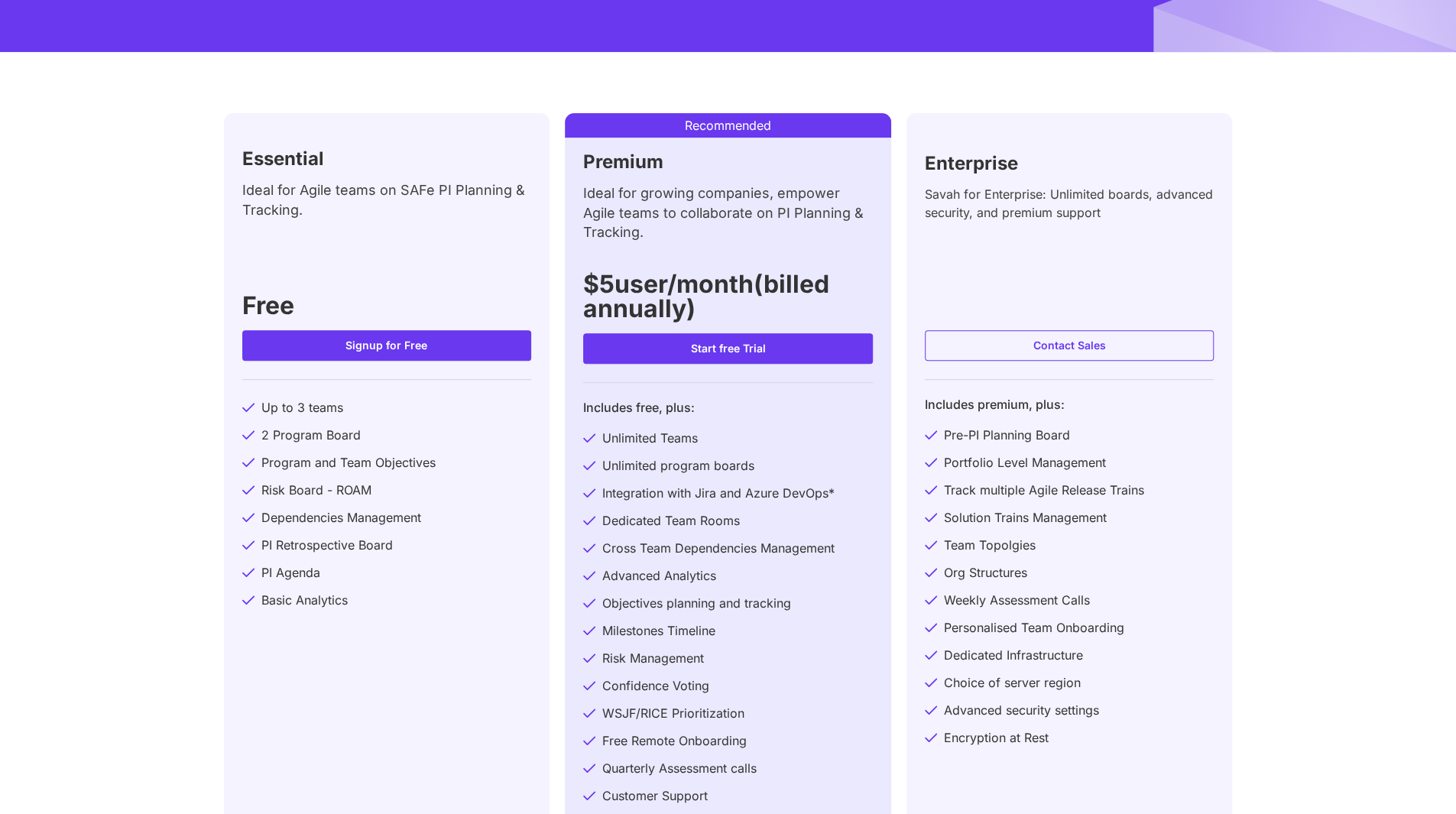
click at [717, 345] on span "Start free Trial" at bounding box center [728, 349] width 75 height 11
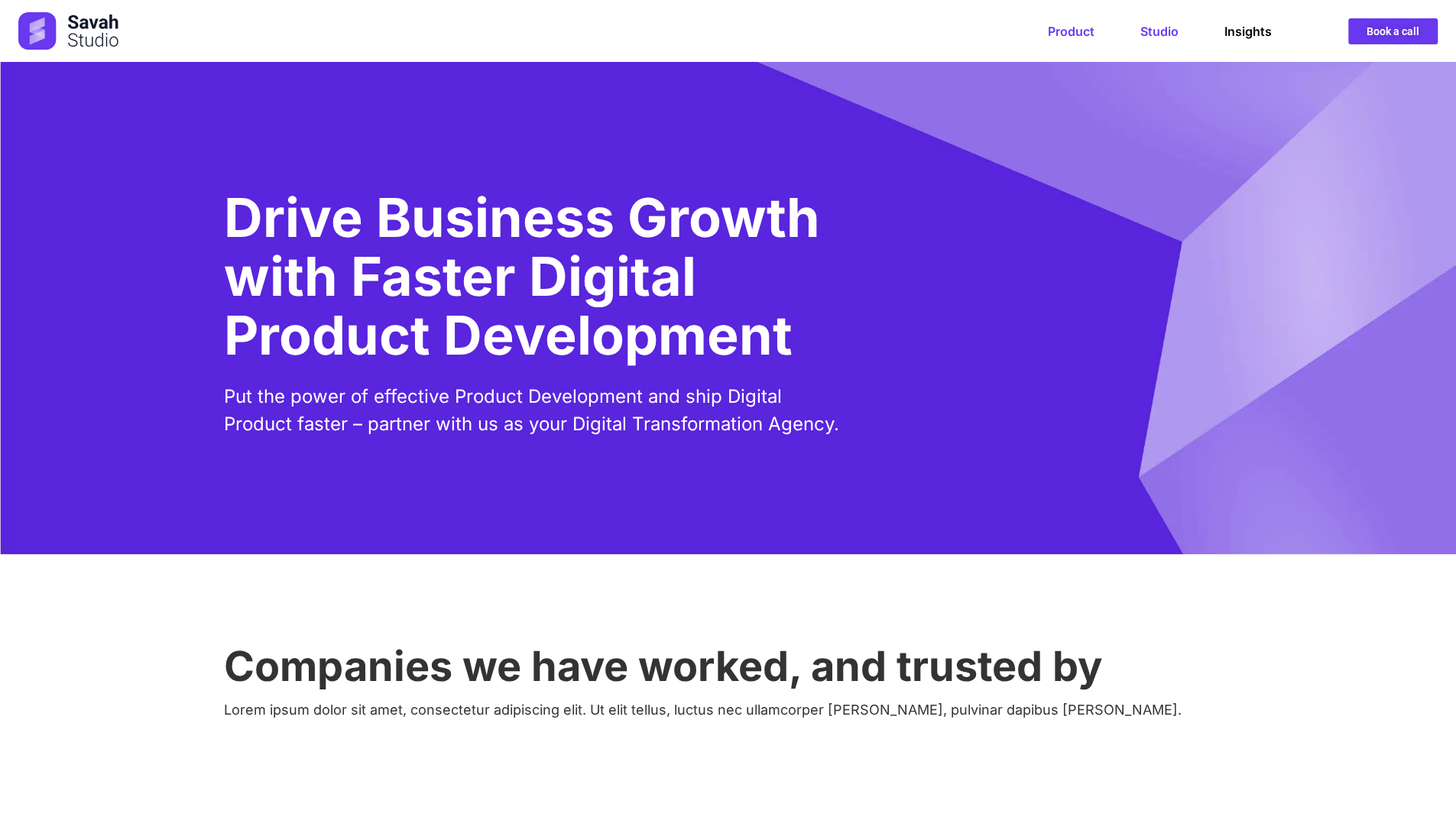
click at [1080, 28] on link "Product" at bounding box center [1071, 31] width 46 height 15
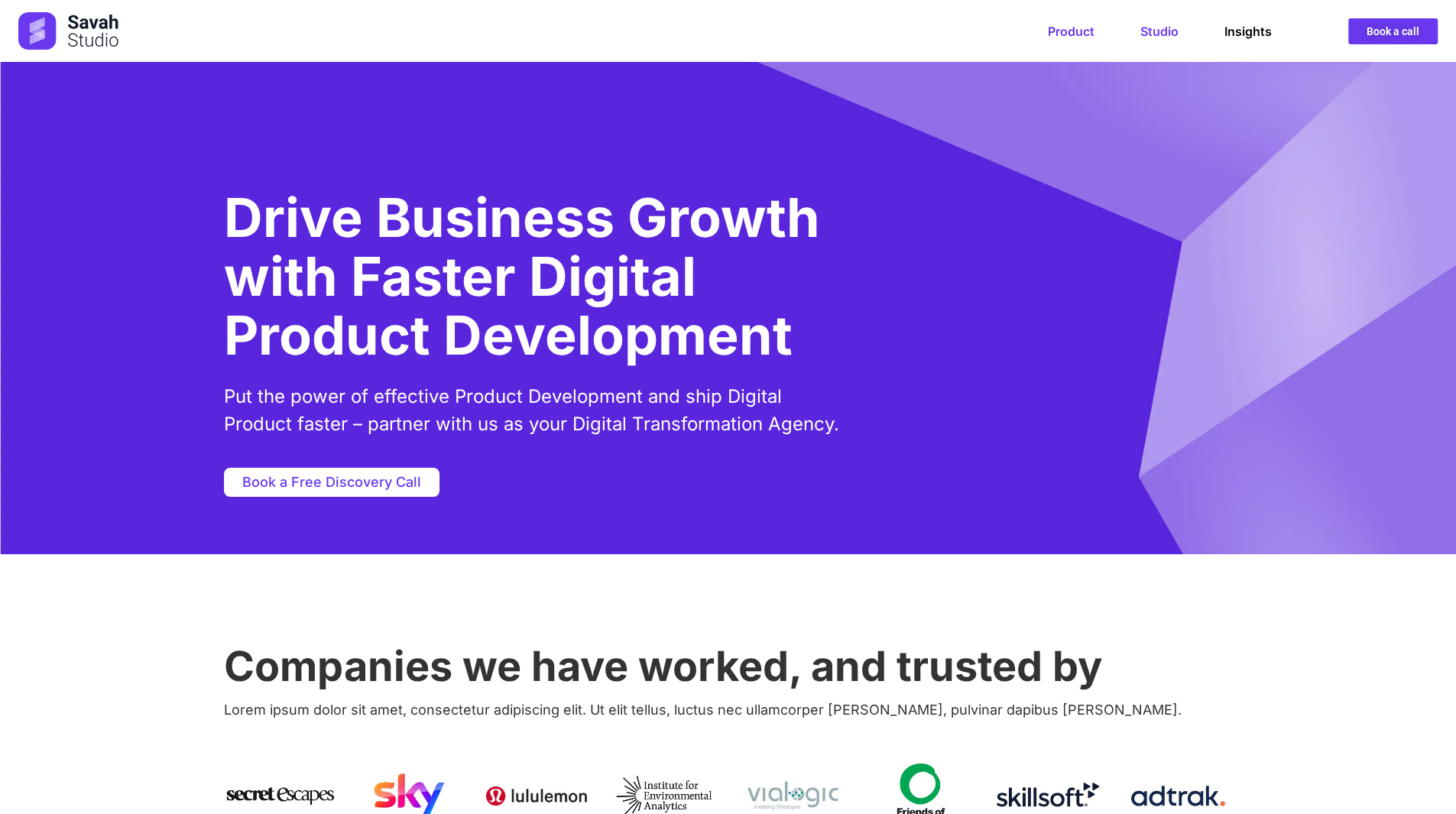
click at [1080, 28] on link "Product" at bounding box center [1071, 31] width 46 height 15
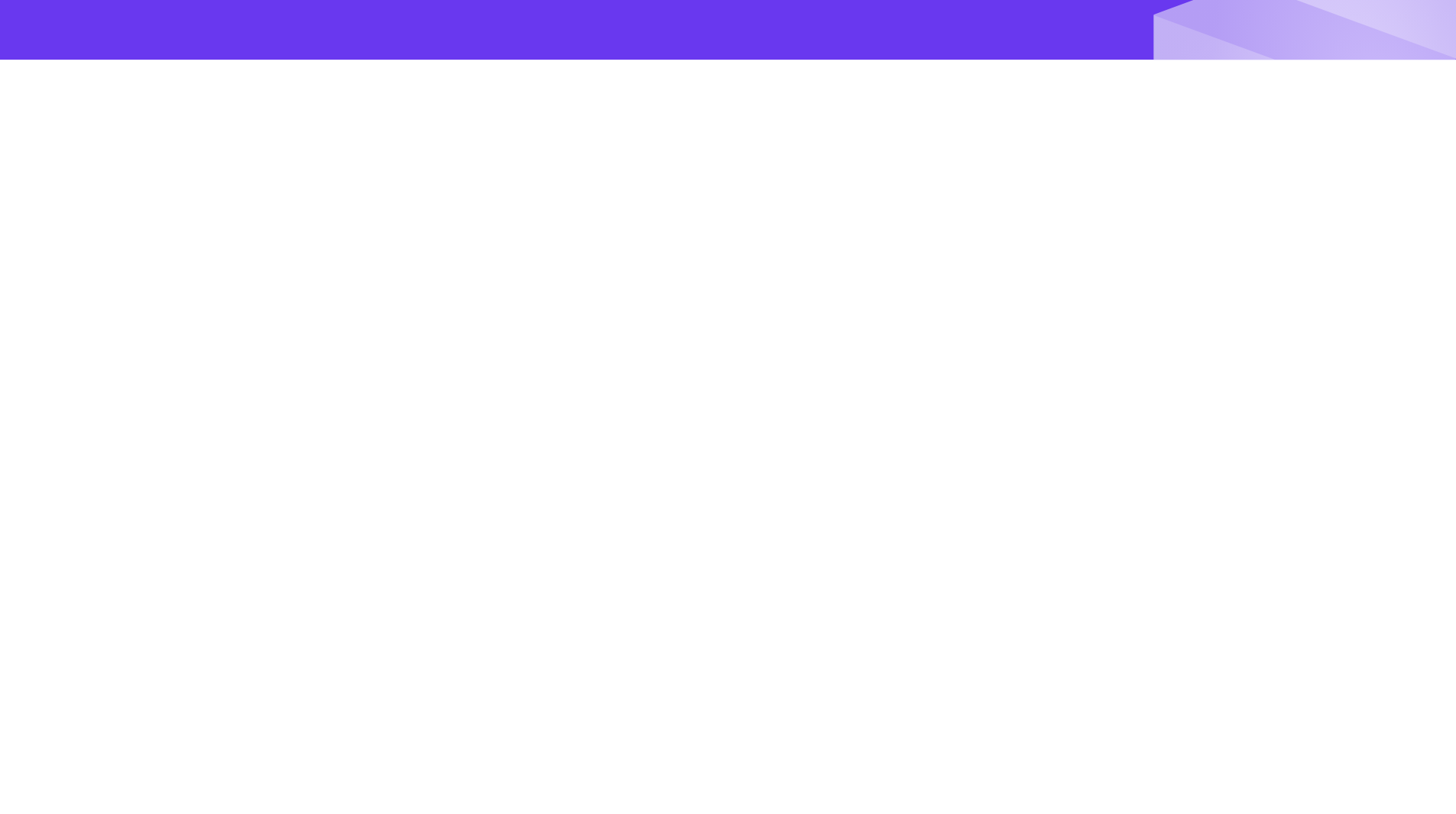
scroll to position [382, 0]
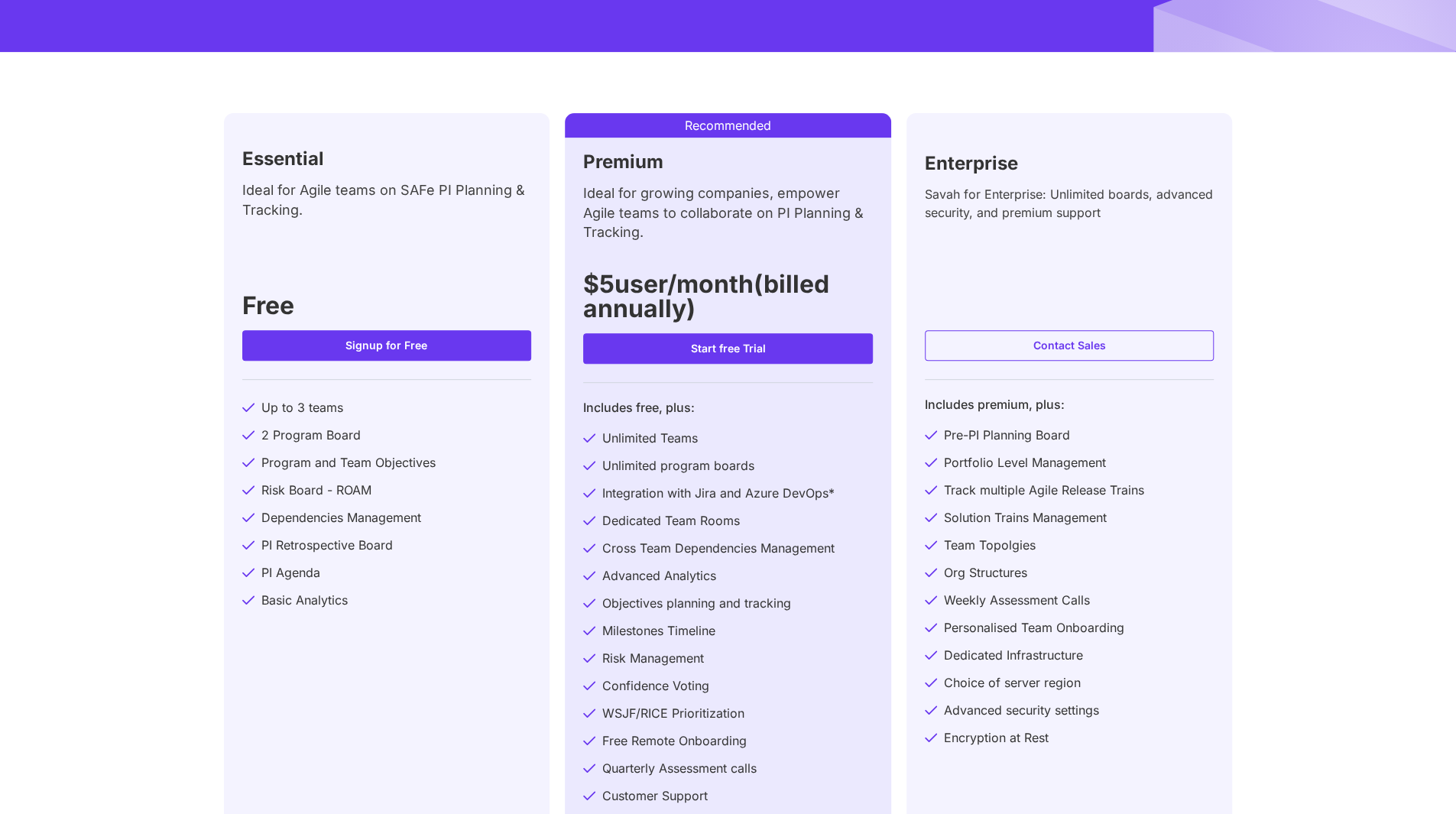
click at [1036, 347] on span "Contact Sales" at bounding box center [1070, 345] width 73 height 11
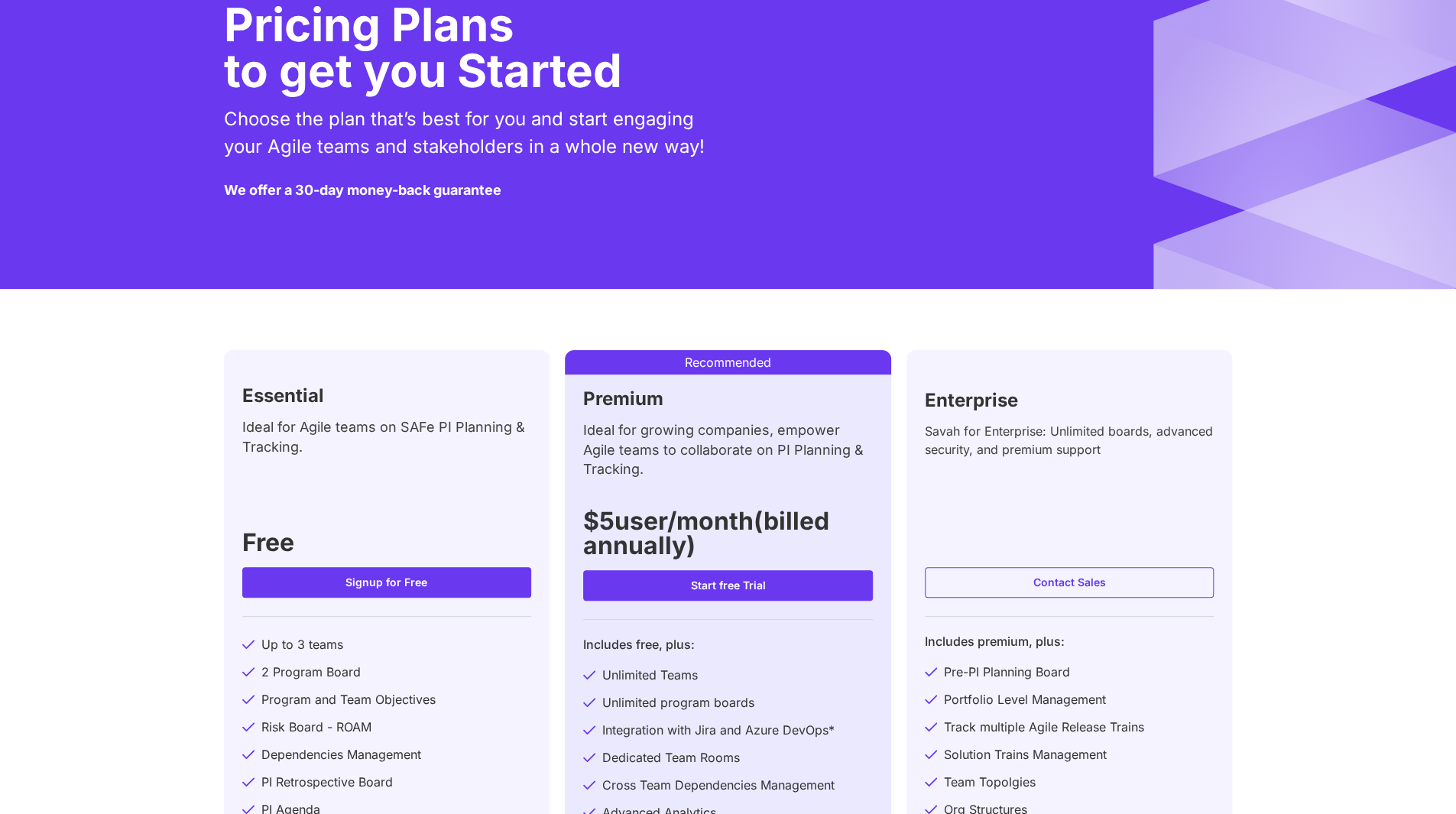
scroll to position [0, 0]
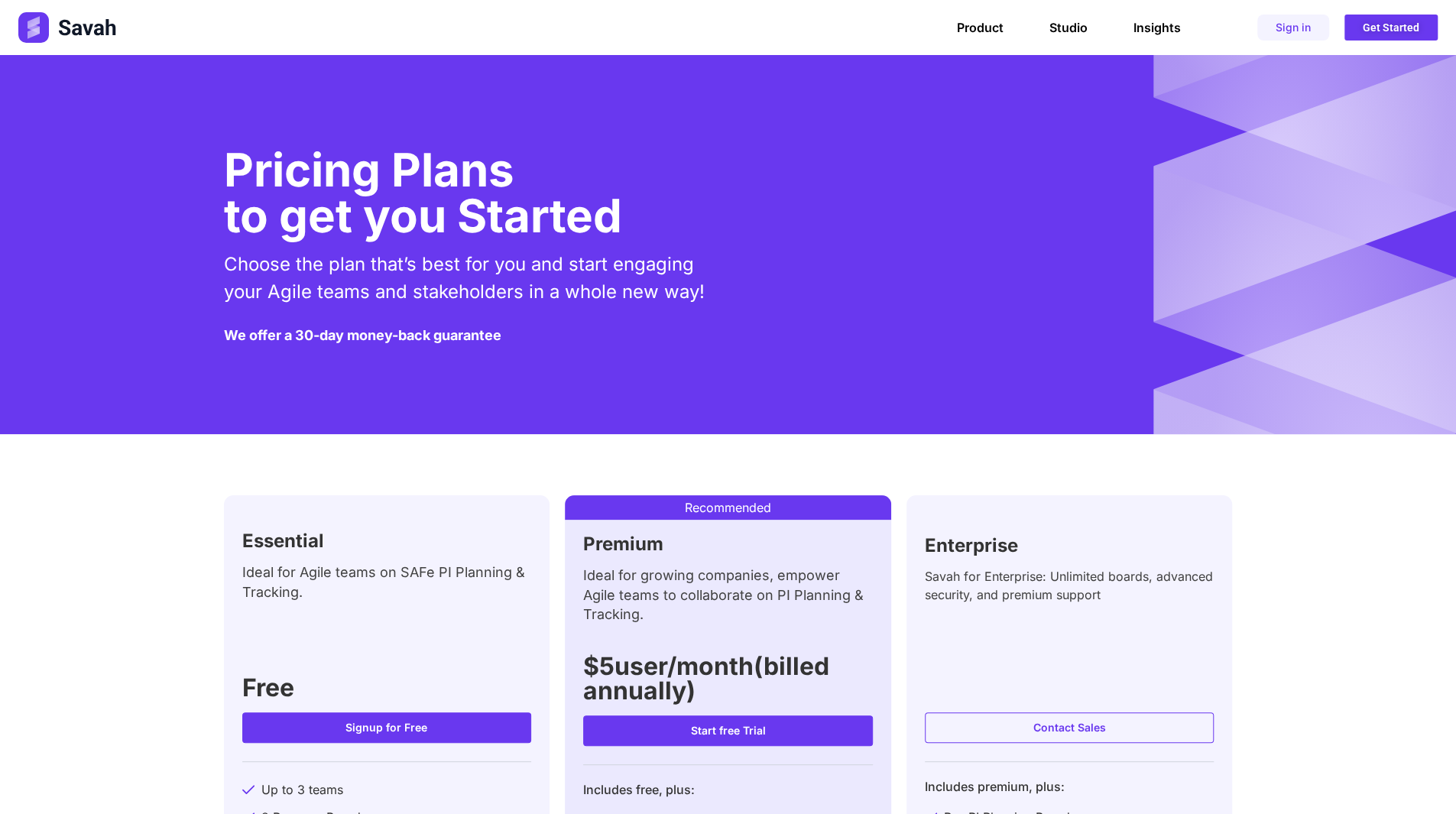
click at [868, 27] on div "Product Studio Insights Product Studio Insights Sign in Get Started" at bounding box center [911, 28] width 1053 height 26
click at [581, 27] on div "Product Studio Insights Product Studio Insights Sign in Get Started" at bounding box center [911, 28] width 1053 height 26
